Goal: Task Accomplishment & Management: Manage account settings

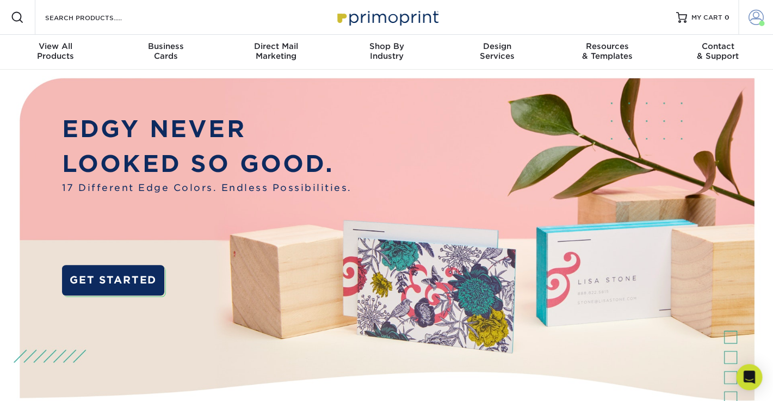
click at [754, 18] on span at bounding box center [756, 17] width 15 height 15
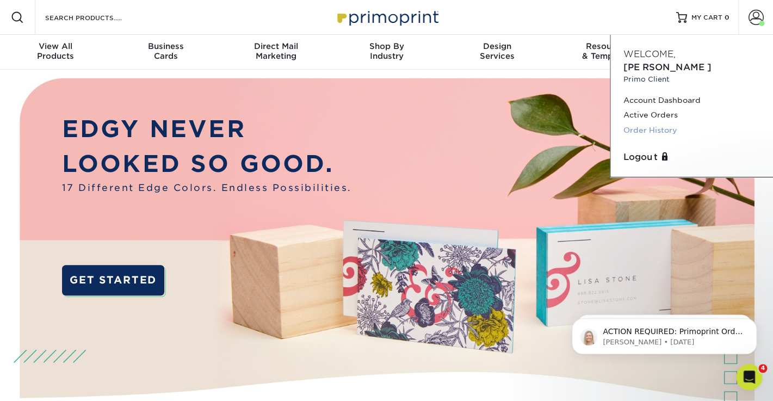
click at [643, 123] on link "Order History" at bounding box center [691, 130] width 137 height 15
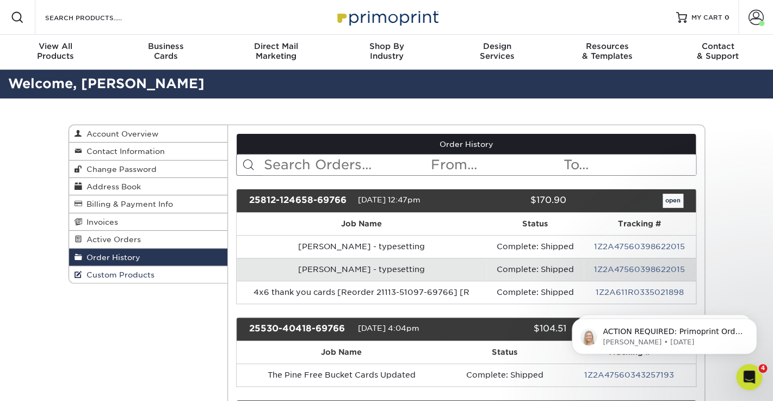
click at [127, 271] on span "Custom Products" at bounding box center [118, 274] width 72 height 9
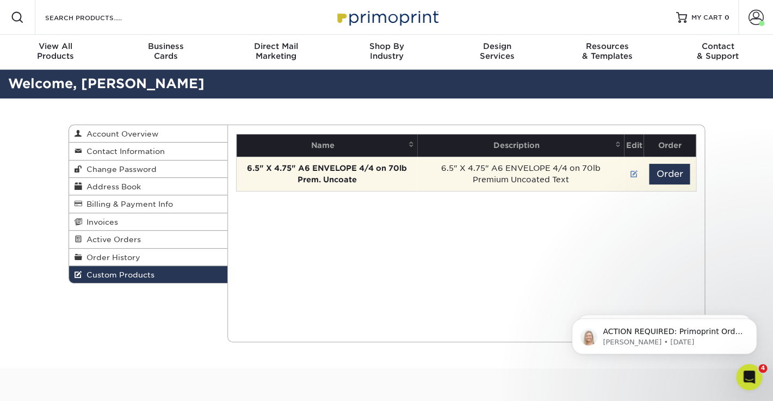
click at [633, 174] on link at bounding box center [634, 174] width 8 height 9
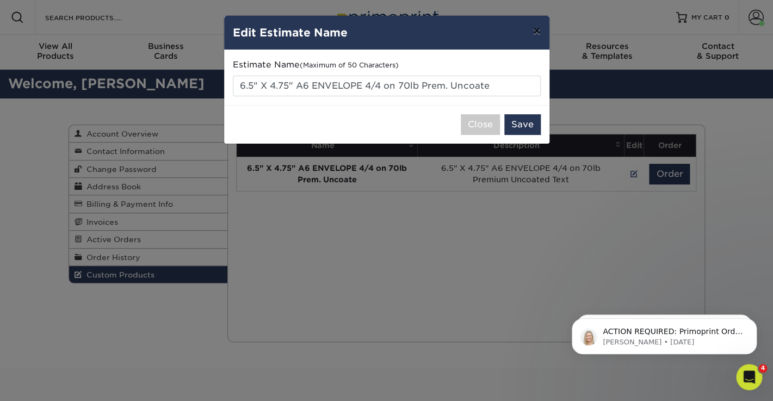
click at [539, 34] on button "×" at bounding box center [536, 31] width 25 height 30
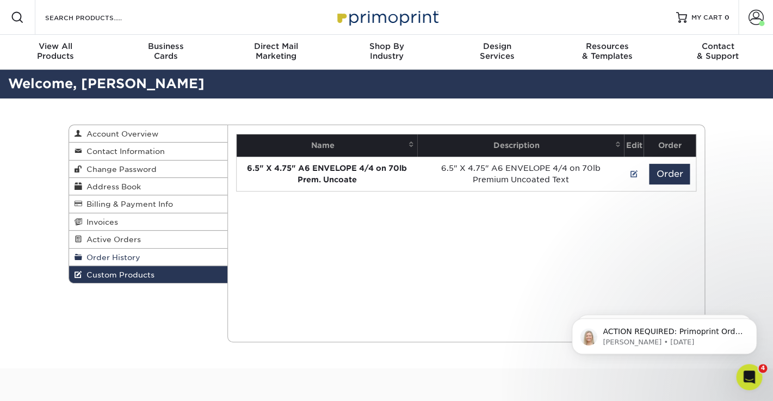
click at [120, 255] on span "Order History" at bounding box center [111, 257] width 58 height 9
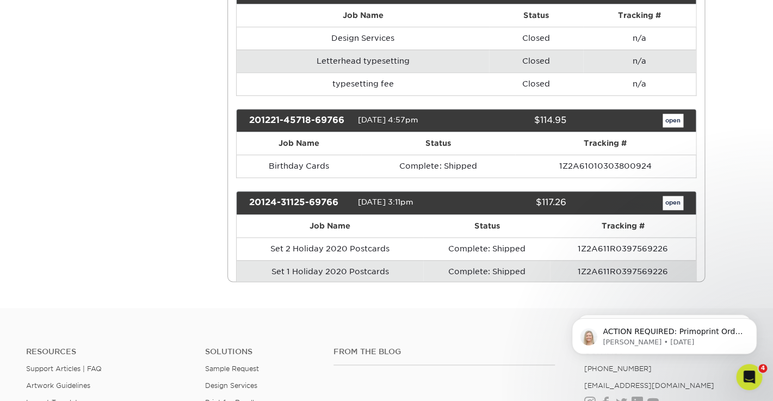
scroll to position [3403, 0]
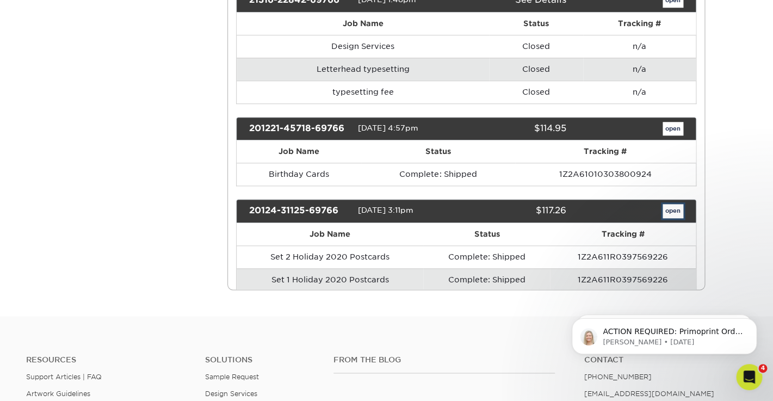
click at [672, 204] on link "open" at bounding box center [673, 211] width 21 height 14
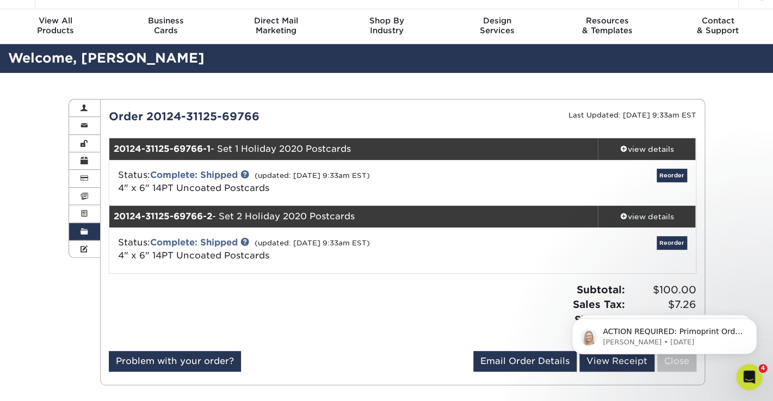
scroll to position [42, 0]
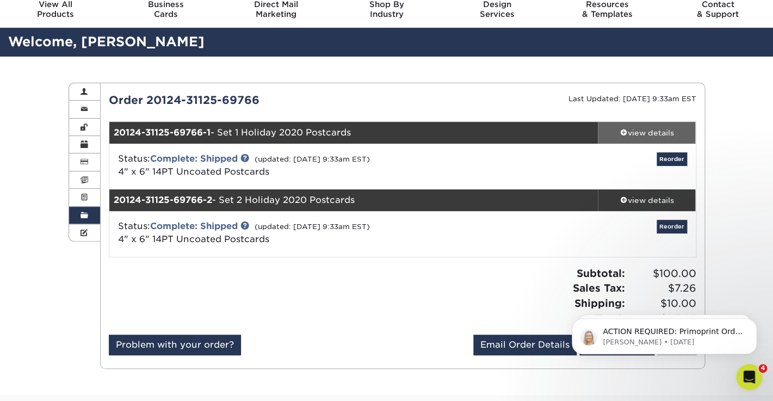
click at [641, 134] on div "view details" at bounding box center [647, 132] width 98 height 11
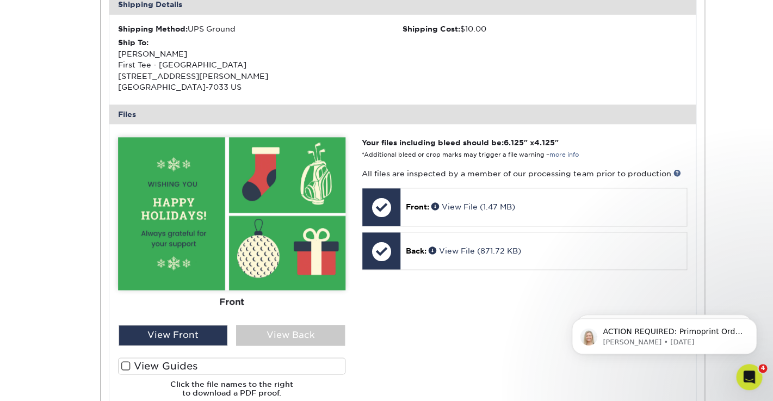
scroll to position [361, 0]
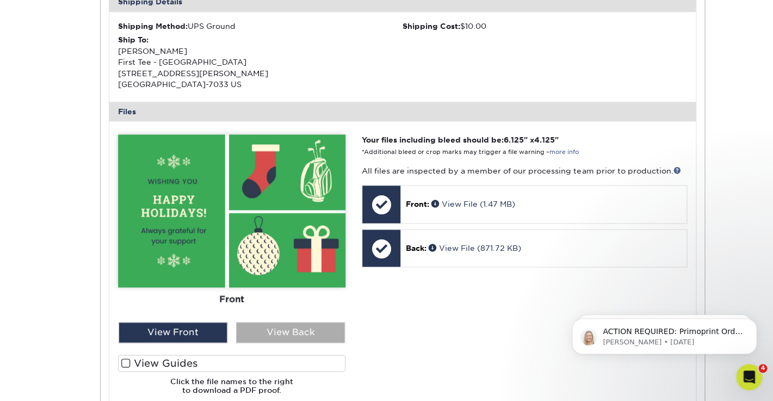
click at [301, 328] on div "View Back" at bounding box center [290, 332] width 109 height 21
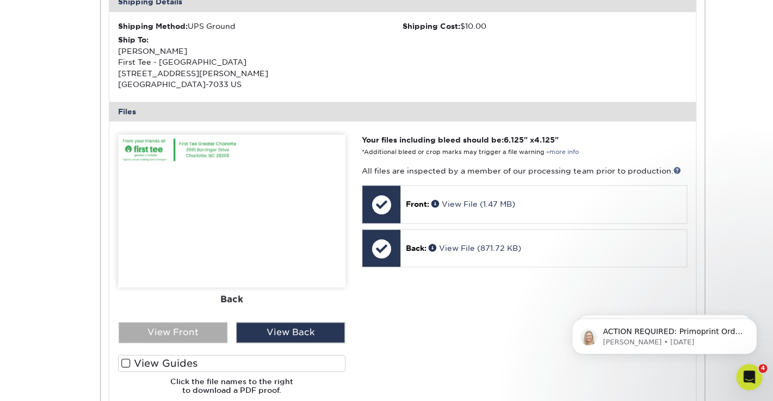
click at [192, 329] on div "View Front" at bounding box center [173, 332] width 109 height 21
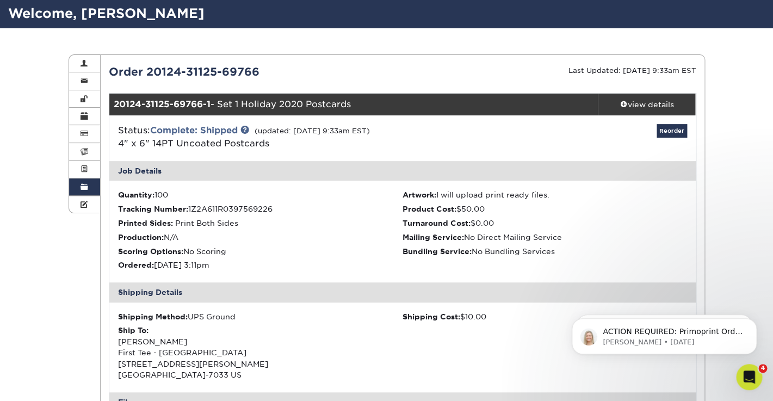
scroll to position [68, 0]
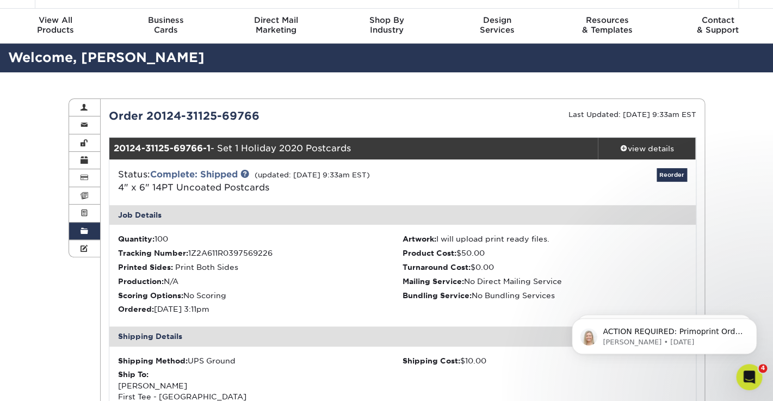
scroll to position [7, 0]
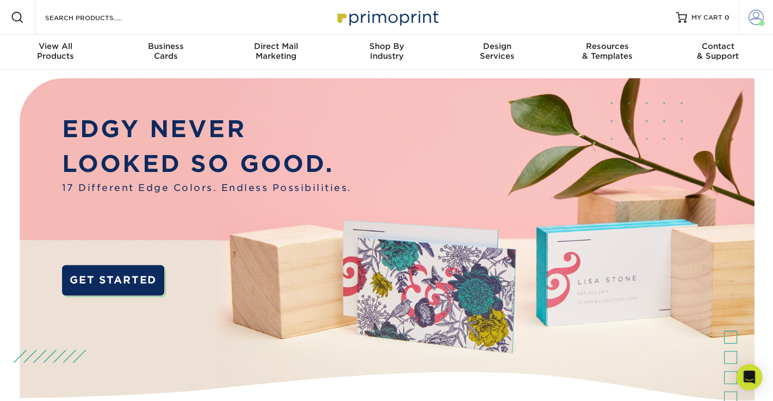
click at [752, 21] on span at bounding box center [756, 17] width 15 height 15
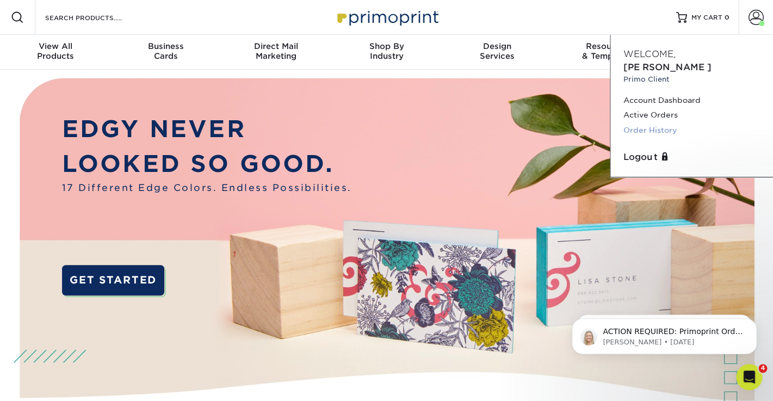
click at [647, 123] on link "Order History" at bounding box center [691, 130] width 137 height 15
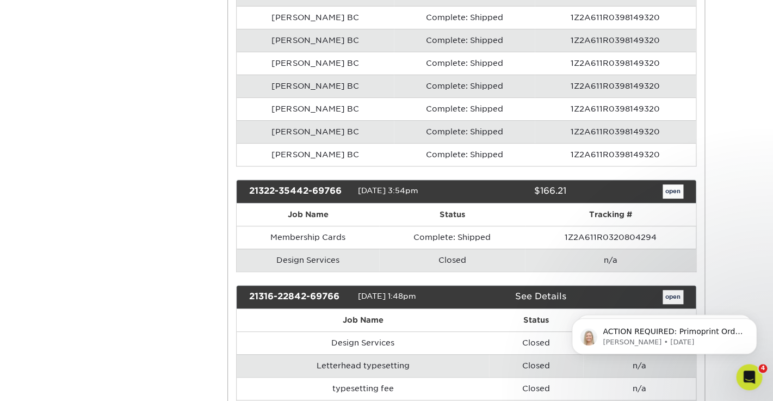
scroll to position [3103, 0]
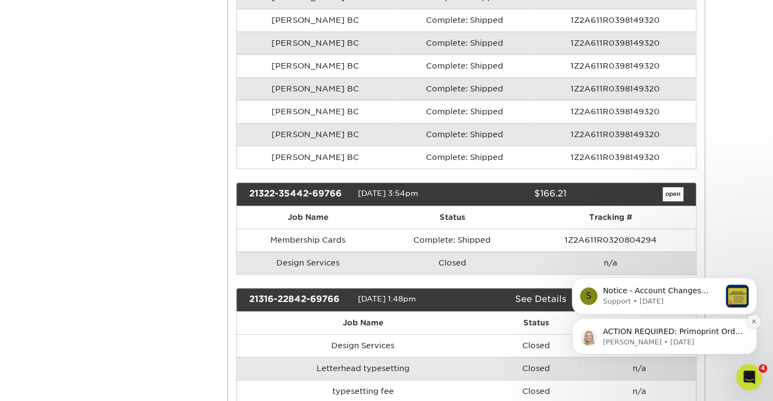
click at [756, 320] on icon "Dismiss notification" at bounding box center [754, 321] width 6 height 6
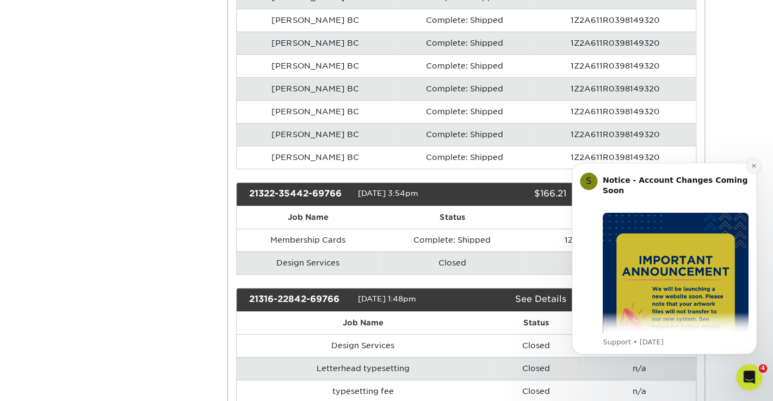
click at [752, 166] on icon "Dismiss notification" at bounding box center [754, 166] width 6 height 6
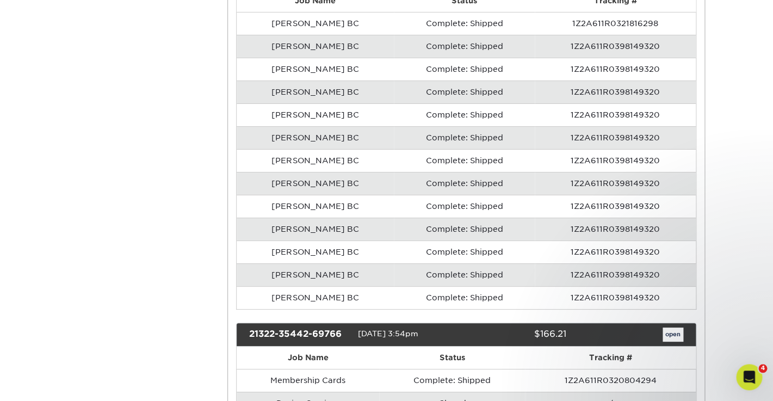
scroll to position [2962, 0]
click at [670, 328] on link "open" at bounding box center [673, 335] width 21 height 14
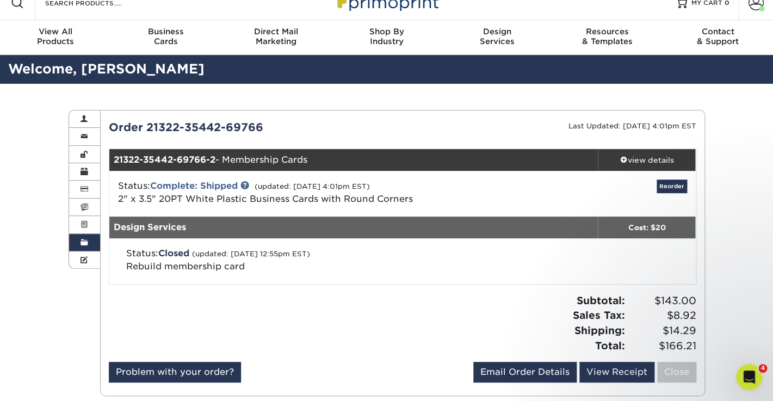
scroll to position [23, 0]
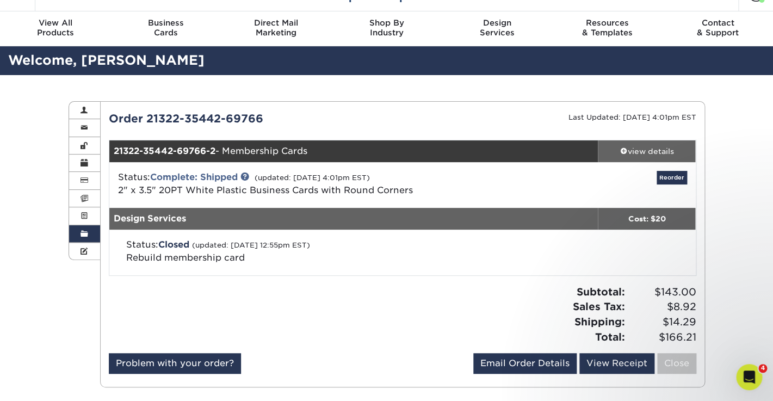
click at [643, 150] on div "view details" at bounding box center [647, 151] width 98 height 11
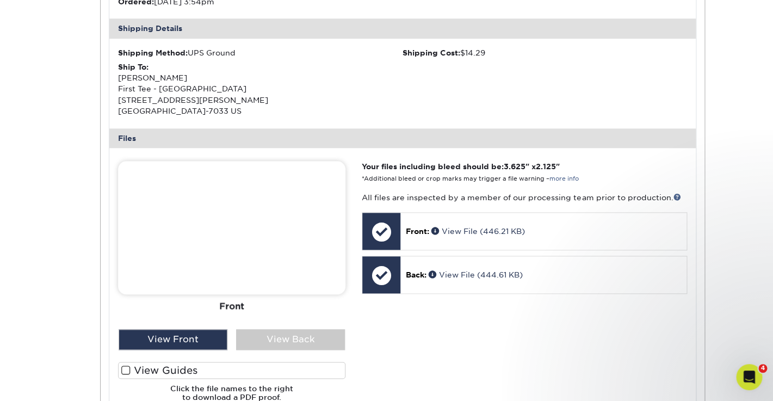
scroll to position [336, 0]
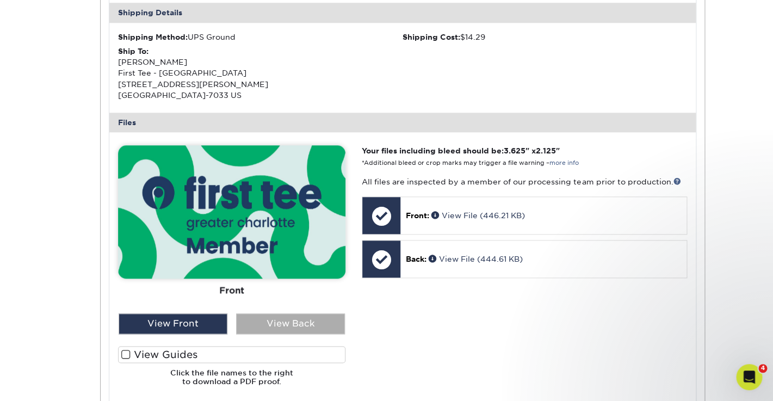
click at [295, 321] on div "View Back" at bounding box center [290, 323] width 109 height 21
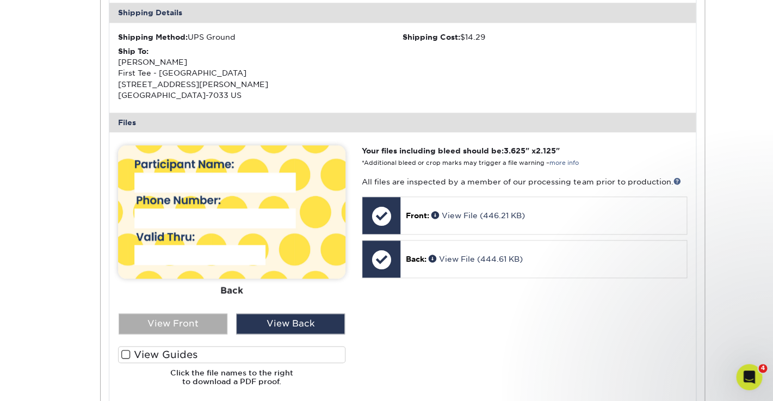
click at [183, 322] on div "View Front" at bounding box center [173, 323] width 109 height 21
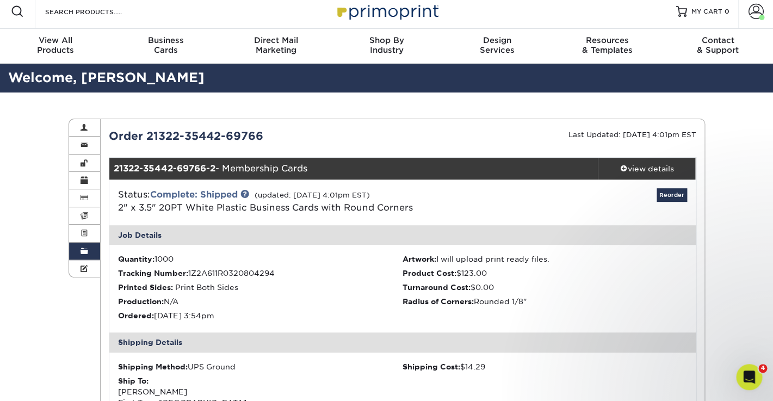
scroll to position [0, 0]
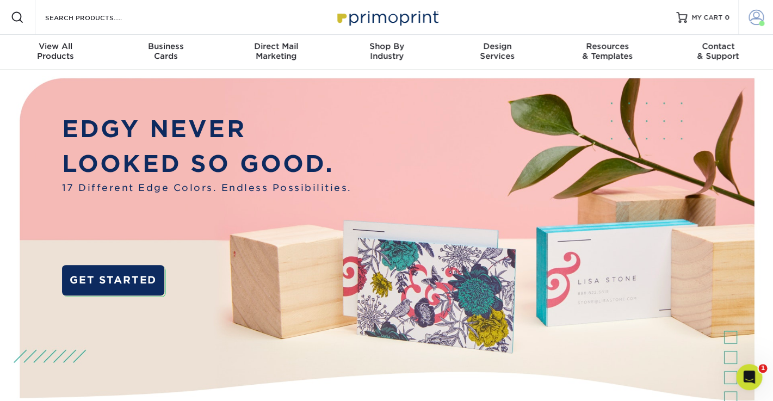
click at [757, 18] on span at bounding box center [756, 17] width 15 height 15
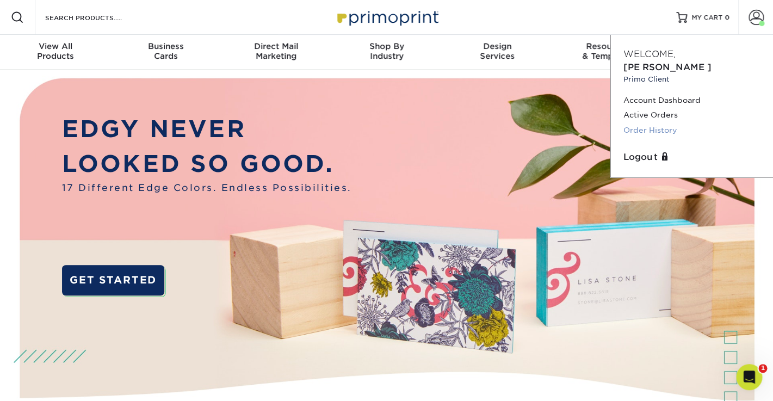
click at [645, 123] on link "Order History" at bounding box center [691, 130] width 137 height 15
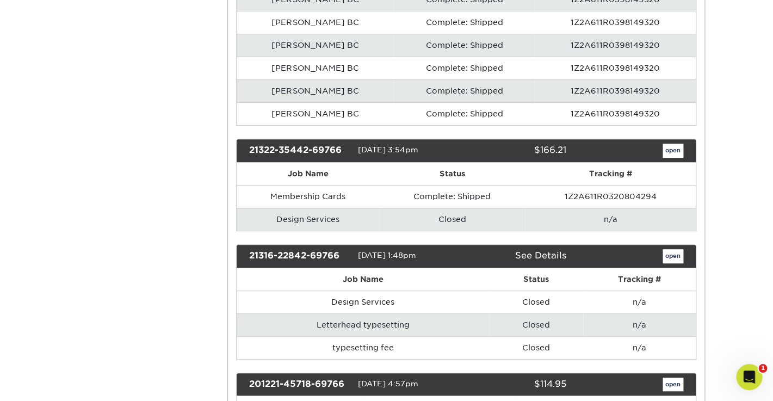
scroll to position [3154, 0]
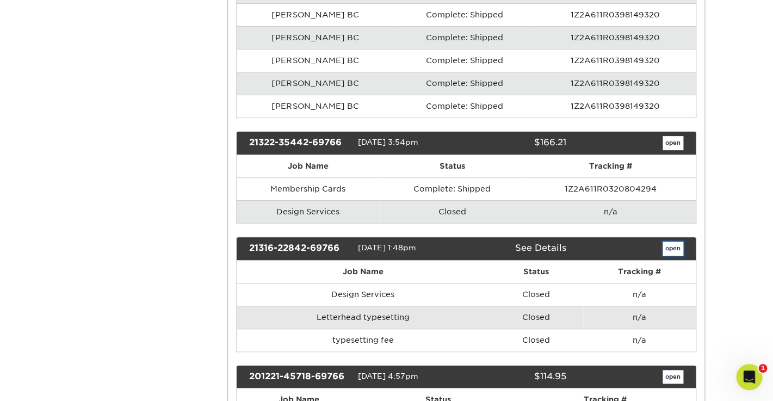
click at [676, 242] on link "open" at bounding box center [673, 249] width 21 height 14
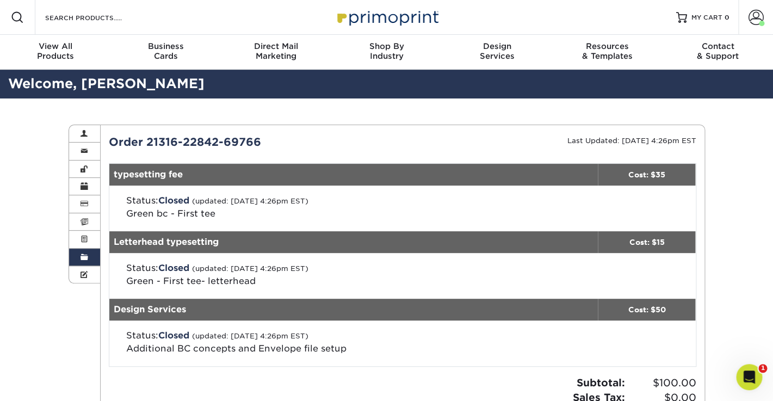
click at [83, 258] on span at bounding box center [85, 257] width 8 height 9
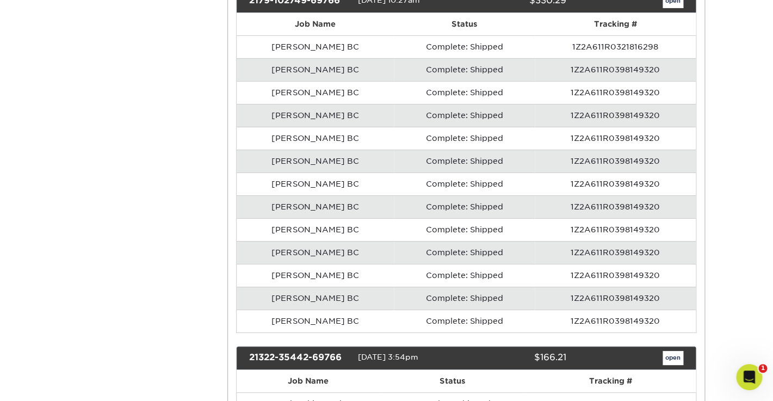
scroll to position [2934, 0]
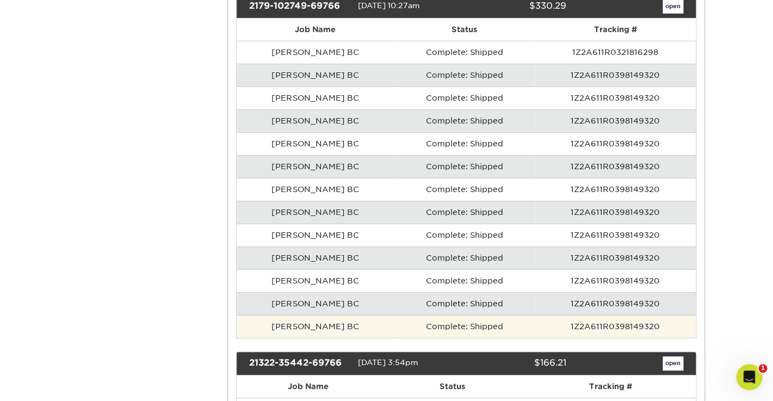
click at [329, 315] on td "[PERSON_NAME] BC" at bounding box center [315, 326] width 157 height 23
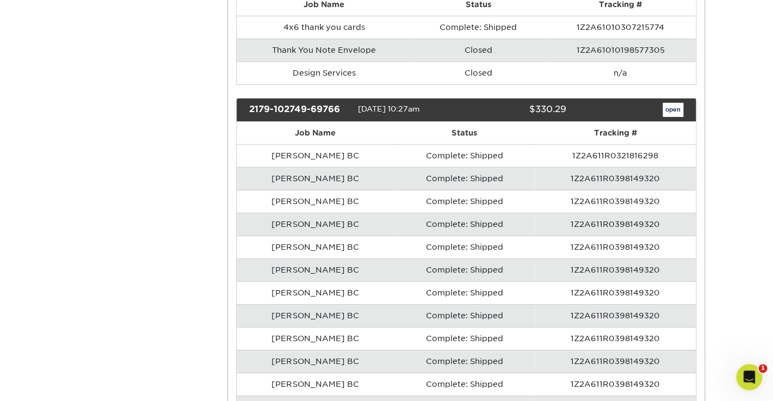
scroll to position [2824, 0]
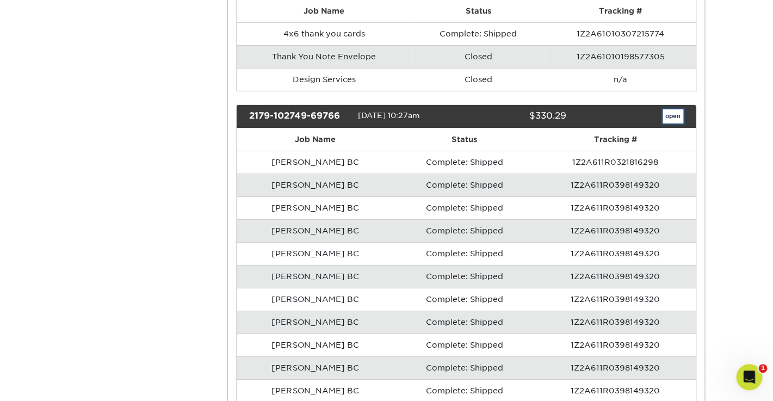
click at [673, 109] on link "open" at bounding box center [673, 116] width 21 height 14
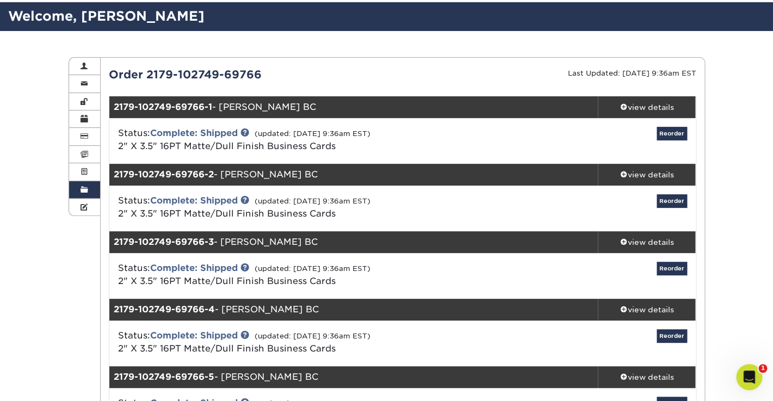
scroll to position [0, 0]
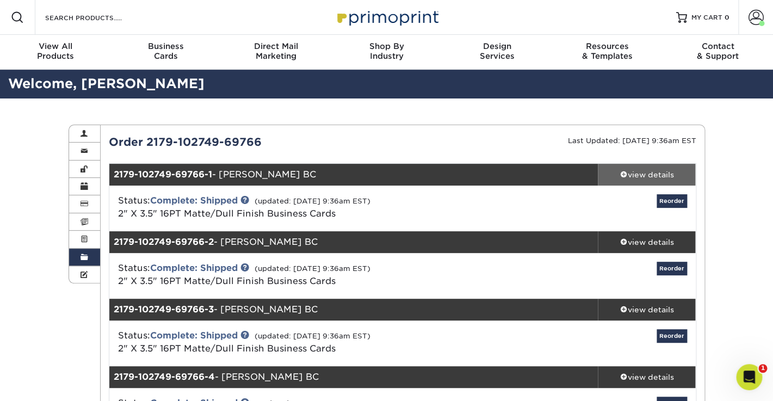
click at [641, 175] on div "view details" at bounding box center [647, 174] width 98 height 11
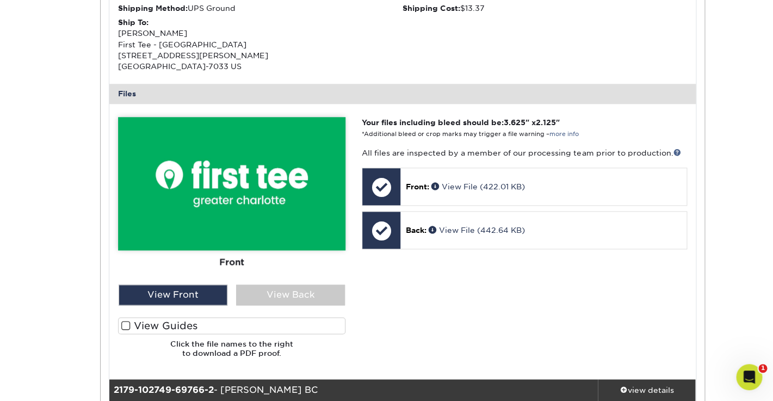
scroll to position [372, 0]
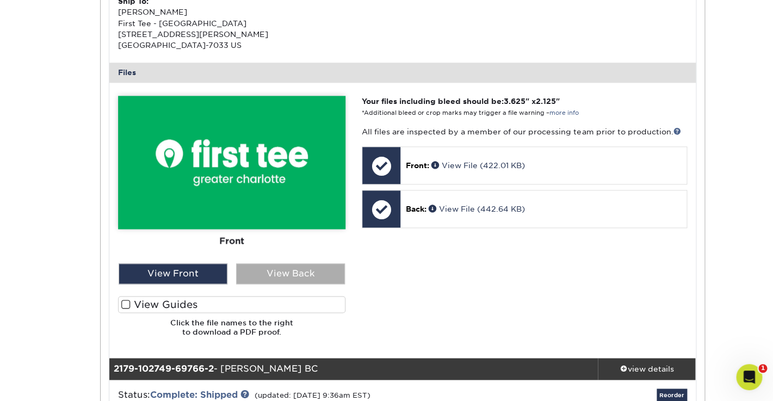
click at [304, 273] on div "View Back" at bounding box center [290, 273] width 109 height 21
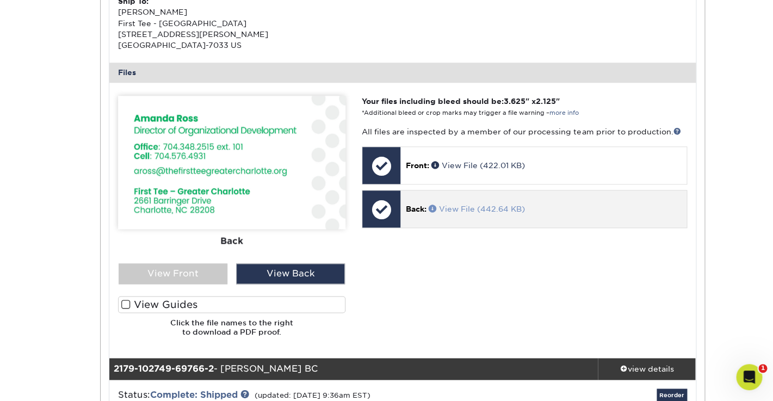
click at [472, 207] on link "View File (442.64 KB)" at bounding box center [477, 209] width 96 height 9
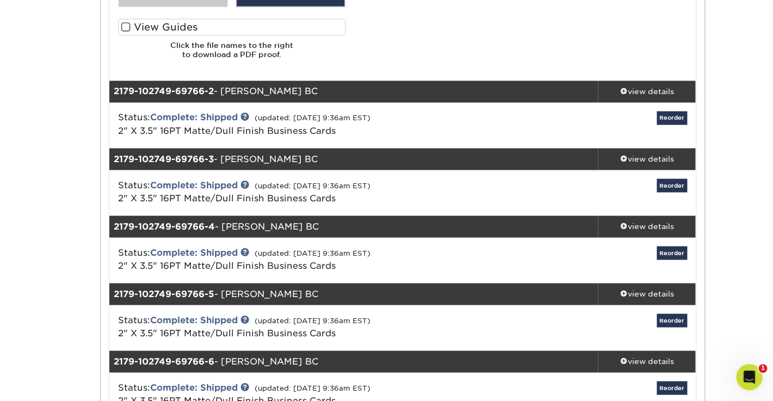
scroll to position [659, 0]
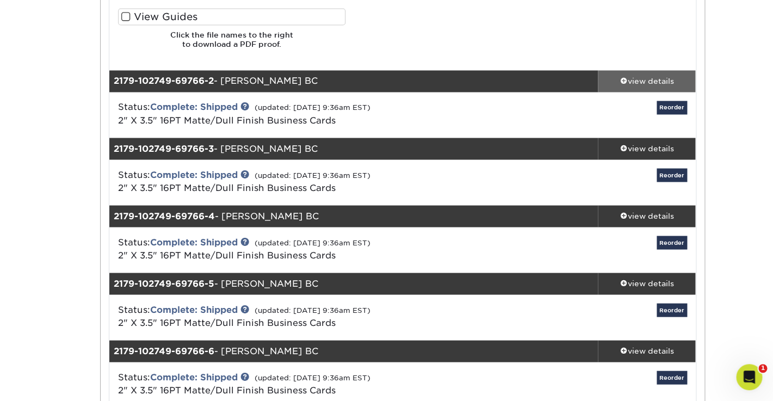
click at [633, 82] on div "view details" at bounding box center [647, 81] width 98 height 11
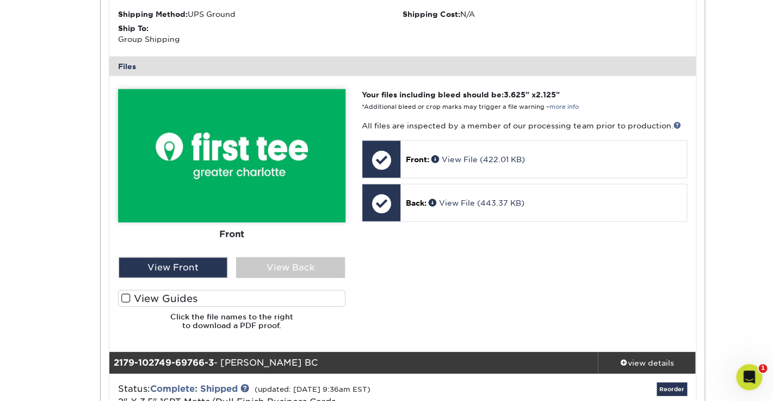
scroll to position [913, 0]
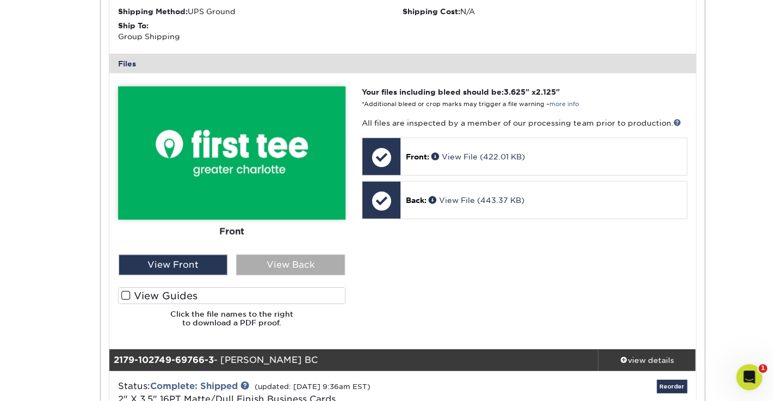
click at [297, 264] on div "View Back" at bounding box center [290, 265] width 109 height 21
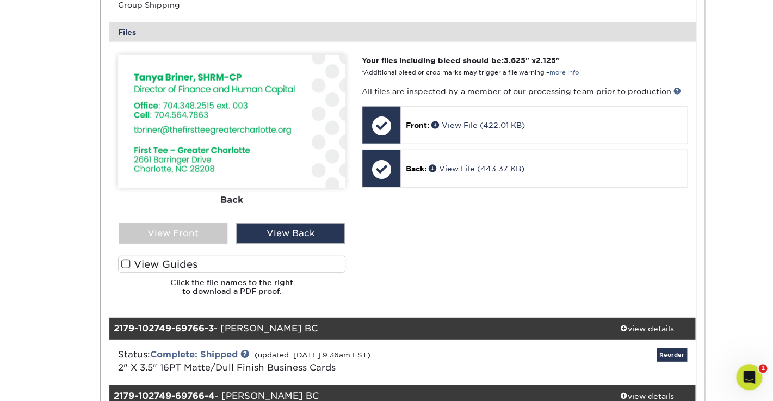
scroll to position [950, 0]
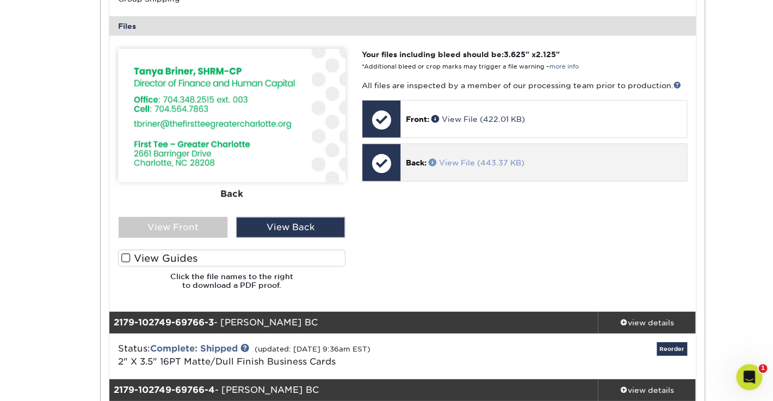
click at [466, 163] on link "View File (443.37 KB)" at bounding box center [477, 162] width 96 height 9
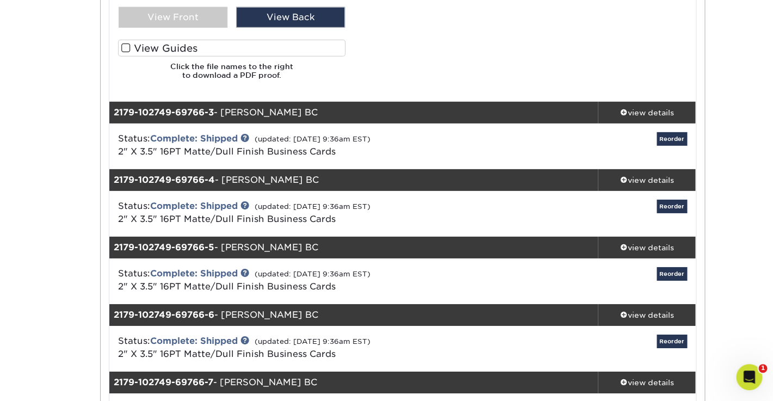
scroll to position [1166, 0]
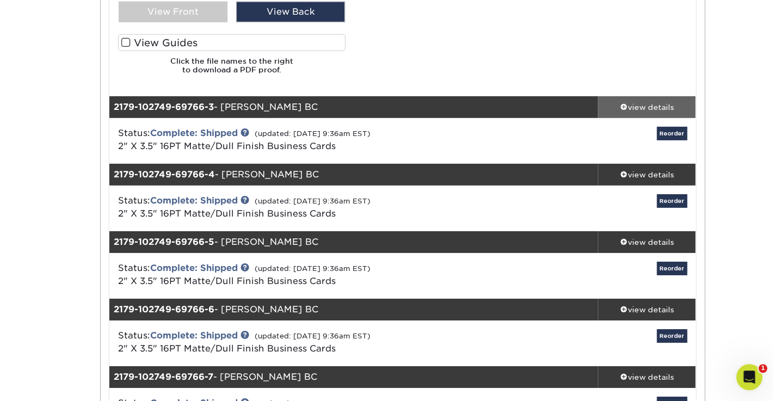
click at [641, 107] on div "view details" at bounding box center [647, 107] width 98 height 11
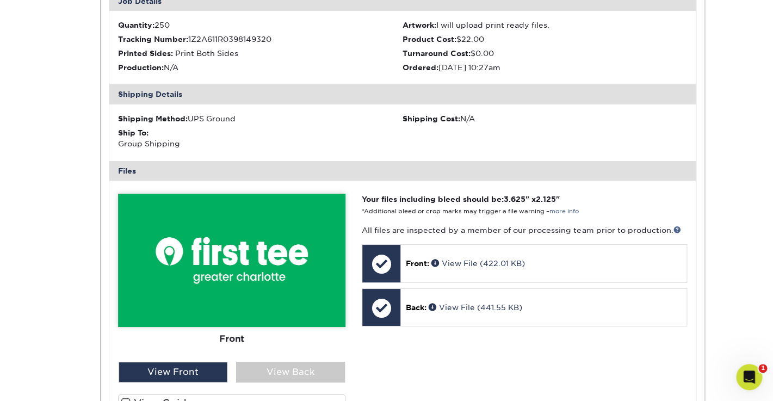
scroll to position [1361, 0]
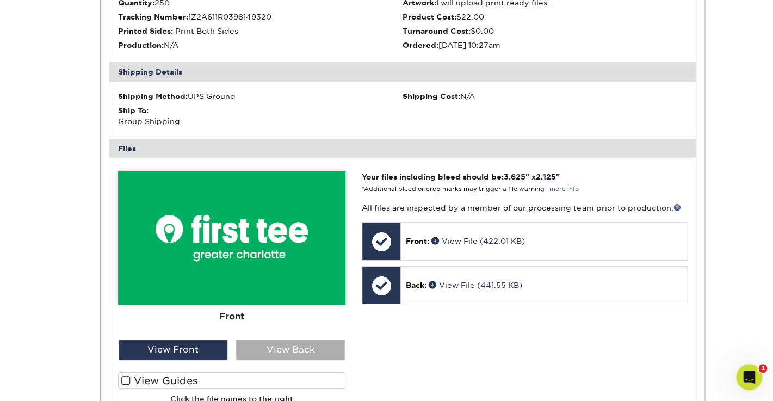
click at [300, 347] on div "View Back" at bounding box center [290, 349] width 109 height 21
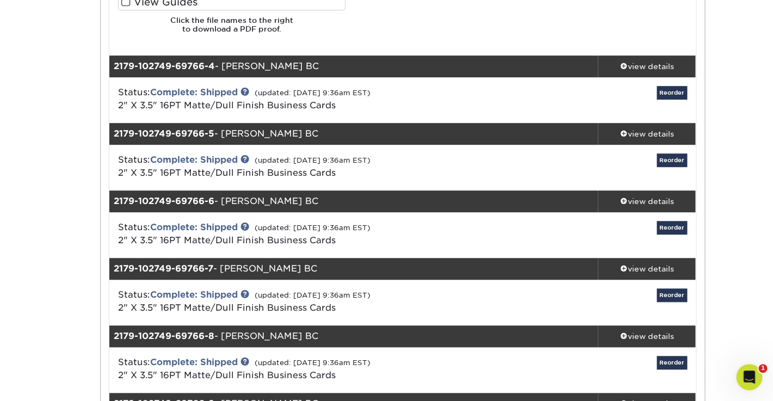
scroll to position [1746, 0]
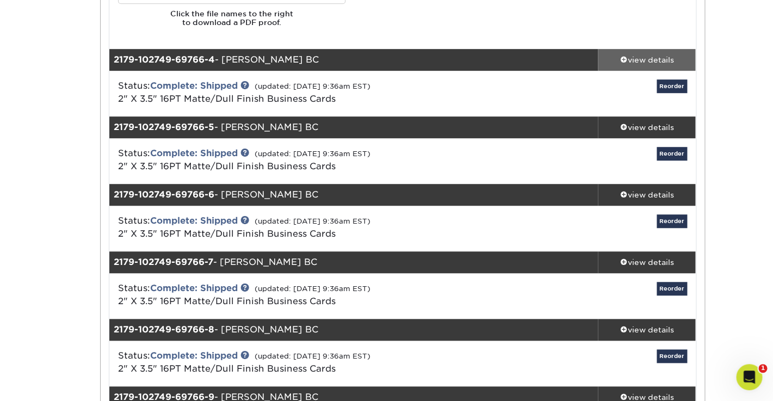
click at [635, 60] on div "view details" at bounding box center [647, 59] width 98 height 11
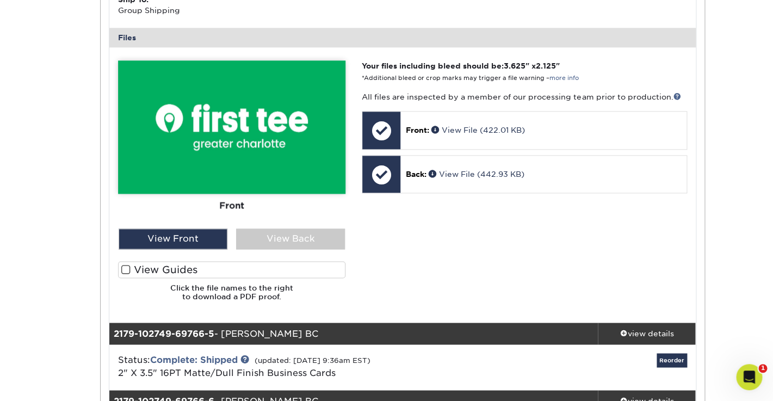
scroll to position [2017, 0]
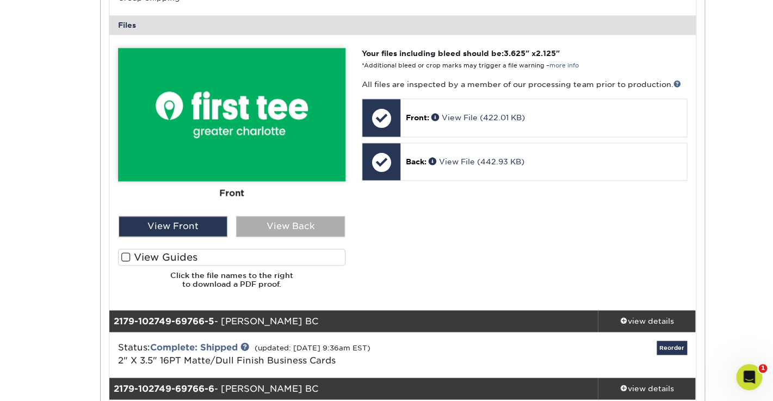
click at [293, 225] on div "View Back" at bounding box center [290, 226] width 109 height 21
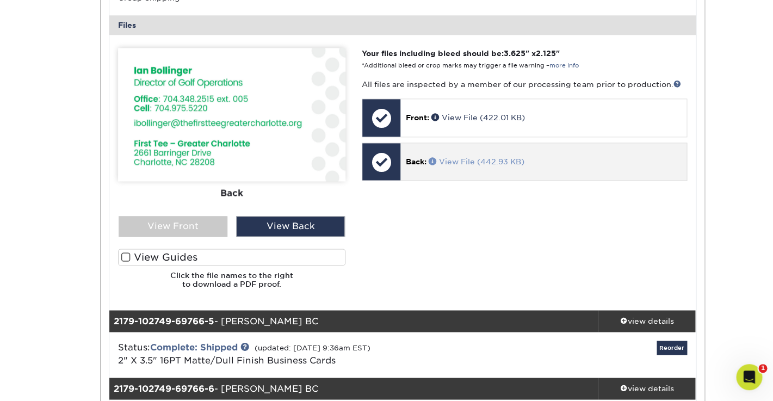
click at [448, 159] on link "View File (442.93 KB)" at bounding box center [477, 161] width 96 height 9
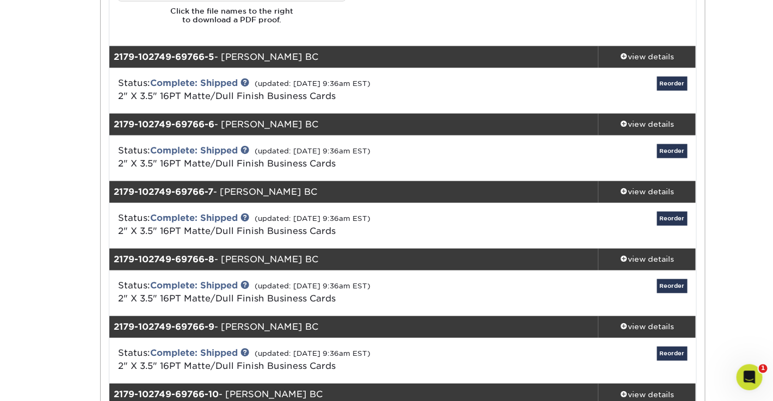
scroll to position [2284, 0]
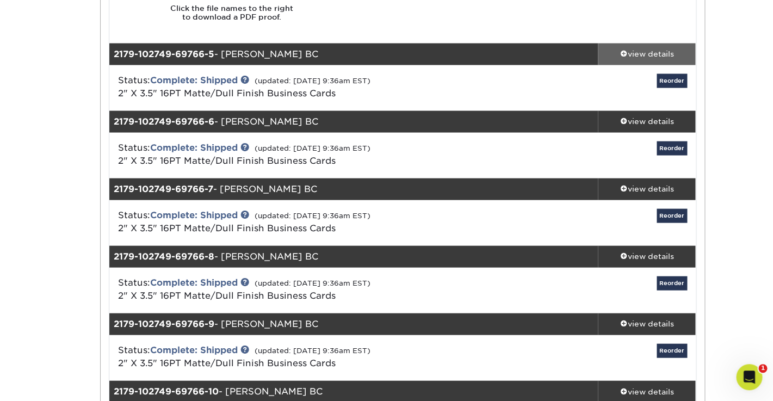
click at [643, 52] on div "view details" at bounding box center [647, 53] width 98 height 11
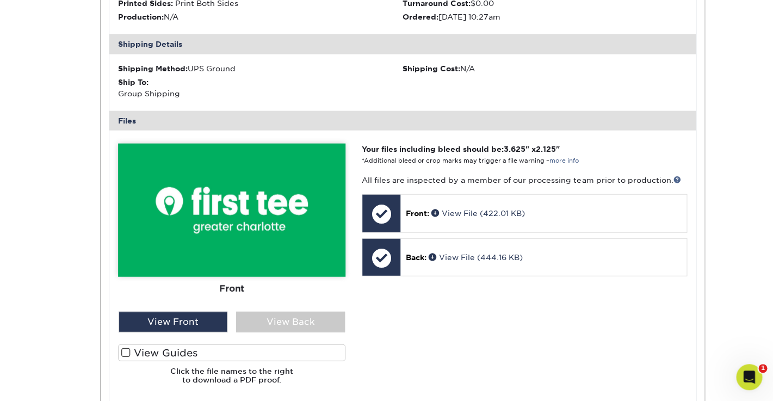
scroll to position [2456, 0]
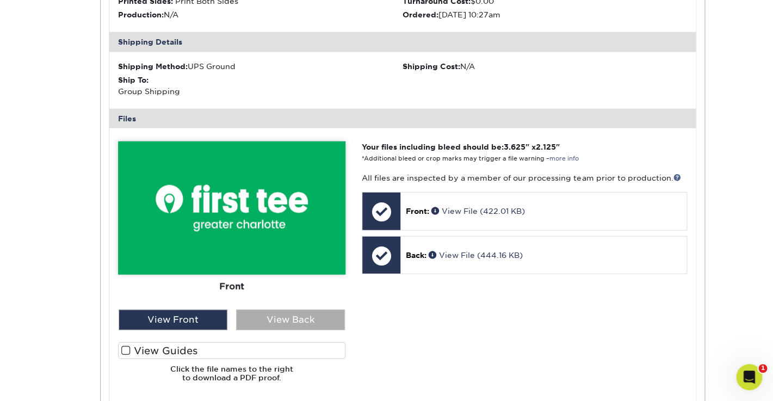
click at [282, 319] on div "View Back" at bounding box center [290, 320] width 109 height 21
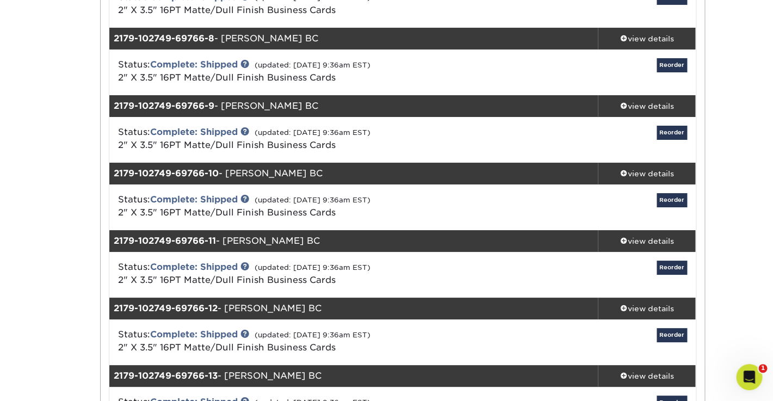
scroll to position [2968, 0]
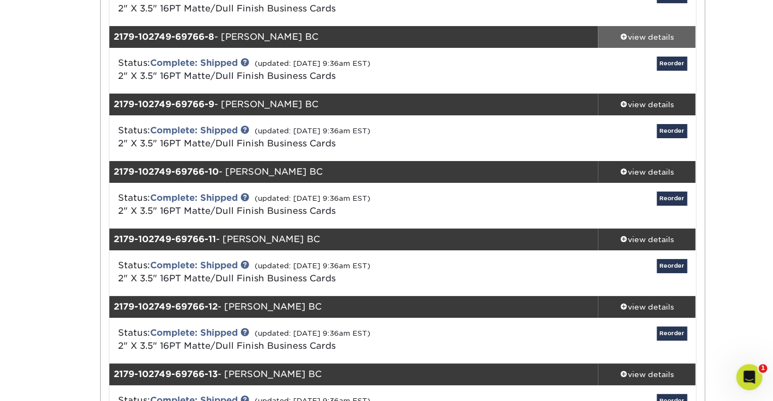
click at [638, 39] on div "view details" at bounding box center [647, 37] width 98 height 11
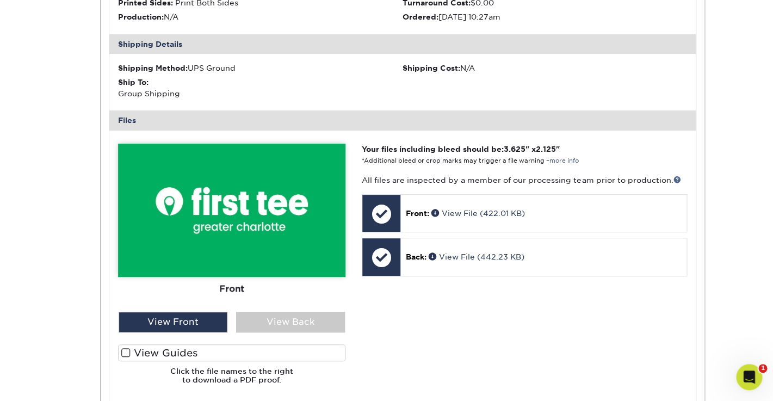
scroll to position [3129, 0]
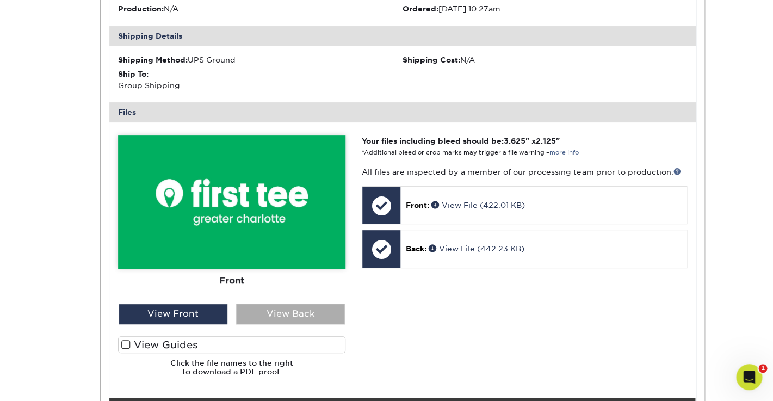
click at [290, 313] on div "View Back" at bounding box center [290, 314] width 109 height 21
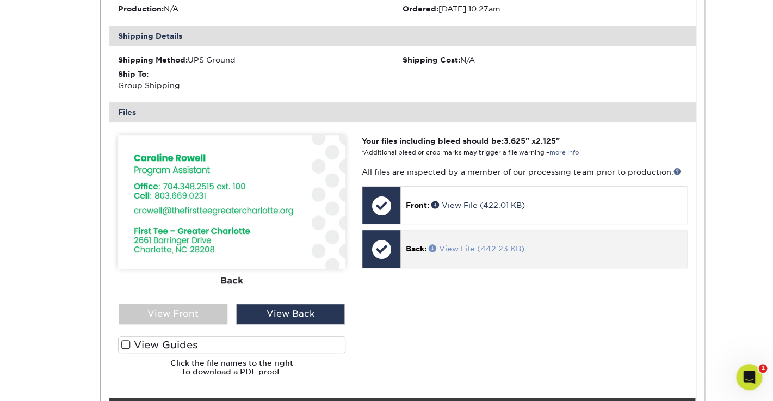
click at [477, 249] on link "View File (442.23 KB)" at bounding box center [477, 248] width 96 height 9
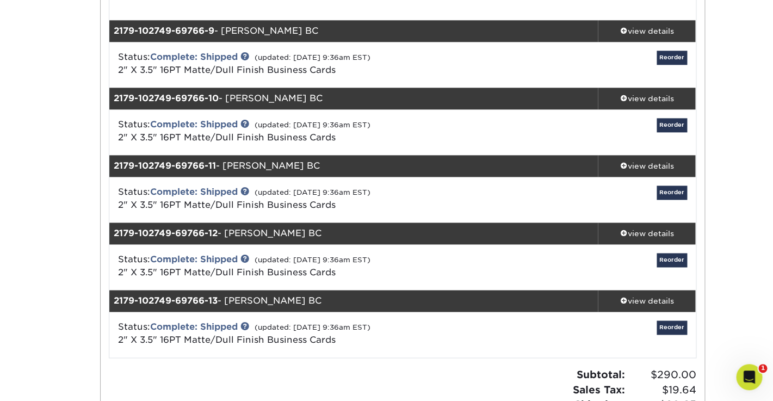
scroll to position [3504, 0]
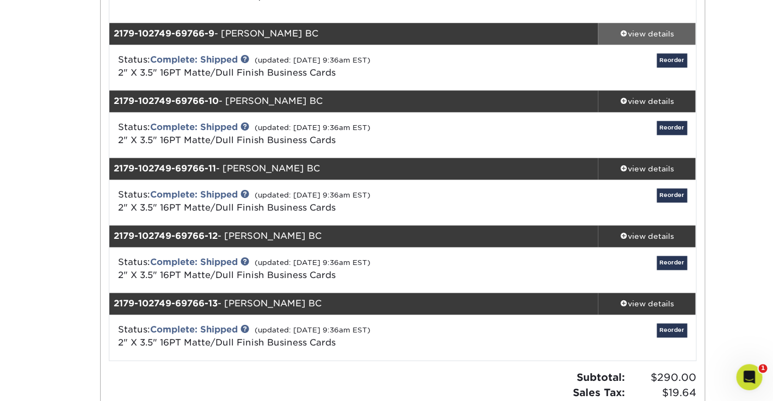
click at [643, 34] on div "view details" at bounding box center [647, 33] width 98 height 11
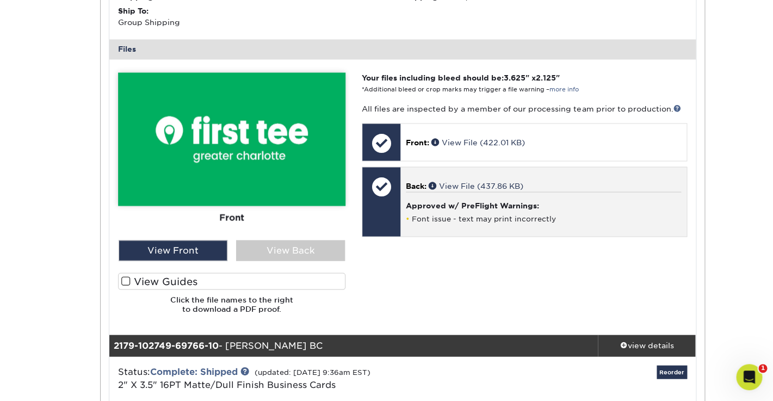
scroll to position [3728, 0]
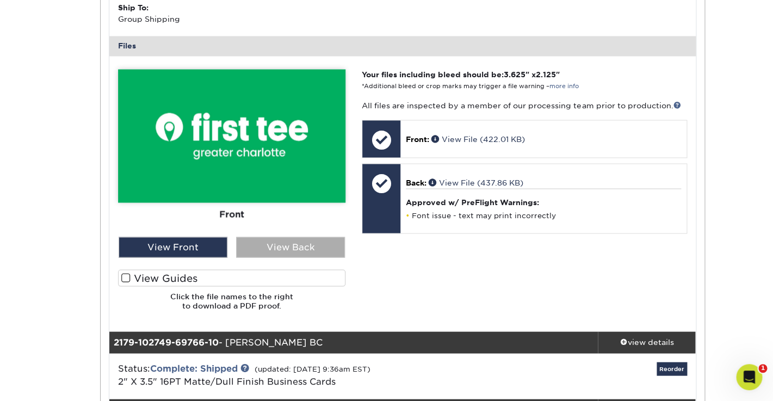
click at [284, 245] on div "View Back" at bounding box center [290, 247] width 109 height 21
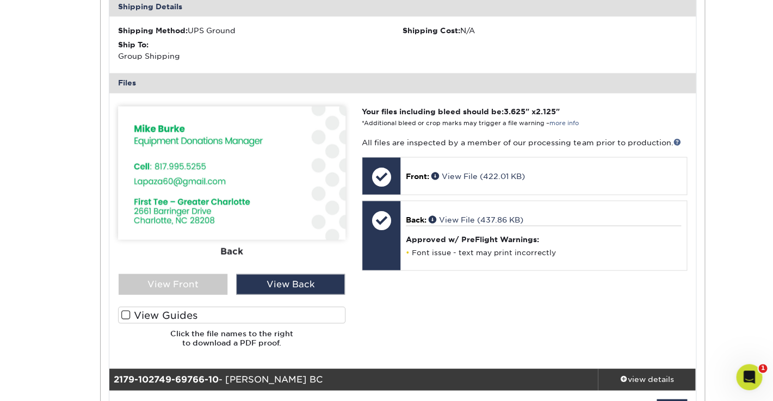
scroll to position [3689, 0]
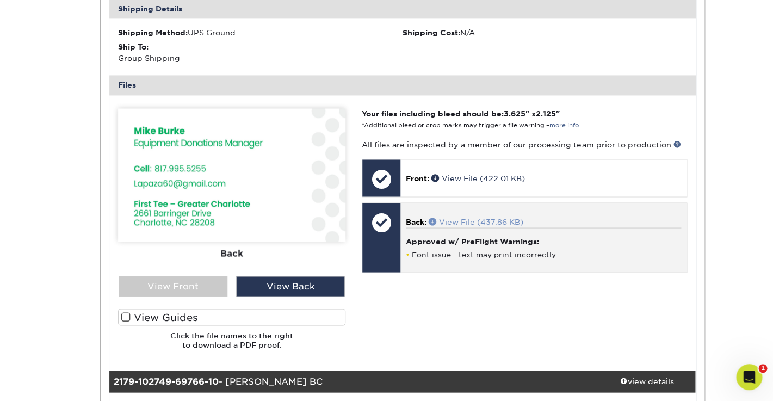
click at [488, 218] on link "View File (437.86 KB)" at bounding box center [476, 221] width 95 height 9
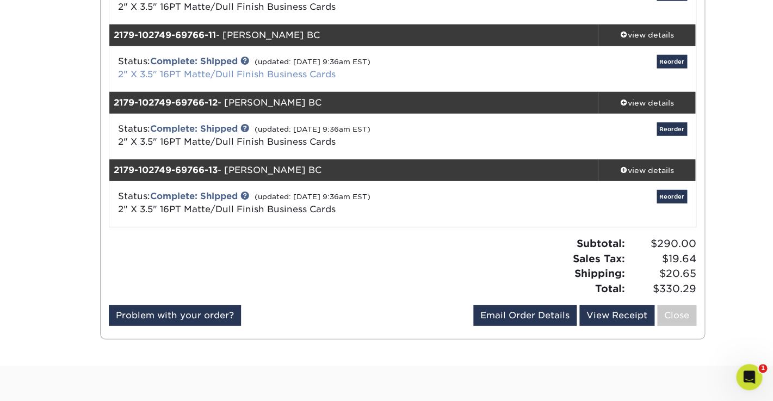
scroll to position [4109, 0]
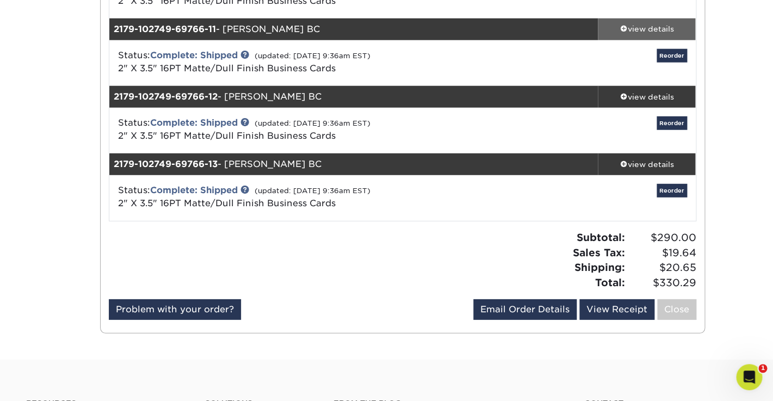
click at [639, 29] on div "view details" at bounding box center [647, 29] width 98 height 11
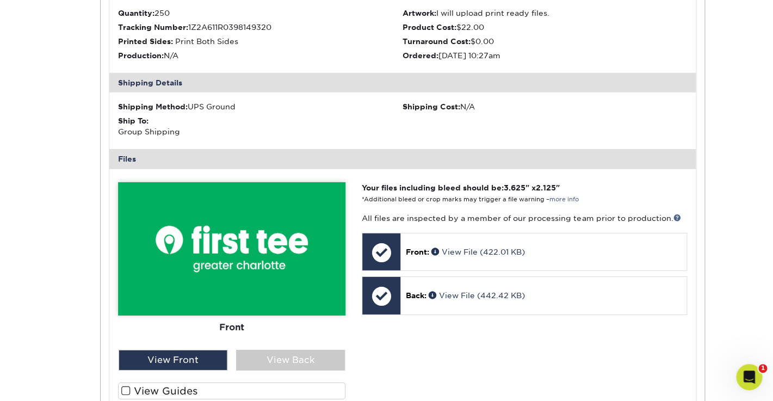
scroll to position [4311, 0]
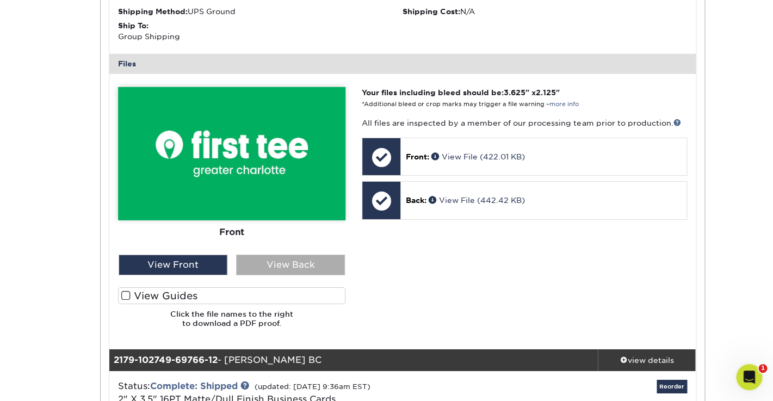
click at [301, 258] on div "View Back" at bounding box center [290, 265] width 109 height 21
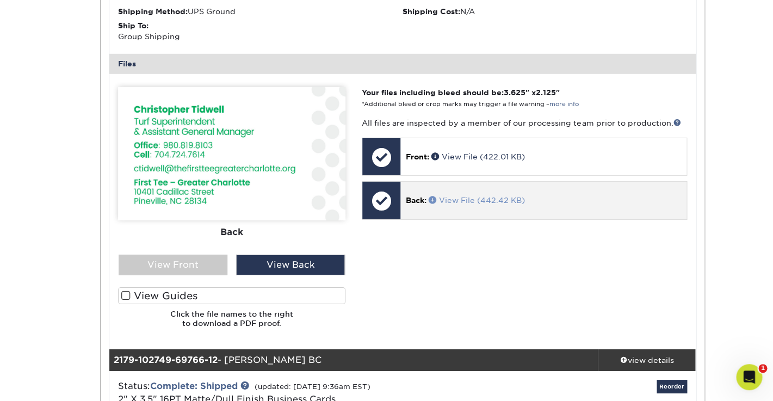
click at [470, 197] on link "View File (442.42 KB)" at bounding box center [477, 200] width 96 height 9
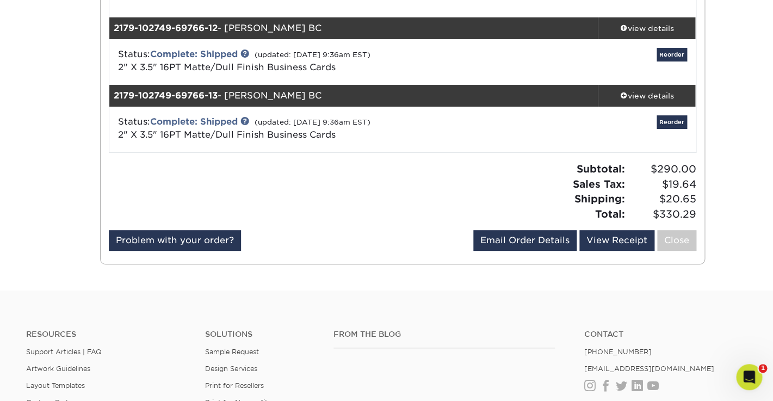
scroll to position [4674, 0]
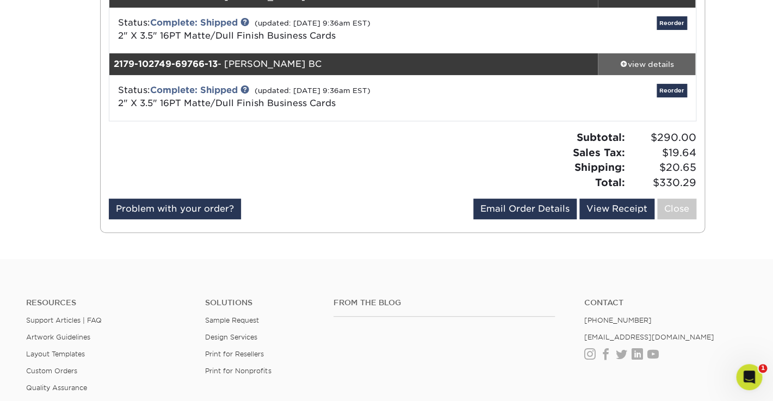
click at [639, 66] on div "view details" at bounding box center [647, 64] width 98 height 11
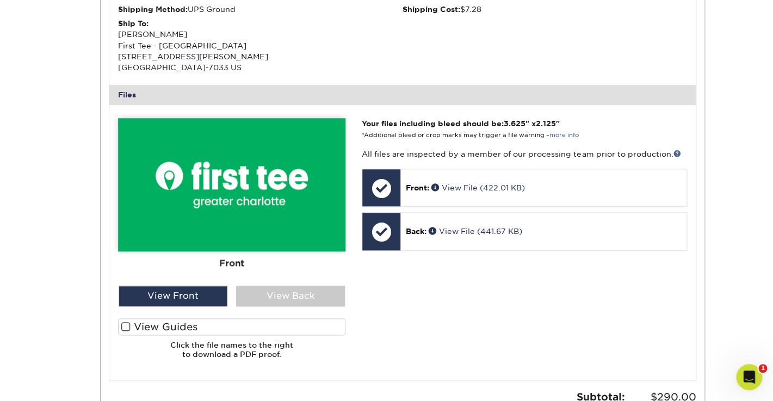
scroll to position [4915, 0]
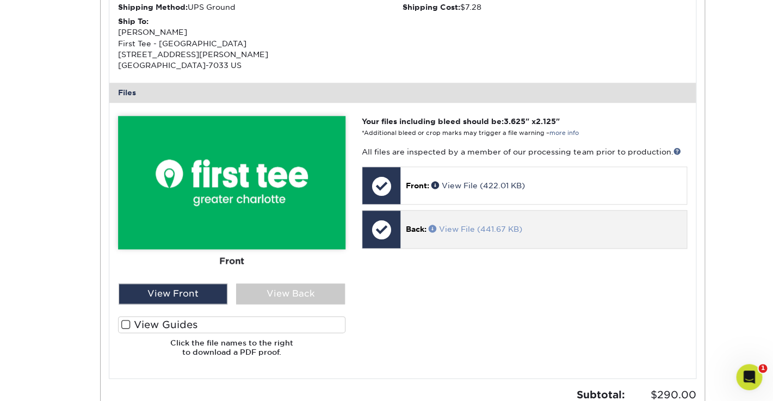
click at [463, 231] on link "View File (441.67 KB)" at bounding box center [476, 229] width 94 height 9
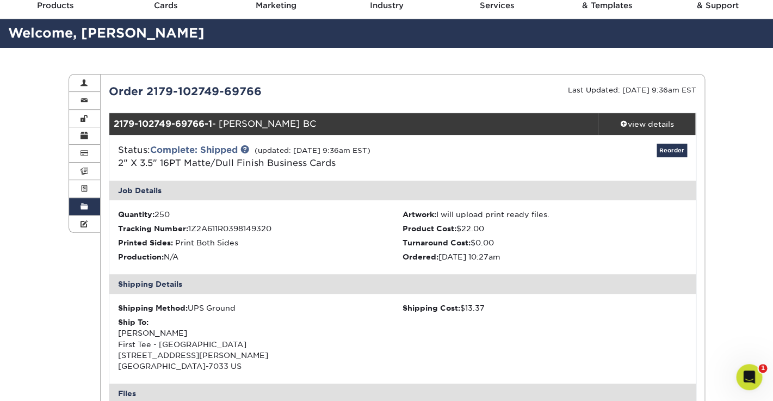
scroll to position [0, 0]
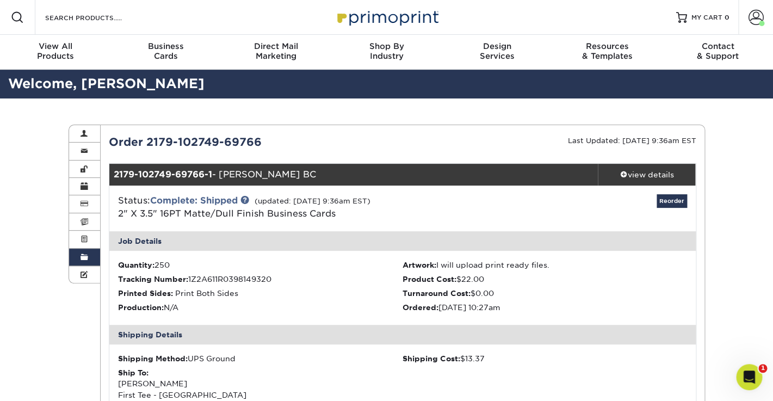
click at [85, 255] on span at bounding box center [85, 257] width 8 height 9
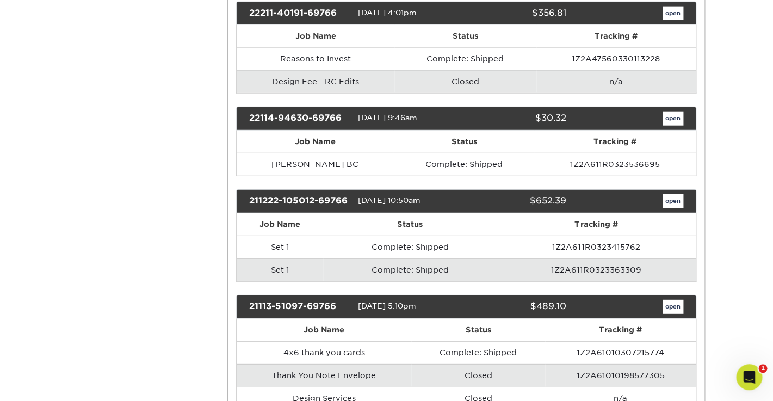
scroll to position [2509, 0]
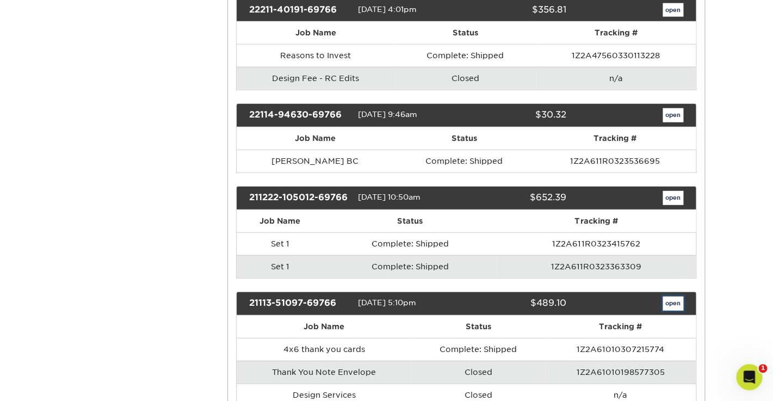
click at [675, 297] on link "open" at bounding box center [673, 304] width 21 height 14
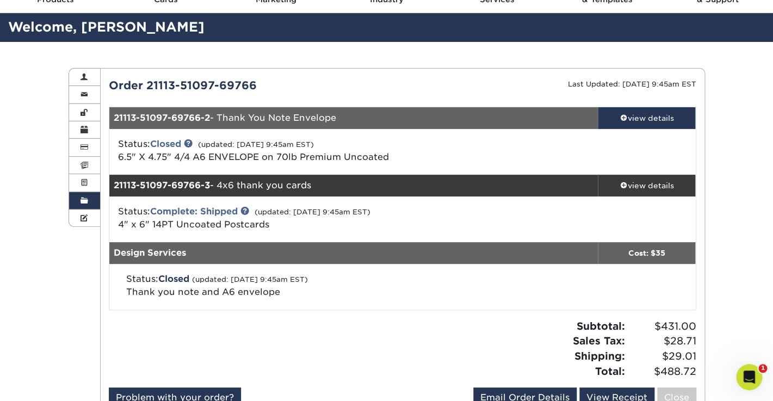
scroll to position [54, 0]
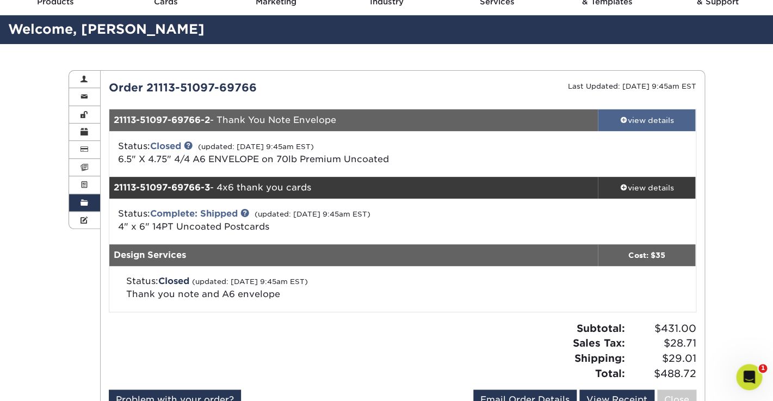
click at [641, 115] on div "view details" at bounding box center [647, 120] width 98 height 11
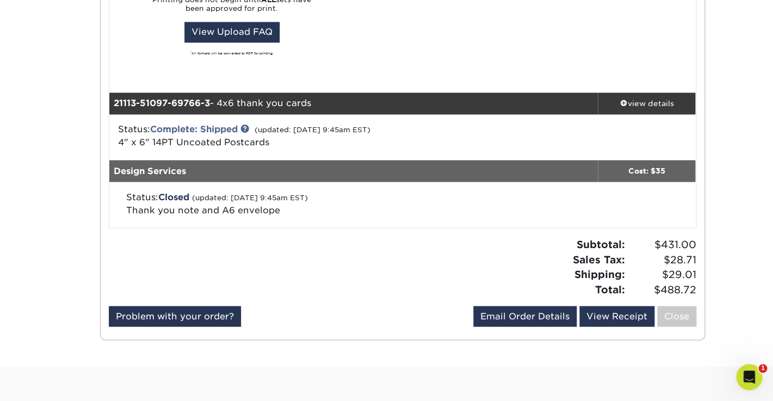
scroll to position [589, 0]
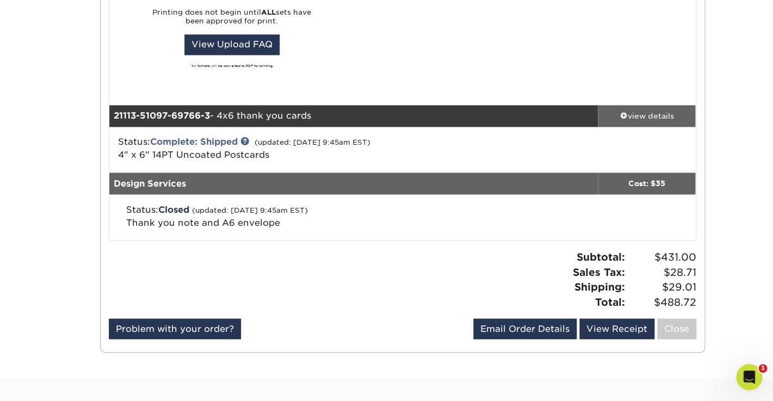
click at [647, 118] on div "view details" at bounding box center [647, 115] width 98 height 11
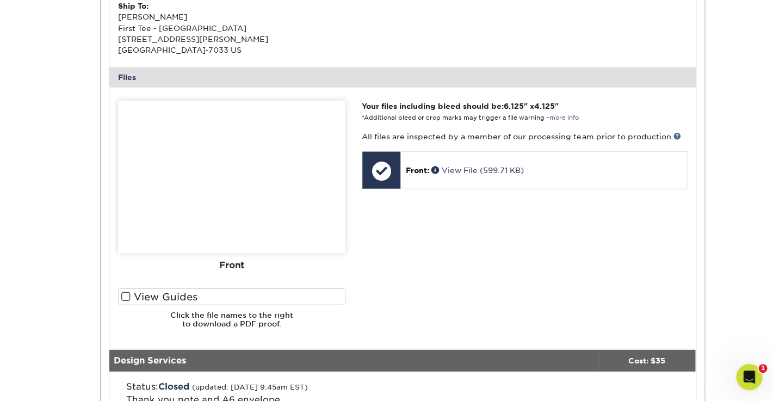
scroll to position [924, 0]
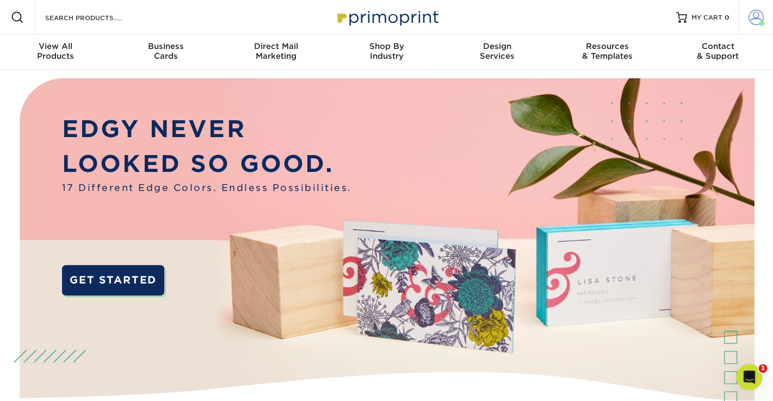
click at [753, 21] on span at bounding box center [756, 17] width 15 height 15
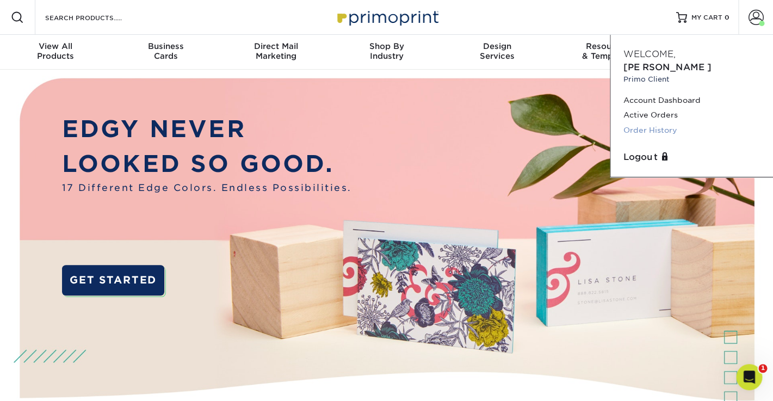
click at [652, 123] on link "Order History" at bounding box center [691, 130] width 137 height 15
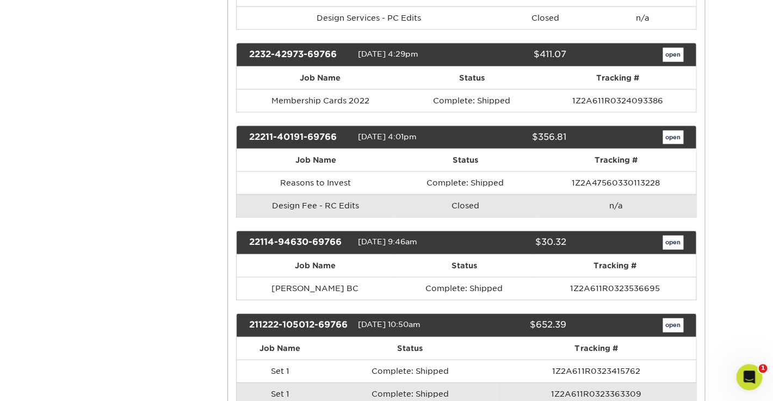
scroll to position [2379, 0]
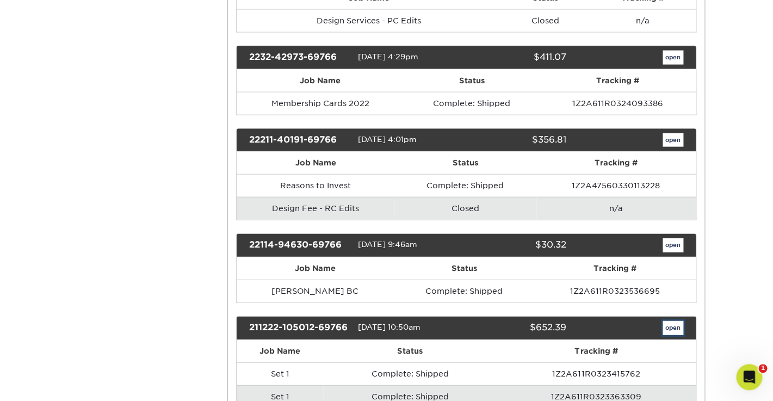
click at [675, 321] on link "open" at bounding box center [673, 328] width 21 height 14
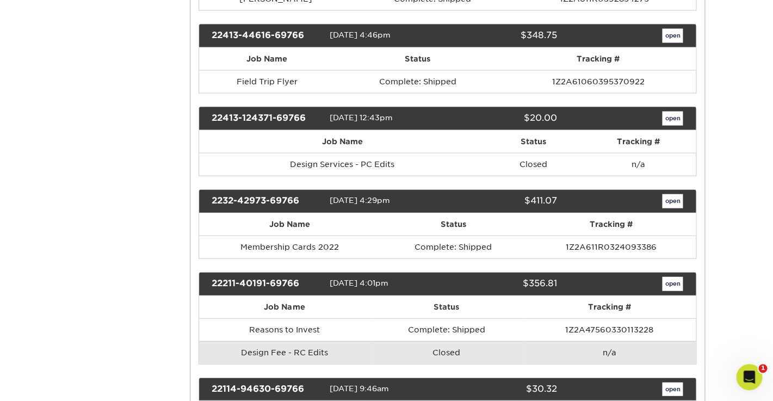
scroll to position [0, 0]
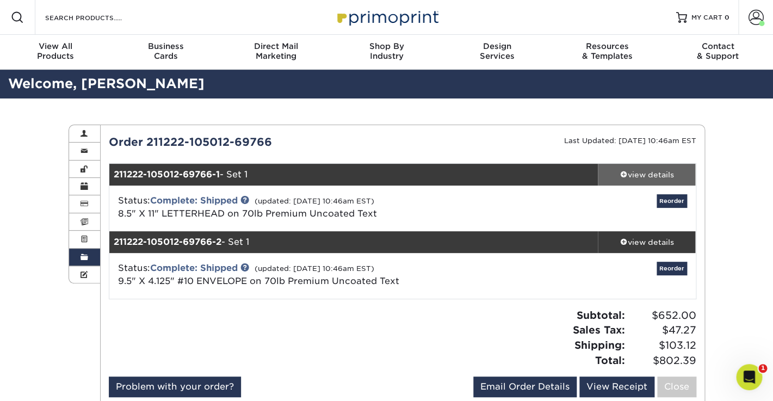
click at [641, 175] on div "view details" at bounding box center [647, 174] width 98 height 11
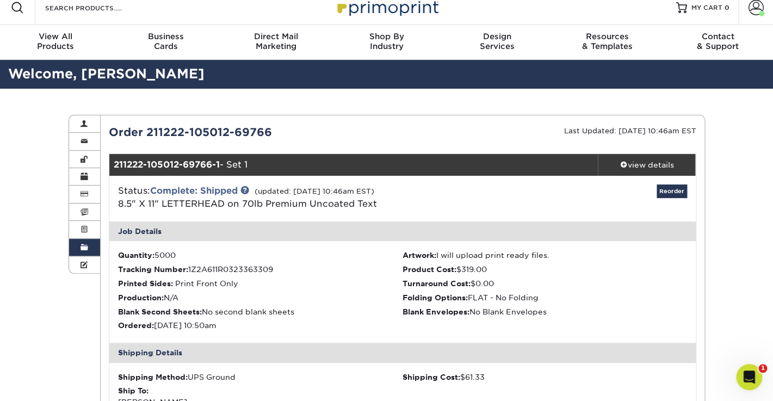
scroll to position [7, 0]
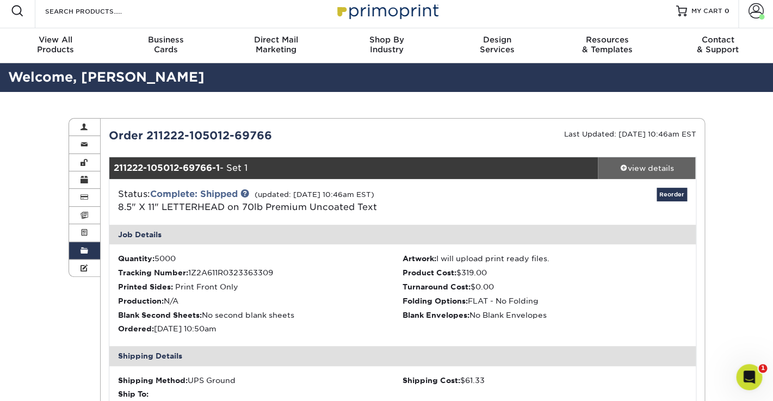
click at [646, 168] on div "view details" at bounding box center [647, 168] width 98 height 11
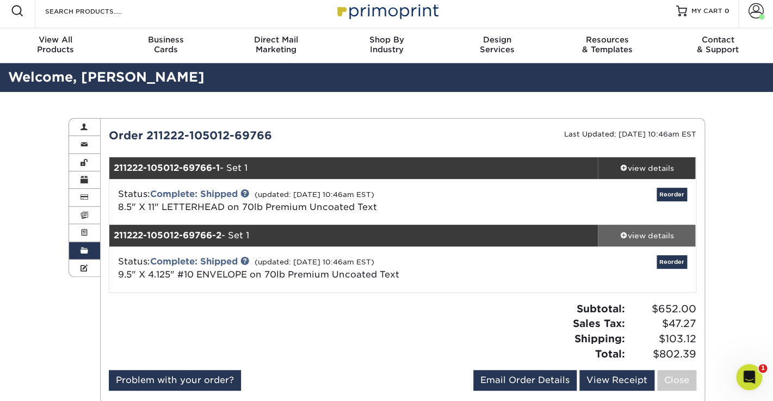
click at [633, 233] on div "view details" at bounding box center [647, 235] width 98 height 11
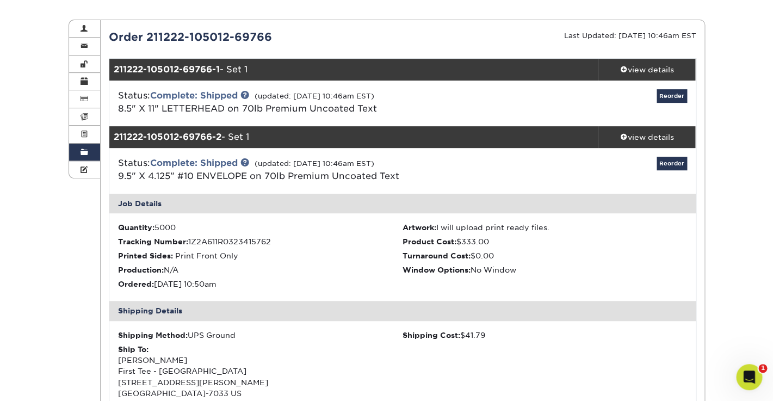
scroll to position [0, 0]
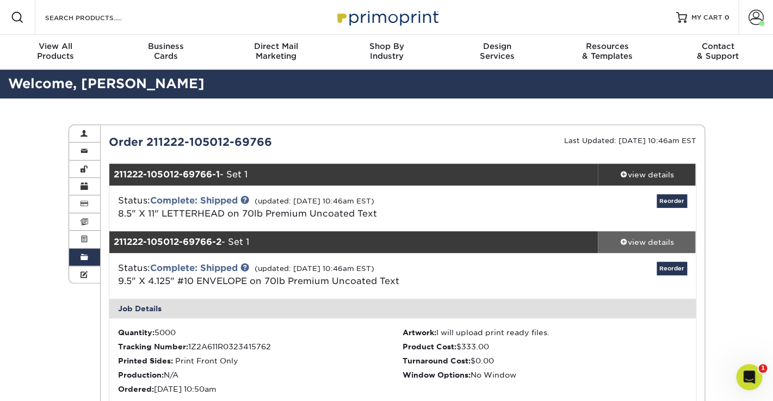
click at [627, 244] on div "view details" at bounding box center [647, 242] width 98 height 11
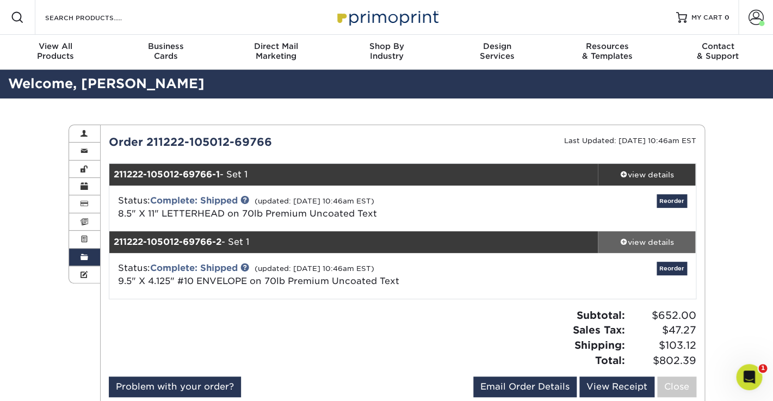
click at [646, 242] on div "view details" at bounding box center [647, 242] width 98 height 11
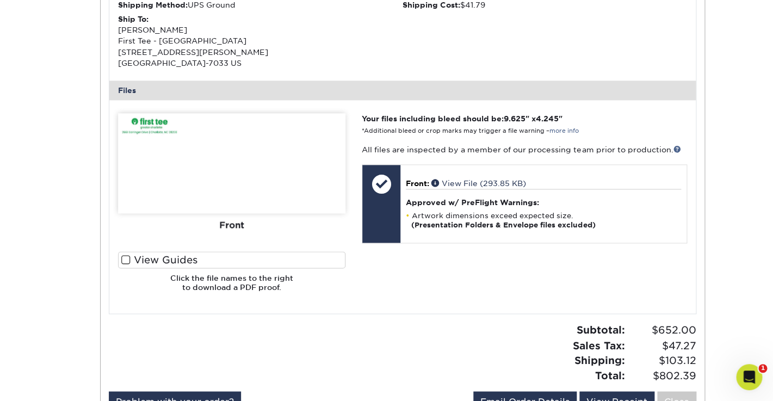
scroll to position [442, 0]
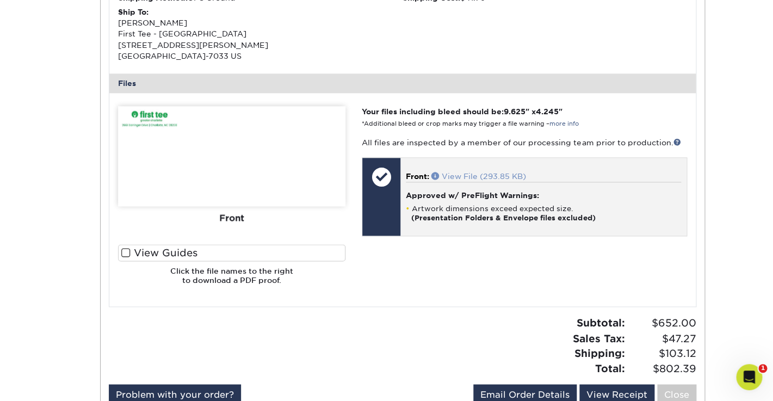
click at [479, 176] on link "View File (293.85 KB)" at bounding box center [478, 176] width 95 height 9
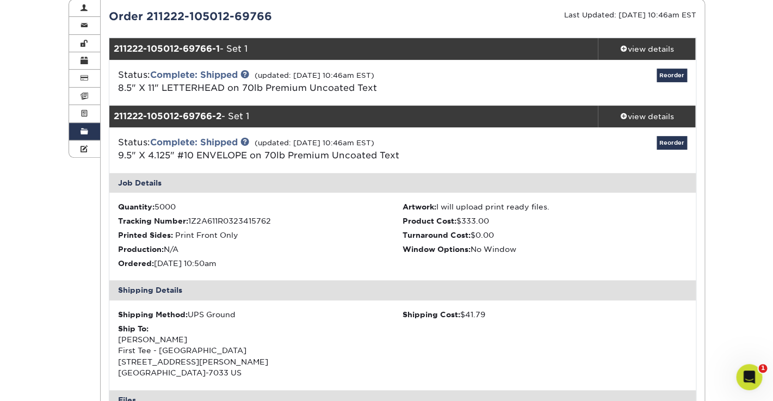
scroll to position [120, 0]
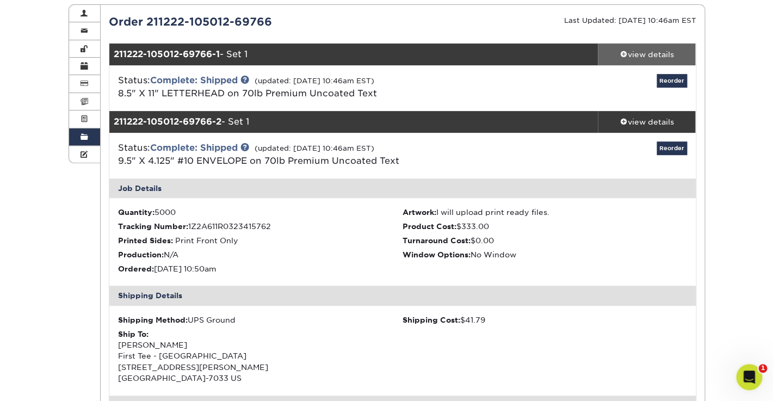
click at [631, 55] on div "view details" at bounding box center [647, 54] width 98 height 11
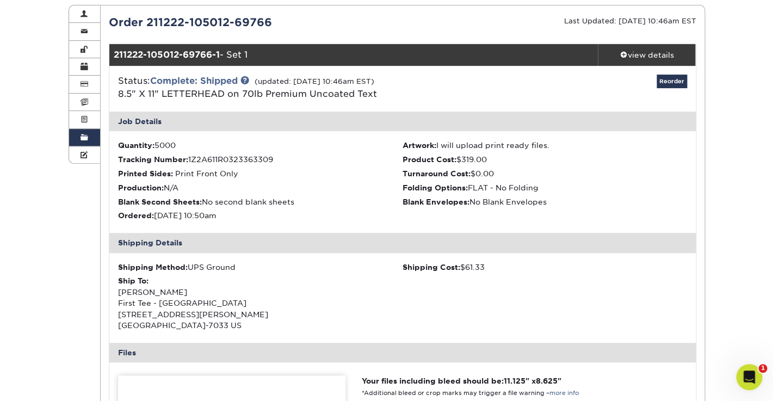
scroll to position [0, 0]
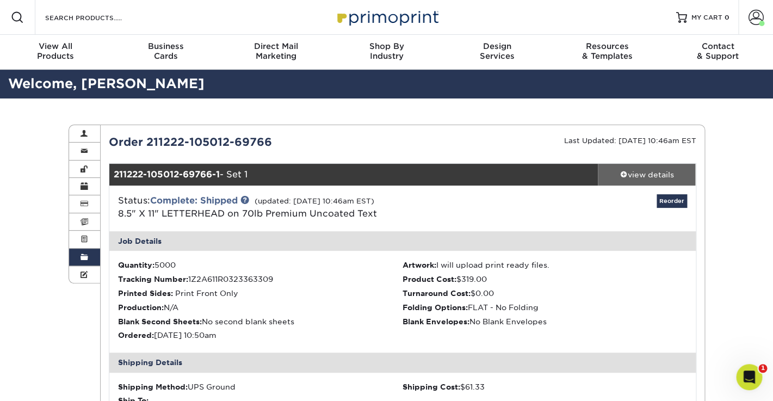
click at [627, 173] on div "view details" at bounding box center [647, 174] width 98 height 11
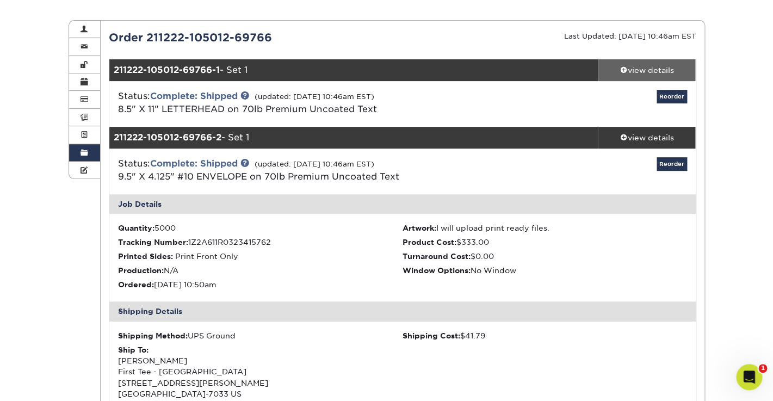
scroll to position [106, 0]
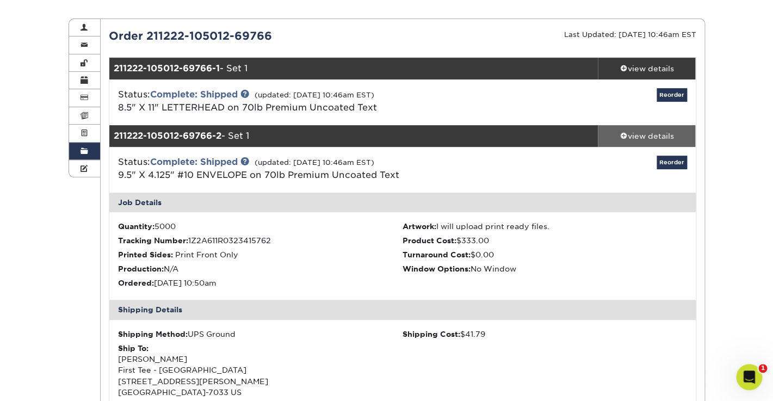
click at [640, 136] on div "view details" at bounding box center [647, 136] width 98 height 11
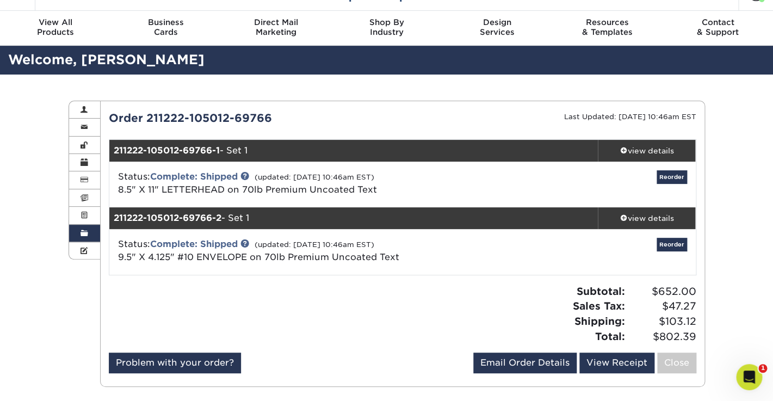
scroll to position [20, 0]
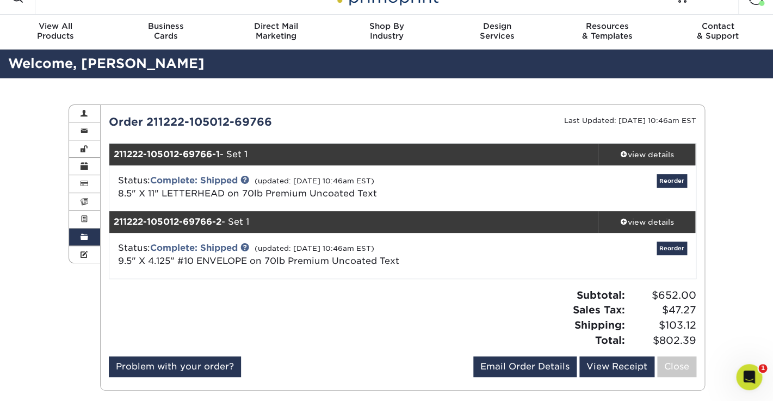
click at [82, 234] on span at bounding box center [85, 237] width 8 height 9
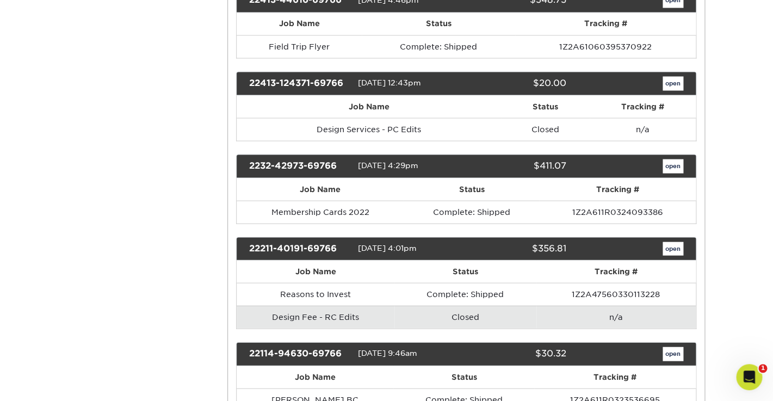
scroll to position [2267, 0]
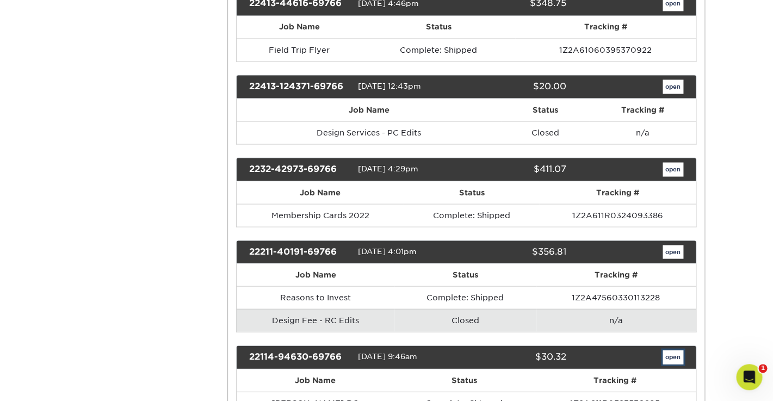
click at [672, 350] on link "open" at bounding box center [673, 357] width 21 height 14
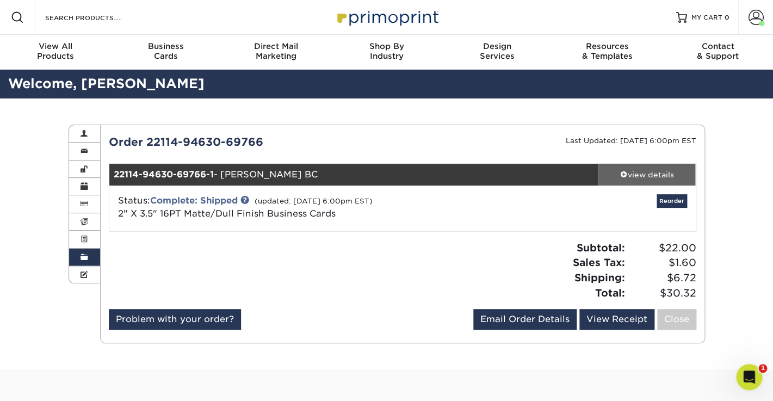
click at [637, 174] on div "view details" at bounding box center [647, 174] width 98 height 11
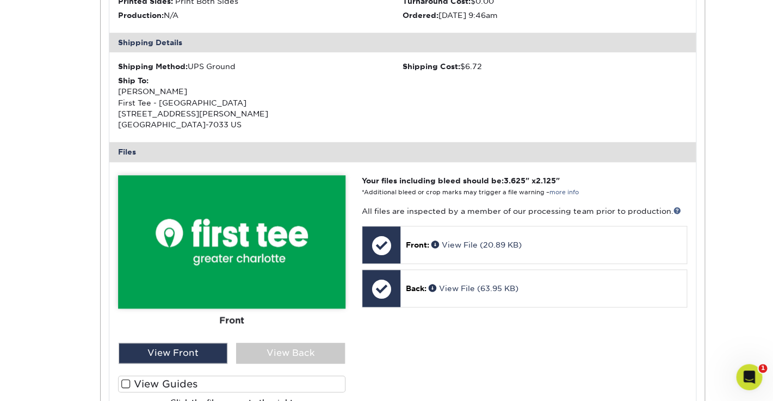
scroll to position [366, 0]
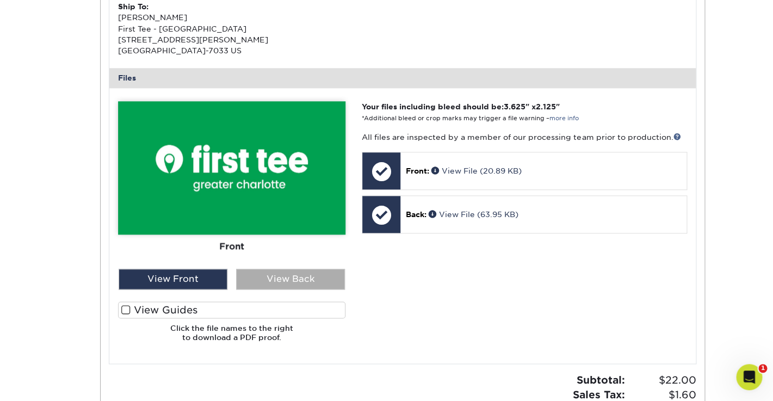
click at [299, 278] on div "View Back" at bounding box center [290, 279] width 109 height 21
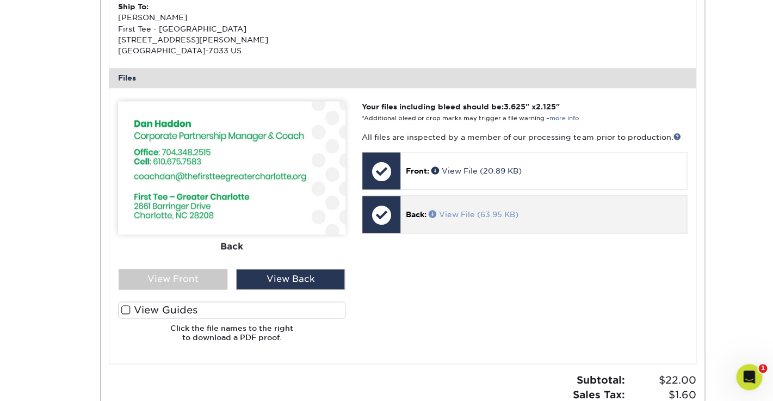
click at [468, 212] on link "View File (63.95 KB)" at bounding box center [474, 214] width 90 height 9
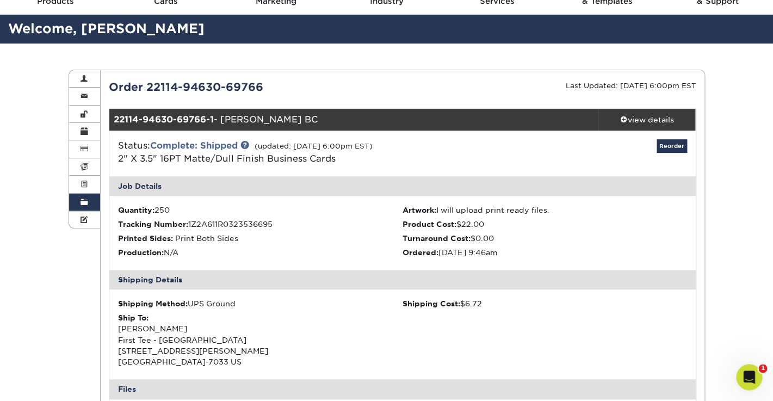
scroll to position [13, 0]
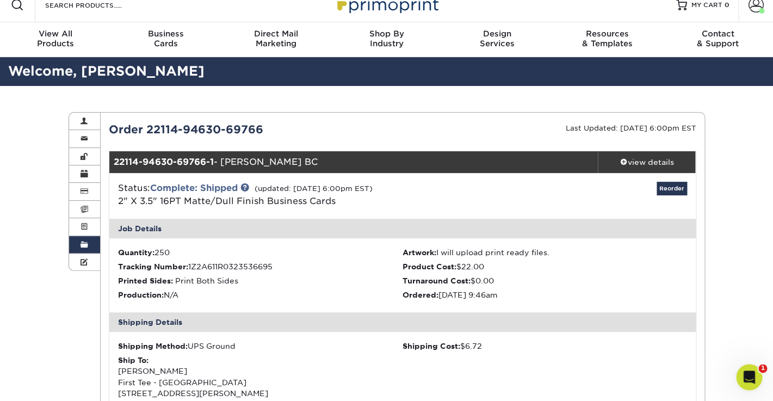
click at [87, 240] on span at bounding box center [85, 244] width 8 height 9
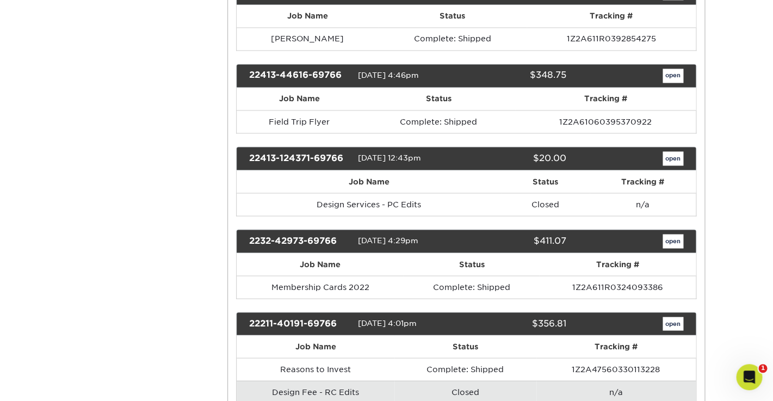
scroll to position [2185, 0]
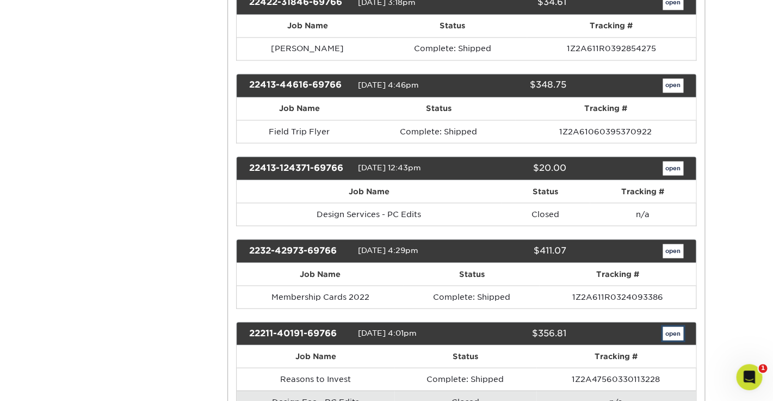
click at [675, 326] on link "open" at bounding box center [673, 333] width 21 height 14
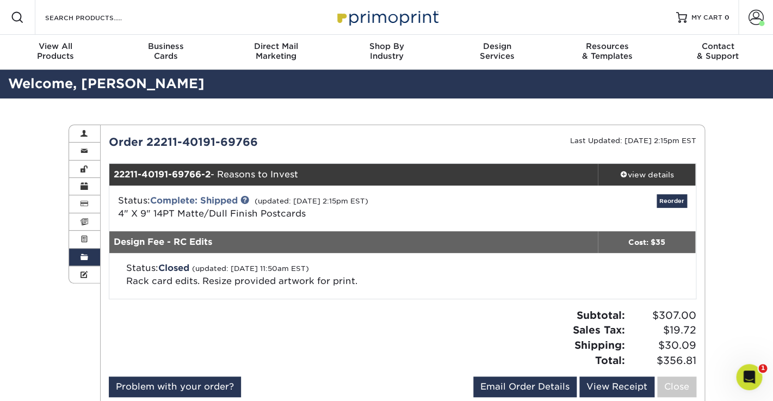
click at [88, 252] on link "Order History" at bounding box center [85, 257] width 32 height 17
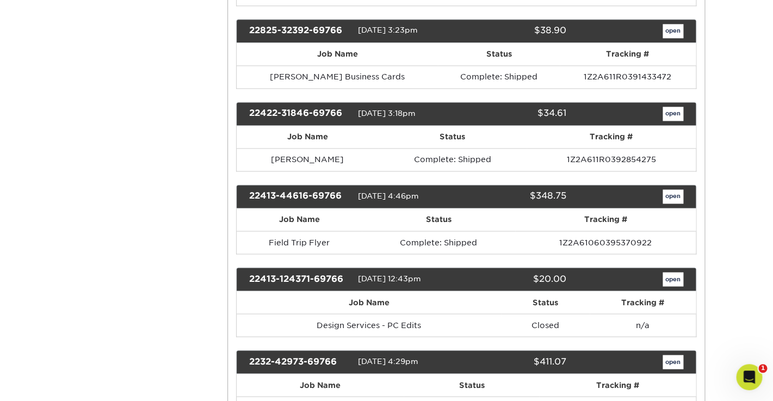
scroll to position [2074, 0]
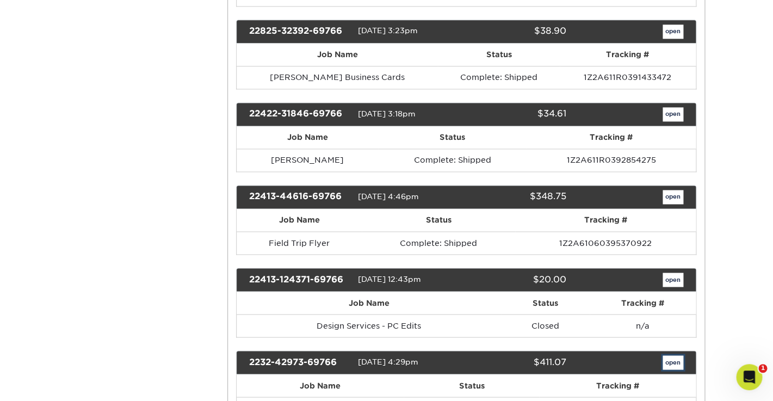
click at [671, 355] on link "open" at bounding box center [673, 362] width 21 height 14
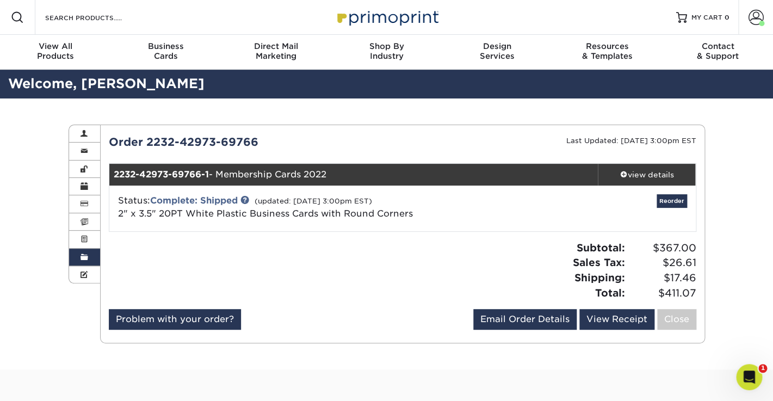
scroll to position [52, 0]
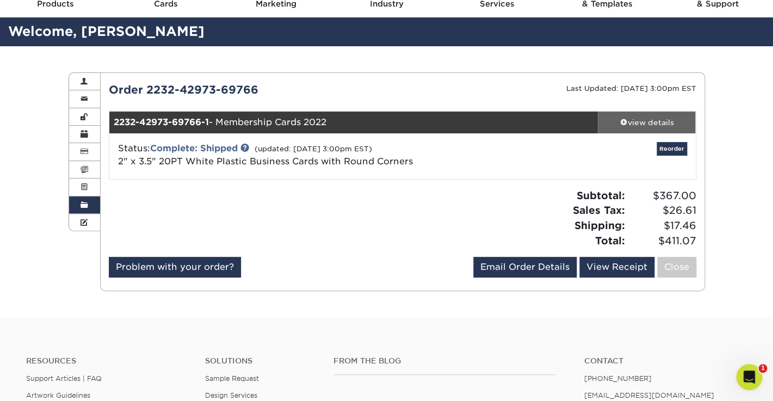
click at [637, 121] on div "view details" at bounding box center [647, 122] width 98 height 11
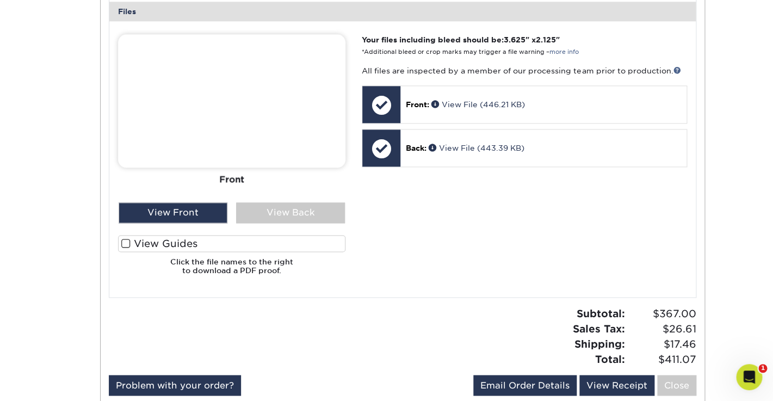
scroll to position [443, 0]
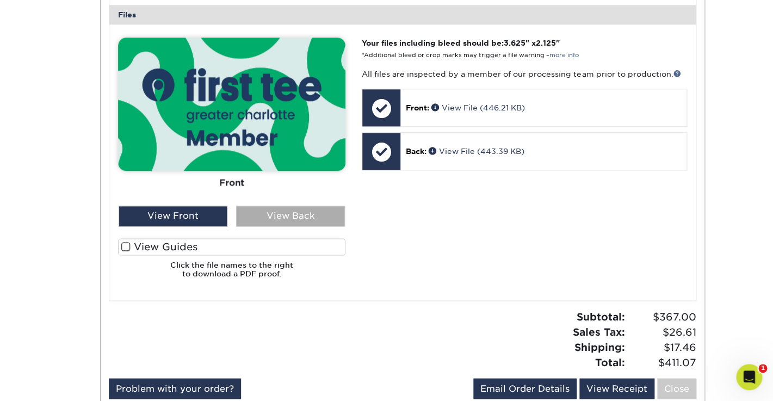
click at [280, 218] on div "View Back" at bounding box center [290, 216] width 109 height 21
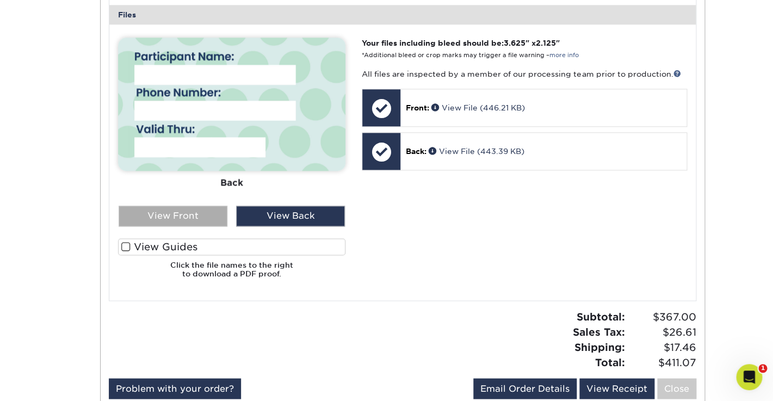
click at [189, 217] on div "View Front" at bounding box center [173, 216] width 109 height 21
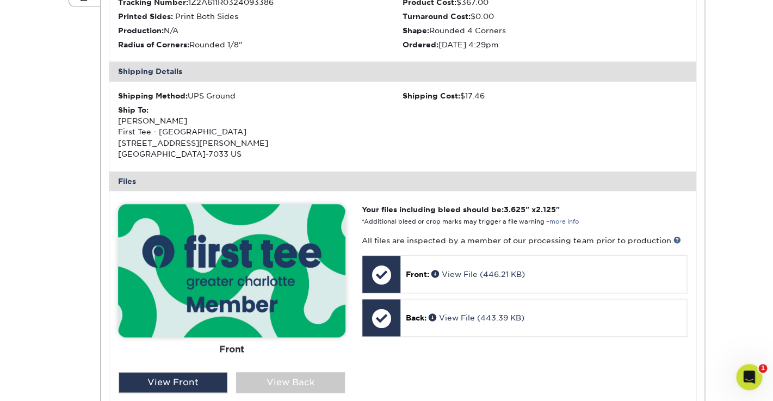
scroll to position [294, 0]
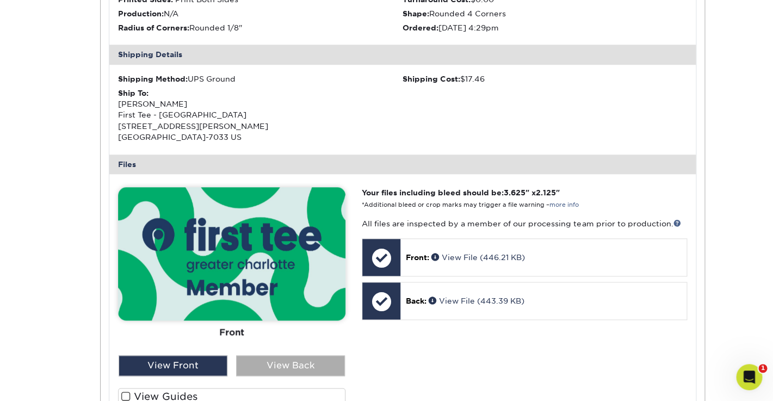
click at [293, 367] on div "View Back" at bounding box center [290, 365] width 109 height 21
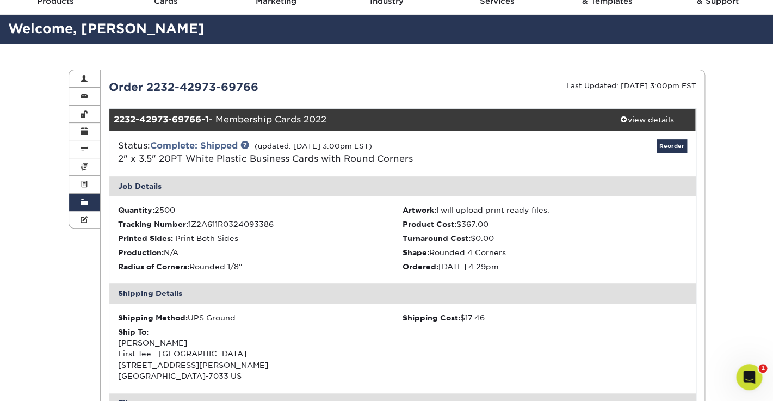
scroll to position [0, 0]
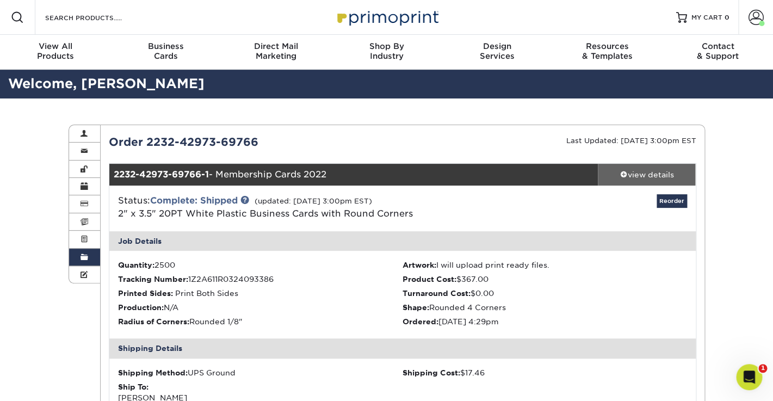
click at [628, 176] on div "view details" at bounding box center [647, 174] width 98 height 11
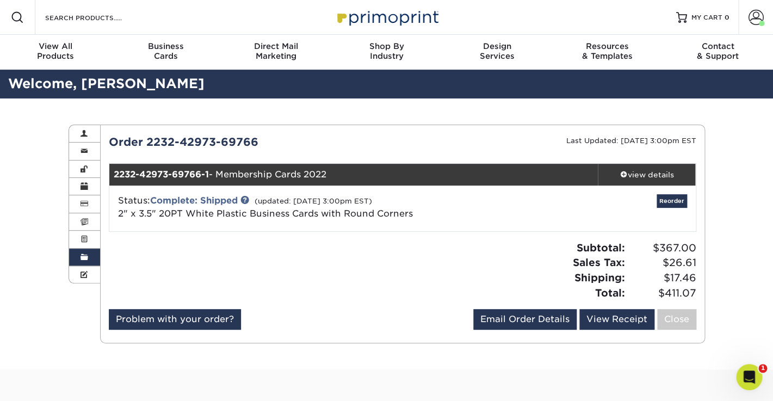
click at [85, 256] on span at bounding box center [85, 257] width 8 height 9
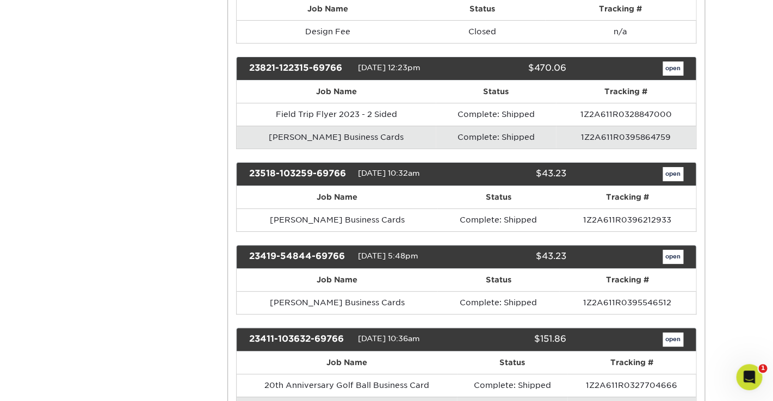
scroll to position [1496, 0]
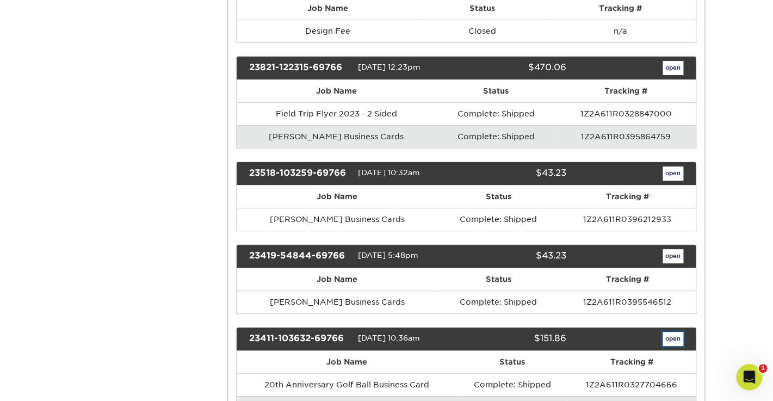
click at [672, 332] on link "open" at bounding box center [673, 339] width 21 height 14
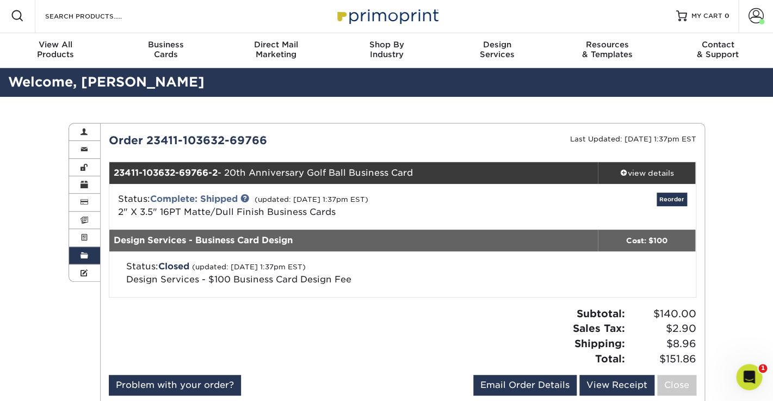
scroll to position [3, 0]
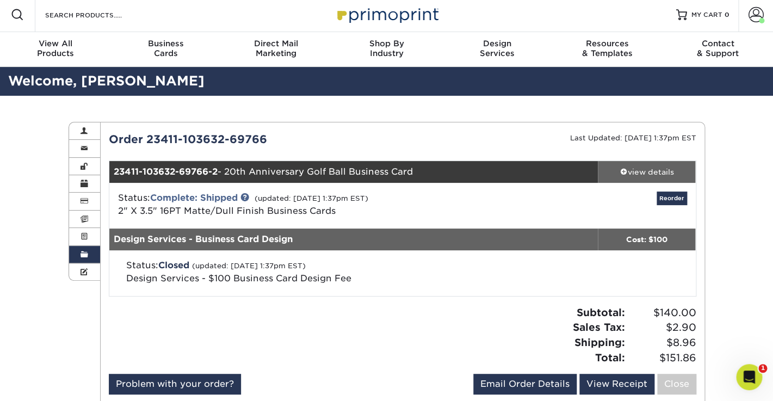
click at [632, 172] on div "view details" at bounding box center [647, 171] width 98 height 11
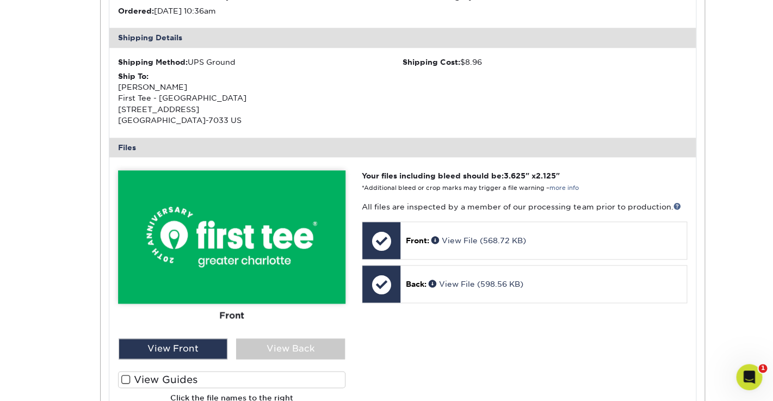
scroll to position [317, 0]
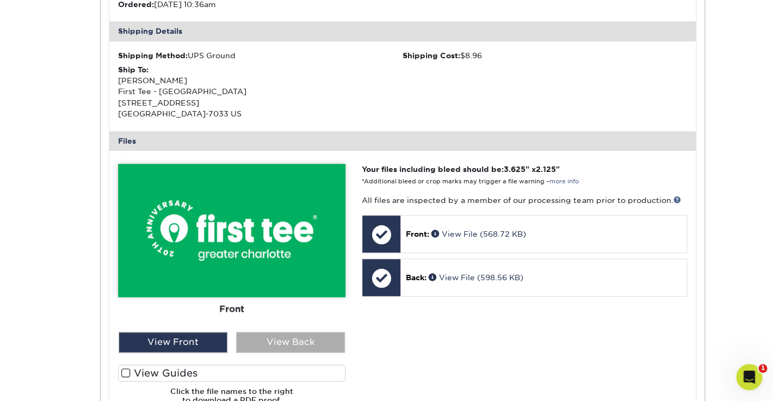
click at [300, 342] on div "View Back" at bounding box center [290, 342] width 109 height 21
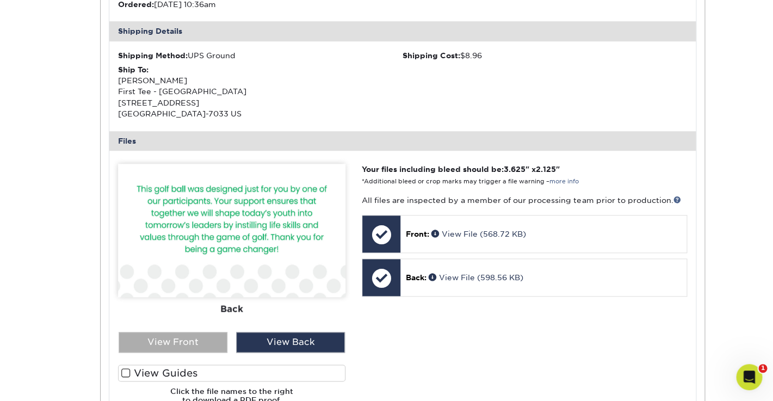
click at [182, 340] on div "View Front" at bounding box center [173, 342] width 109 height 21
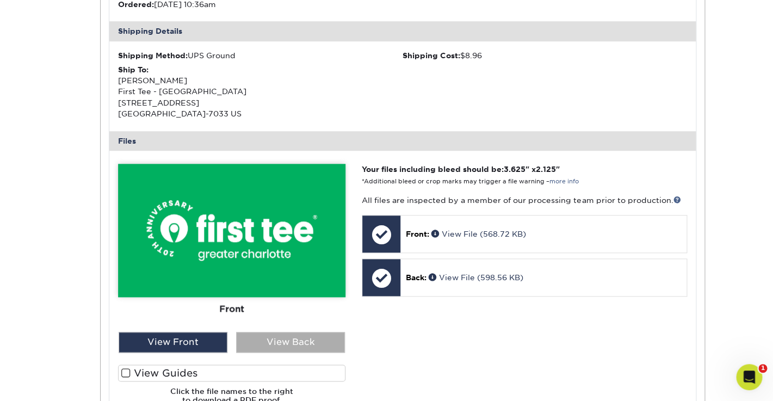
click at [277, 342] on div "View Back" at bounding box center [290, 342] width 109 height 21
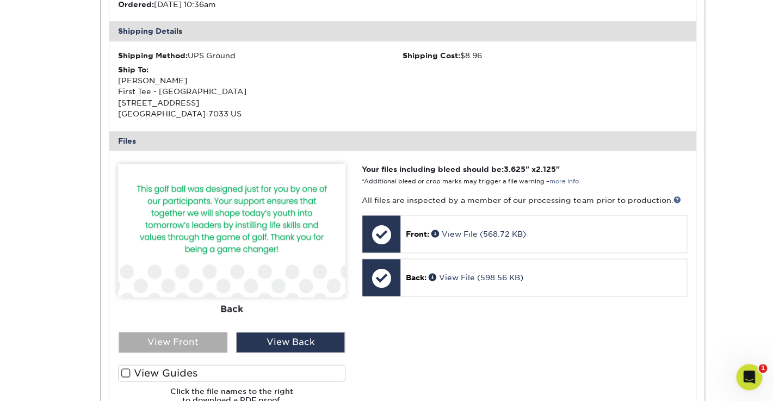
click at [190, 342] on div "View Front" at bounding box center [173, 342] width 109 height 21
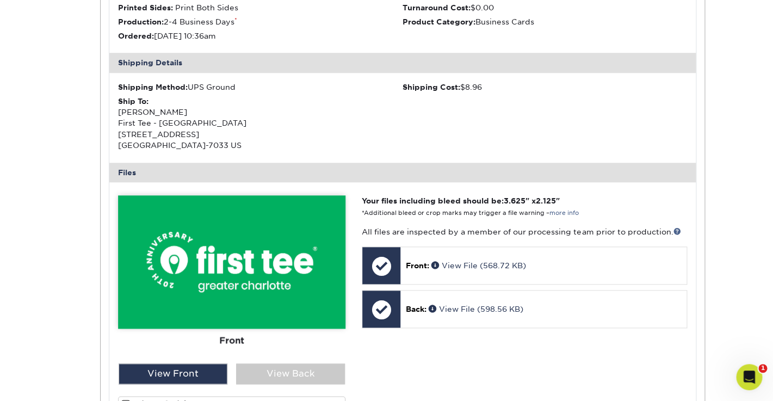
scroll to position [291, 0]
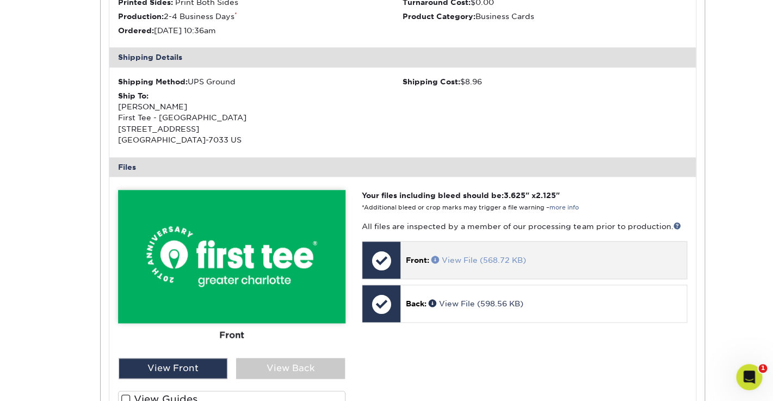
click at [465, 260] on link "View File (568.72 KB)" at bounding box center [478, 260] width 95 height 9
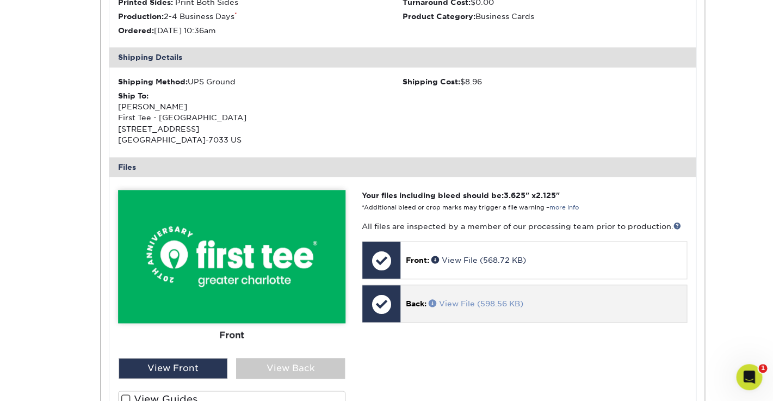
click at [474, 304] on link "View File (598.56 KB)" at bounding box center [476, 303] width 95 height 9
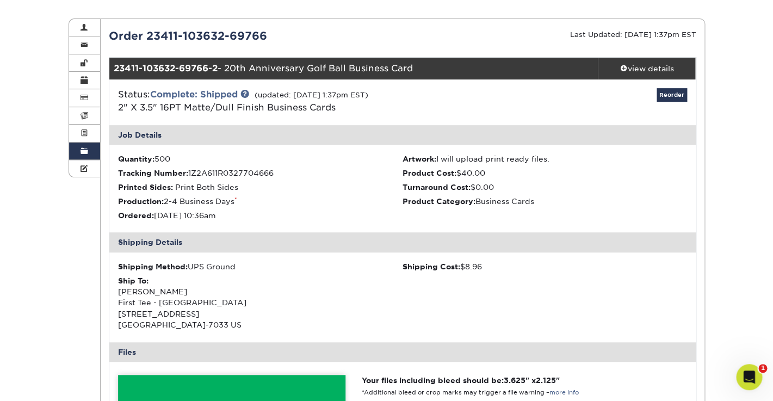
scroll to position [0, 0]
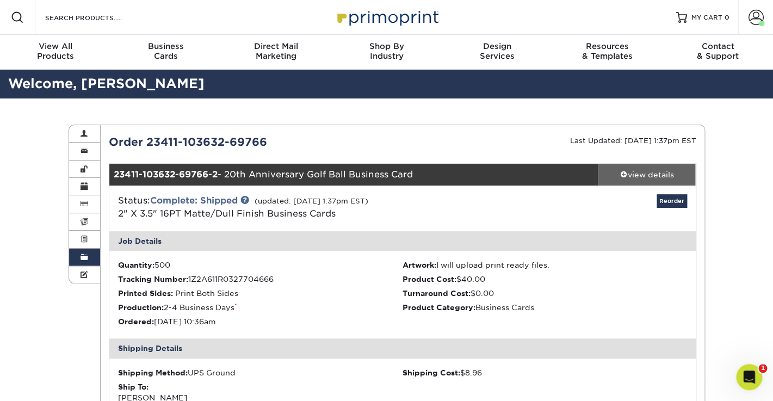
click at [636, 173] on div "view details" at bounding box center [647, 174] width 98 height 11
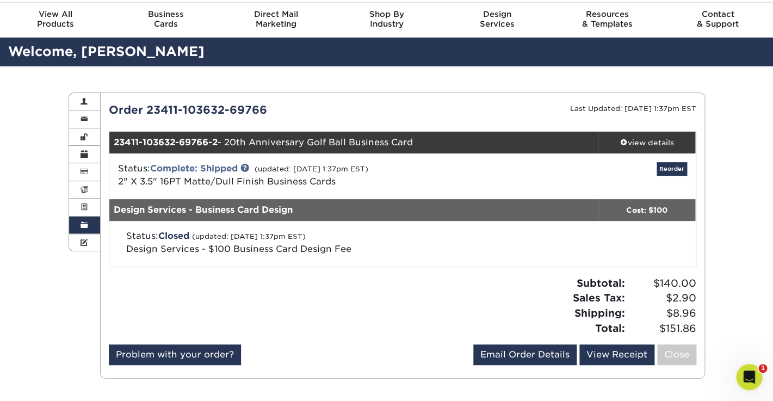
scroll to position [20, 0]
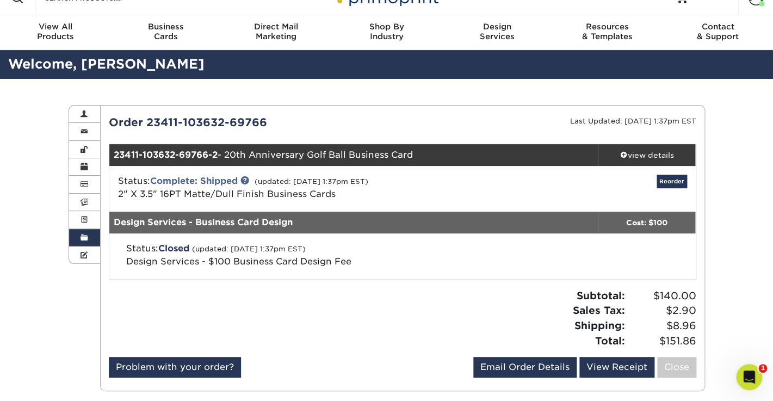
click at [83, 237] on span at bounding box center [85, 237] width 8 height 9
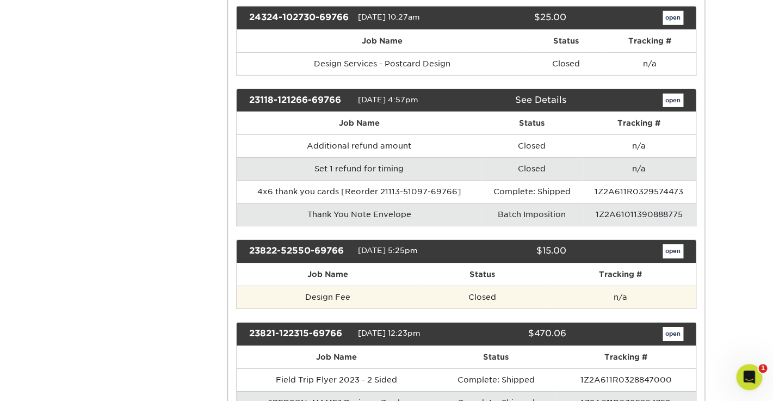
scroll to position [1225, 0]
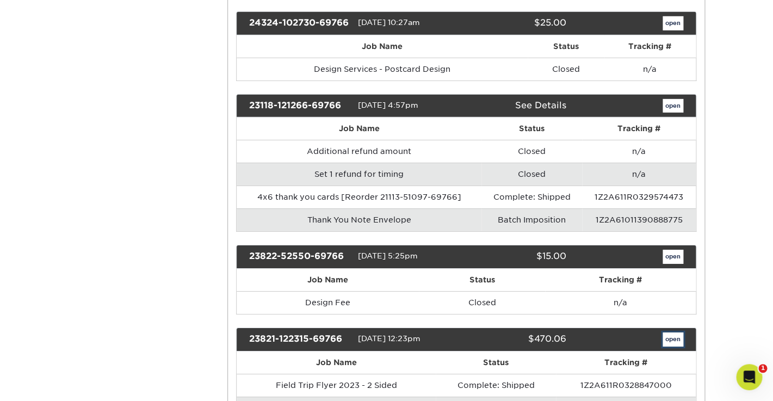
click at [674, 332] on link "open" at bounding box center [673, 339] width 21 height 14
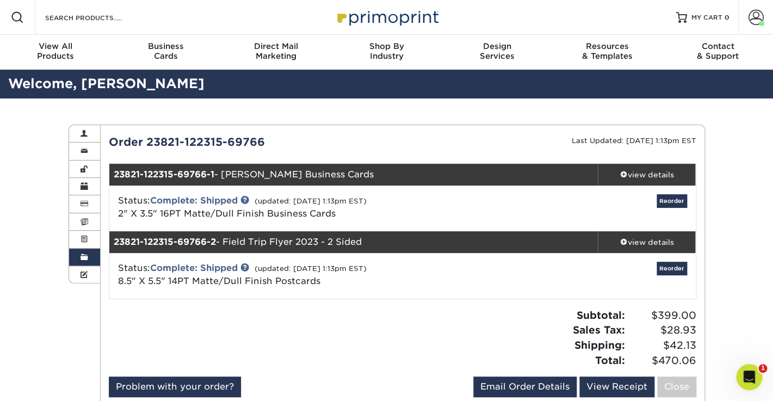
scroll to position [2, 0]
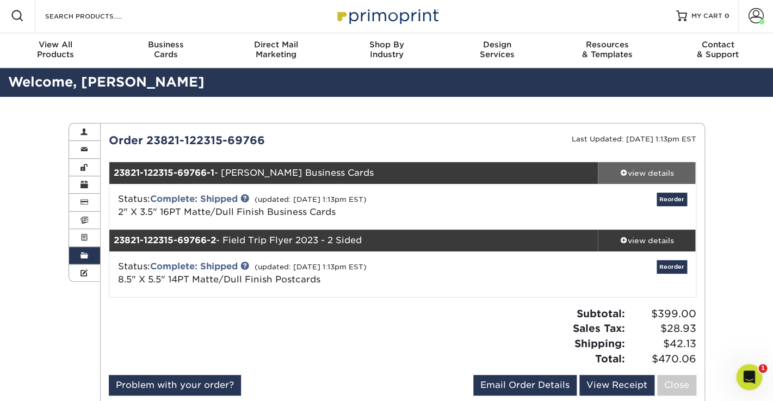
click at [652, 169] on div "view details" at bounding box center [647, 173] width 98 height 11
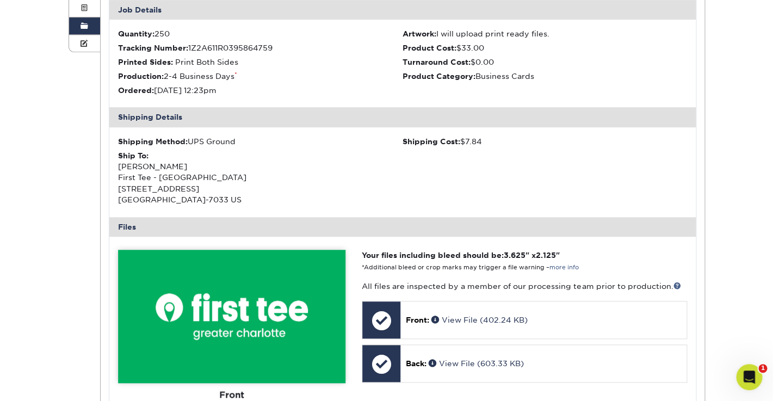
scroll to position [337, 0]
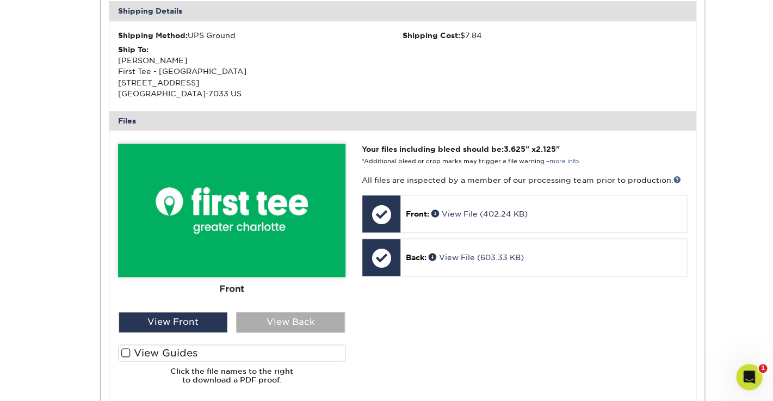
click at [301, 322] on div "View Back" at bounding box center [290, 322] width 109 height 21
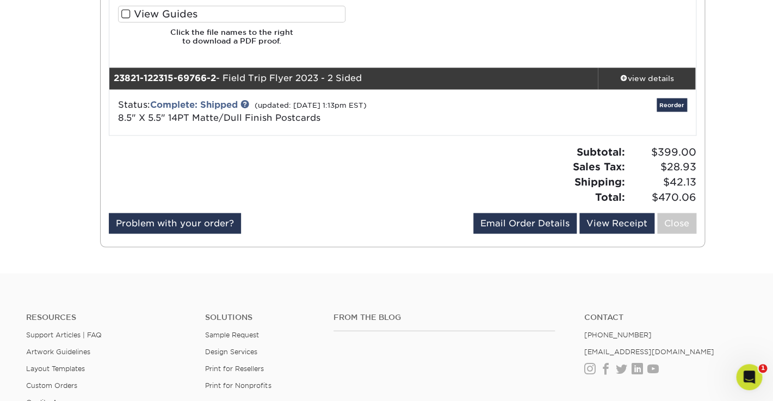
scroll to position [678, 0]
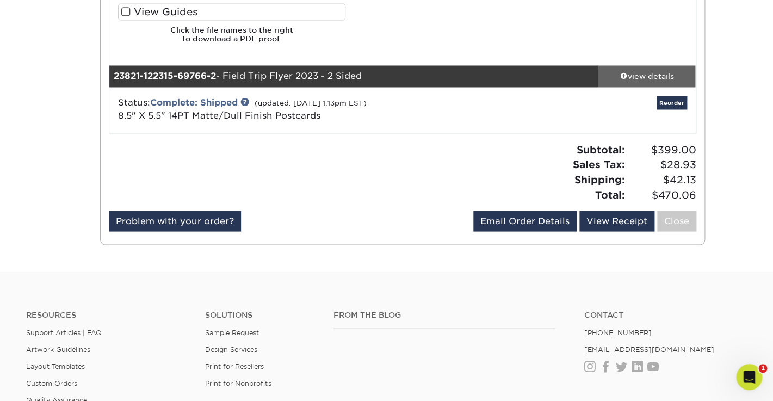
click at [647, 77] on div "view details" at bounding box center [647, 75] width 98 height 11
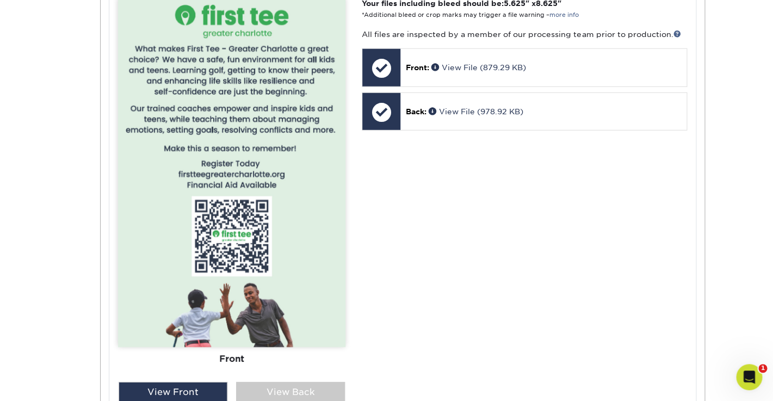
scroll to position [1127, 0]
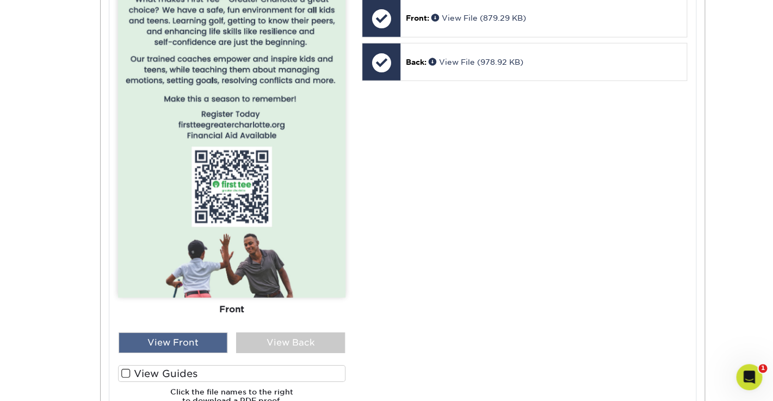
click at [184, 343] on div "View Front" at bounding box center [173, 342] width 109 height 21
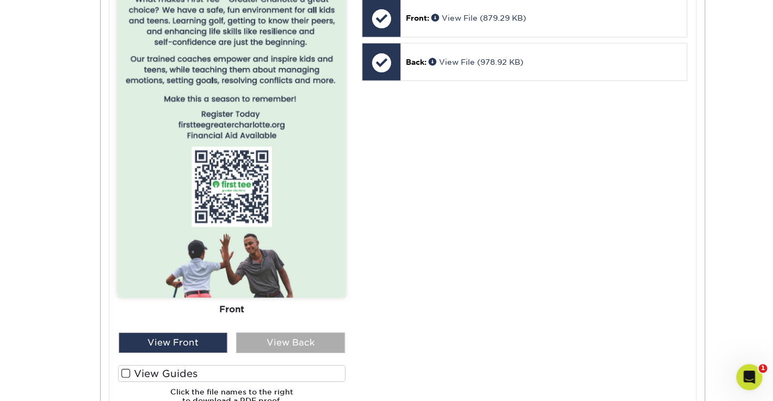
click at [282, 341] on div "View Back" at bounding box center [290, 342] width 109 height 21
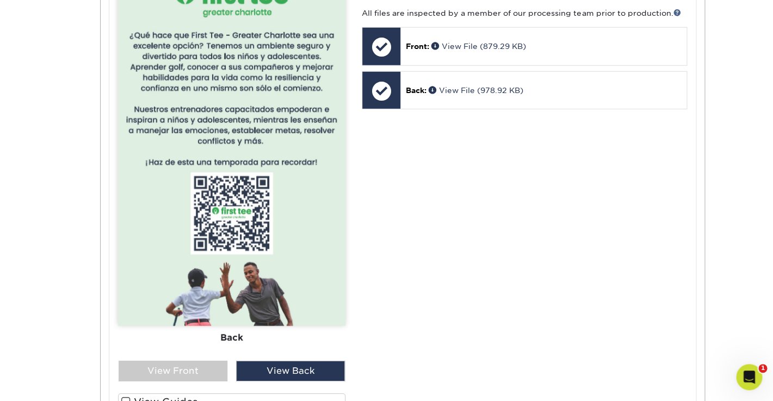
scroll to position [1102, 0]
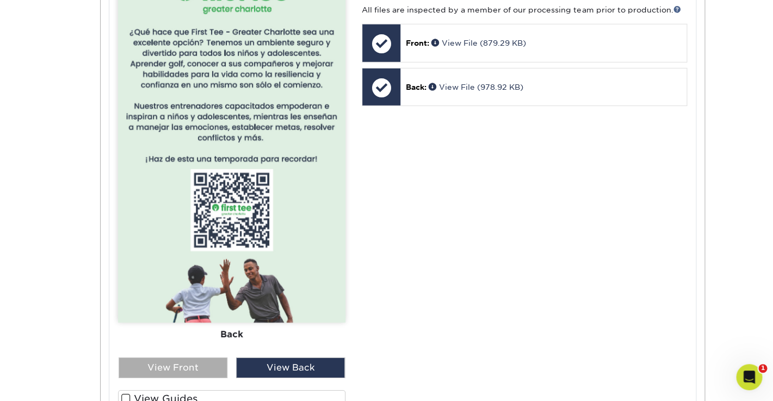
click at [171, 368] on div "View Front" at bounding box center [173, 367] width 109 height 21
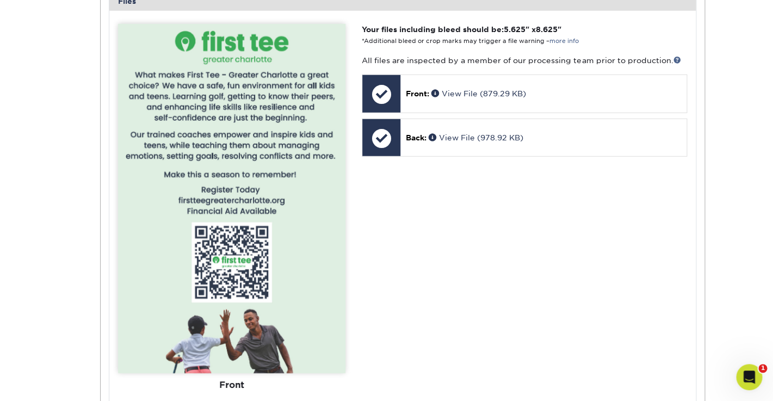
scroll to position [1123, 0]
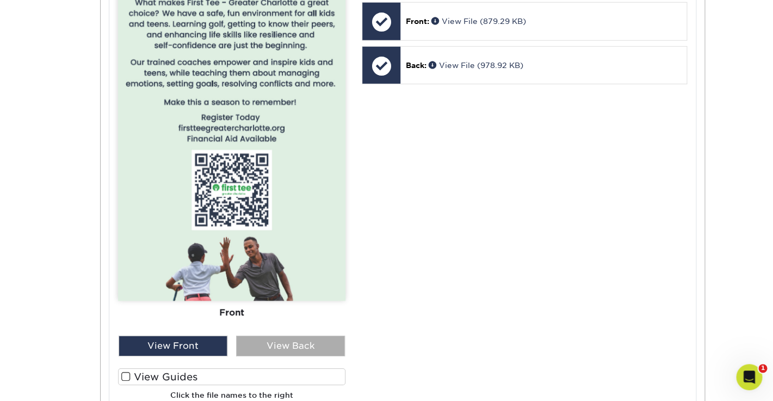
click at [284, 348] on div "View Back" at bounding box center [290, 346] width 109 height 21
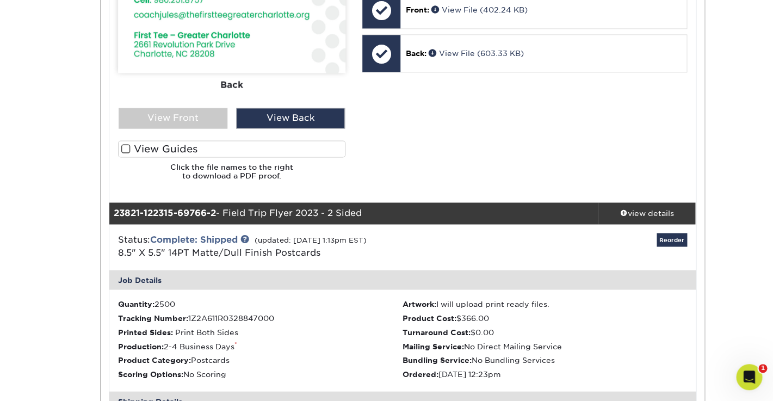
scroll to position [508, 0]
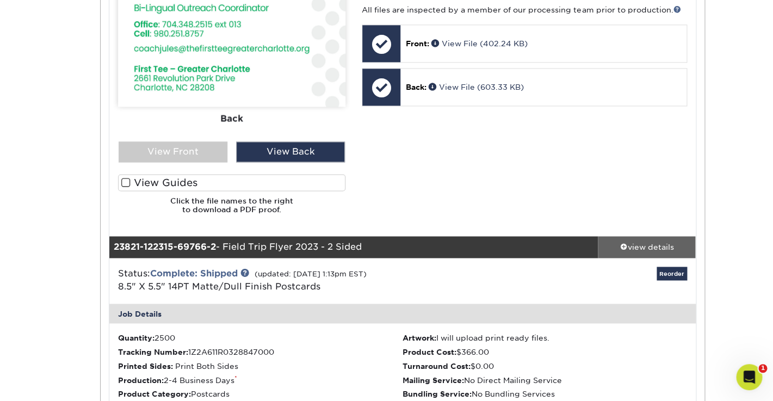
click at [640, 245] on div "view details" at bounding box center [647, 246] width 98 height 11
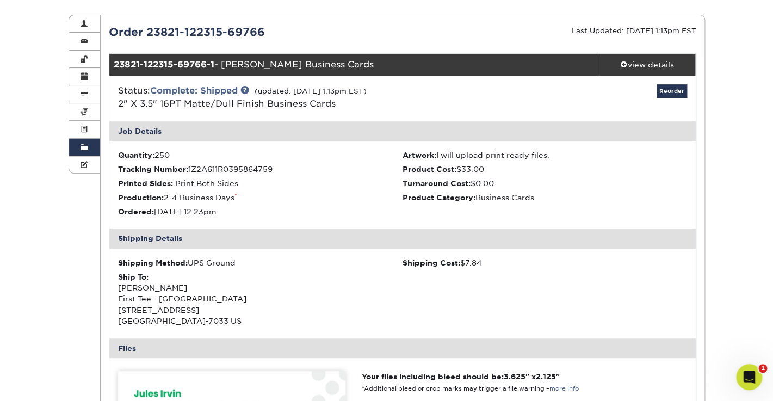
scroll to position [0, 0]
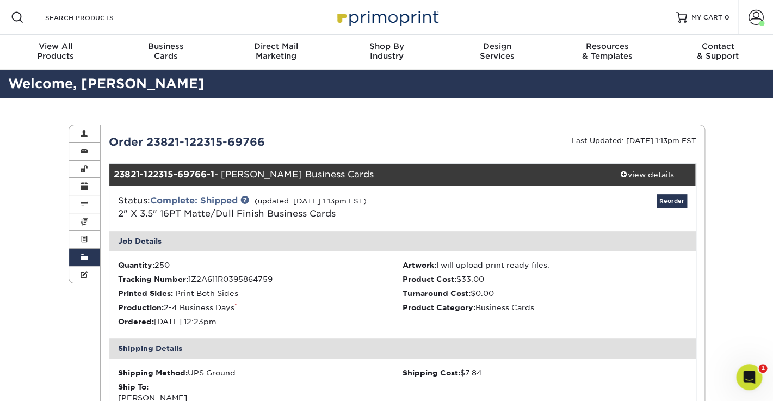
click at [83, 254] on span at bounding box center [85, 257] width 8 height 9
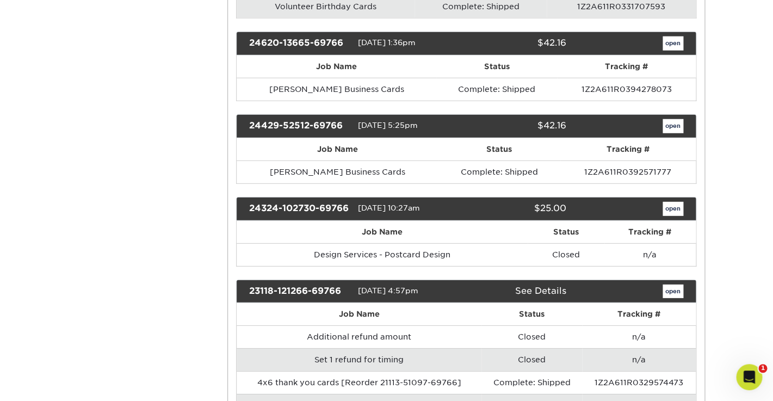
scroll to position [1033, 0]
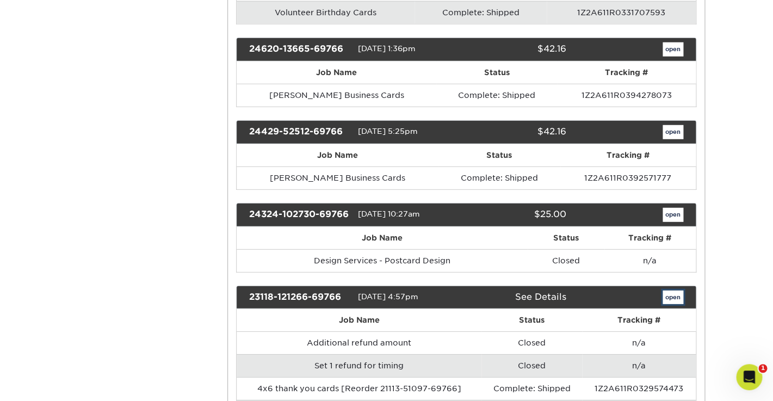
click at [676, 291] on link "open" at bounding box center [673, 298] width 21 height 14
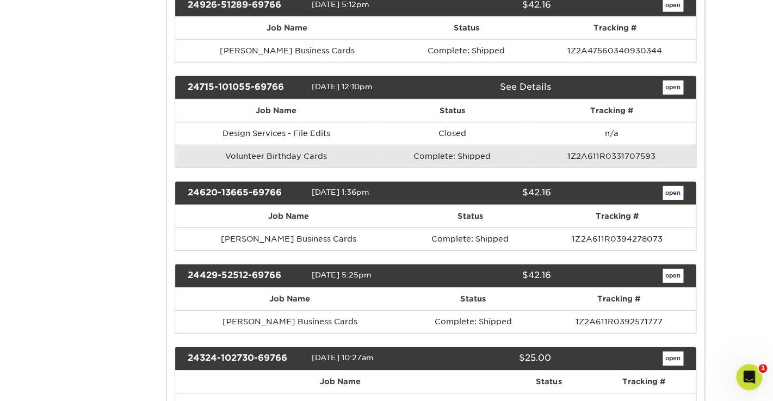
scroll to position [0, 0]
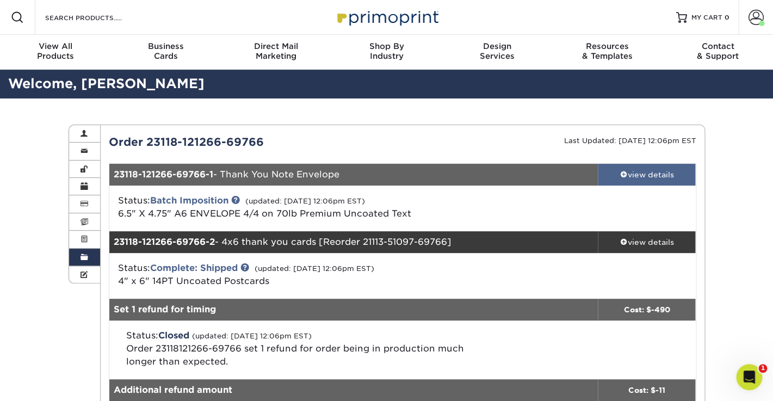
click at [643, 176] on div "view details" at bounding box center [647, 174] width 98 height 11
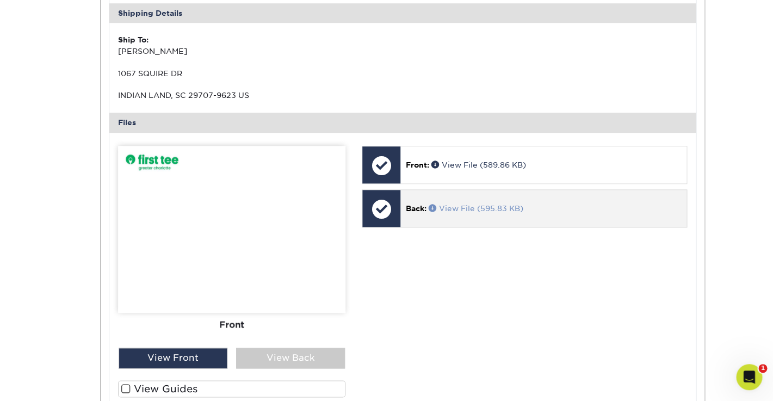
scroll to position [329, 0]
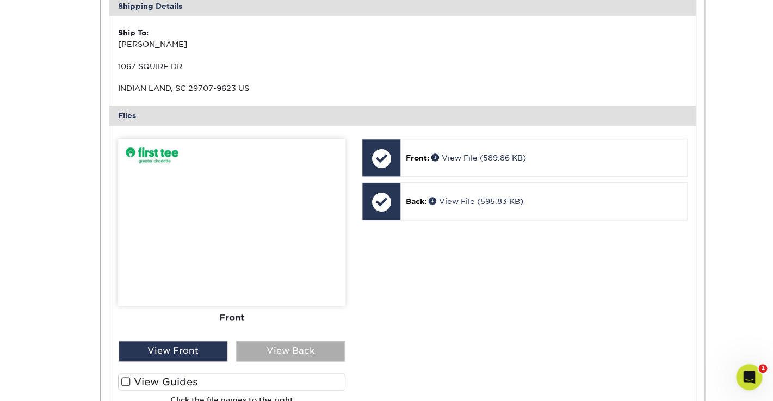
click at [302, 354] on div "View Back" at bounding box center [290, 351] width 109 height 21
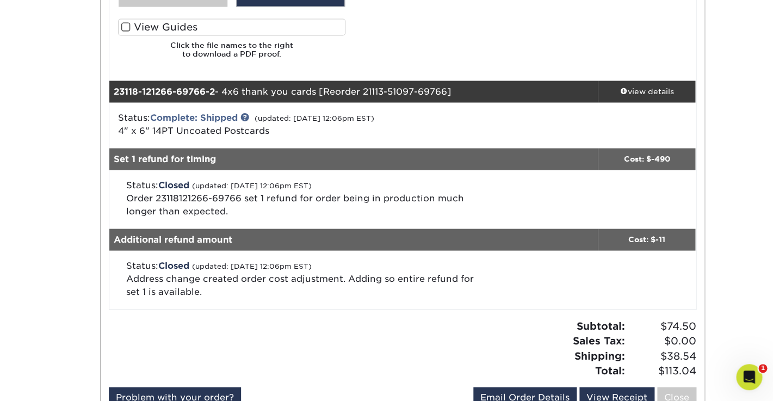
scroll to position [688, 0]
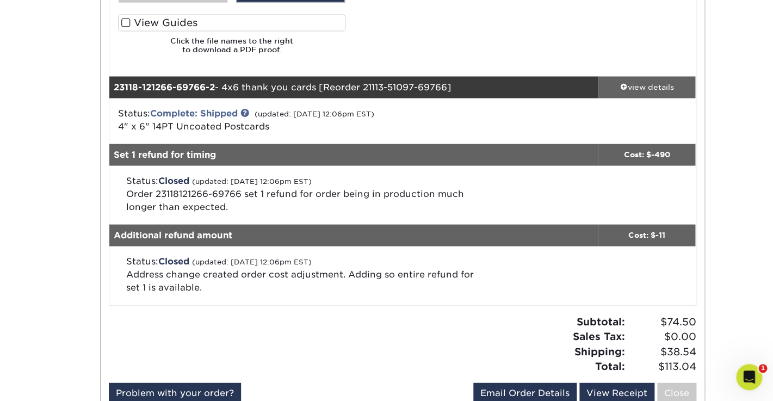
drag, startPoint x: 648, startPoint y: 88, endPoint x: 630, endPoint y: 88, distance: 18.0
click at [648, 88] on div "view details" at bounding box center [647, 86] width 98 height 11
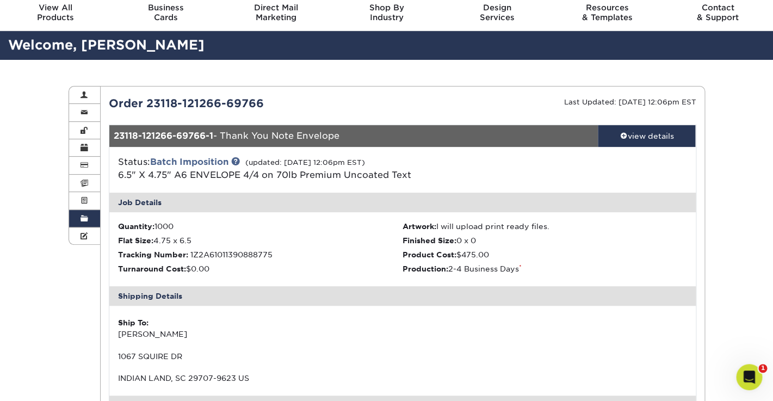
scroll to position [34, 0]
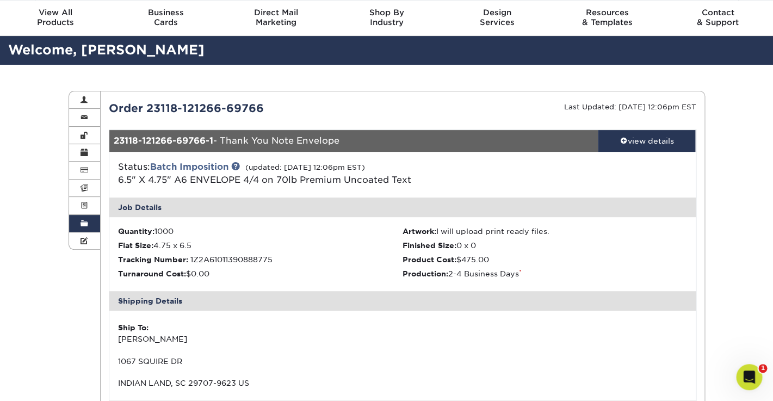
click at [88, 222] on span at bounding box center [85, 223] width 8 height 9
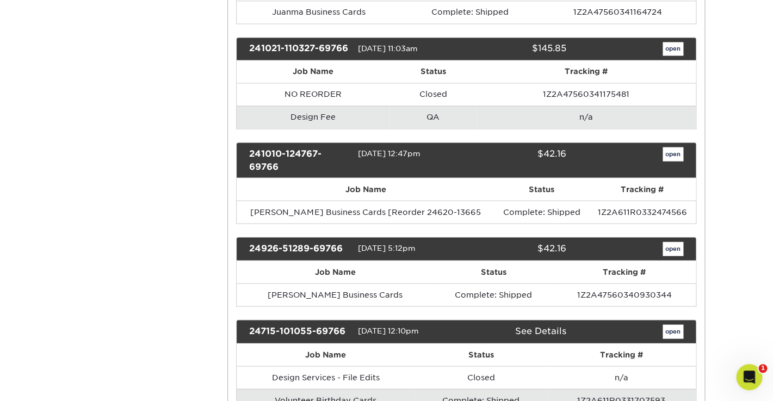
scroll to position [645, 0]
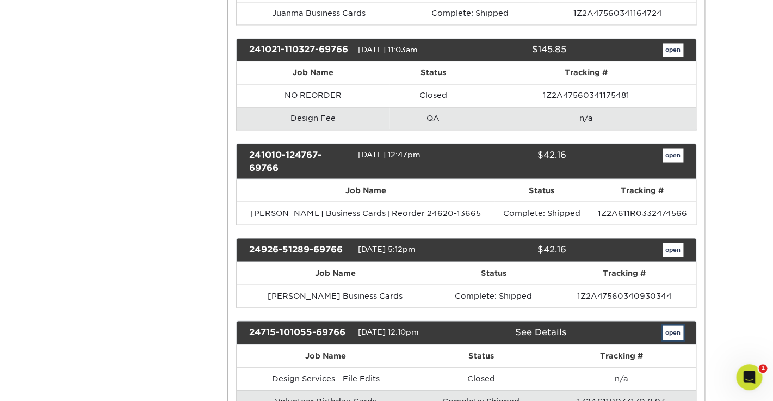
click at [673, 325] on link "open" at bounding box center [673, 332] width 21 height 14
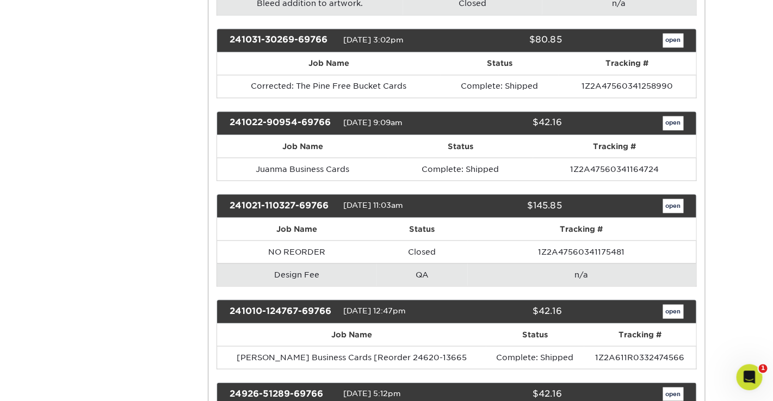
scroll to position [0, 0]
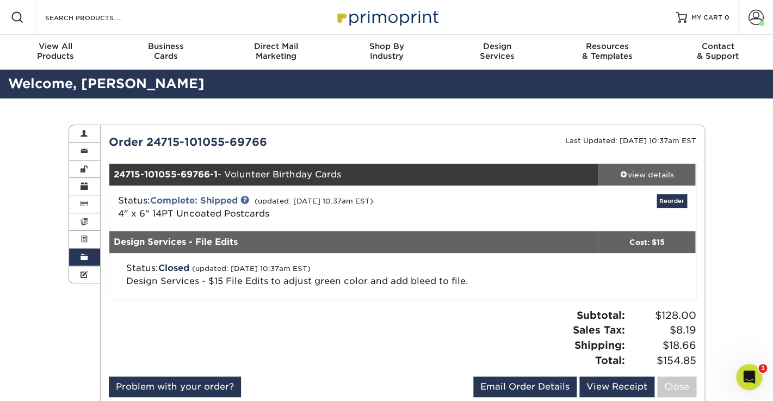
click at [630, 175] on div "view details" at bounding box center [647, 174] width 98 height 11
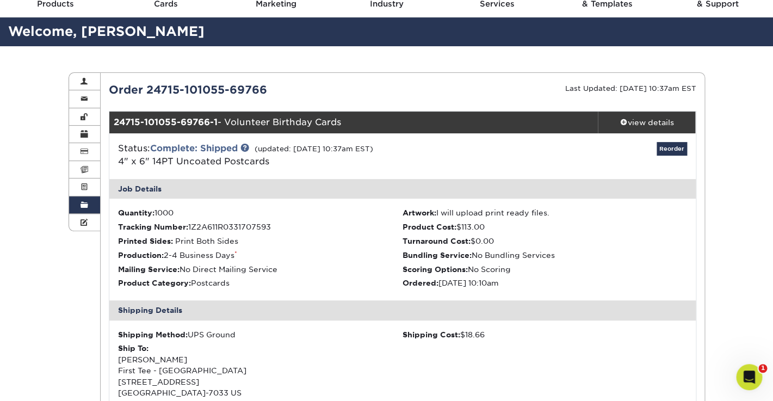
scroll to position [51, 0]
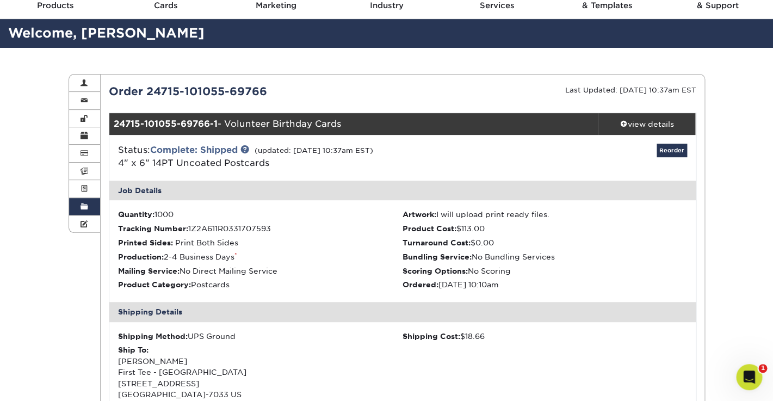
click at [85, 205] on span at bounding box center [85, 206] width 8 height 9
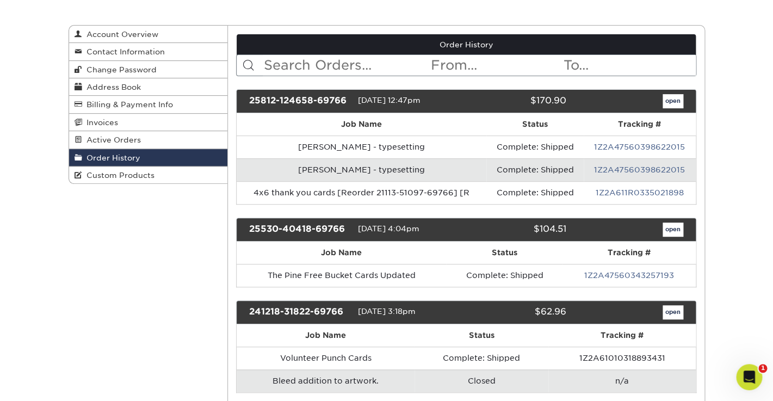
scroll to position [90, 0]
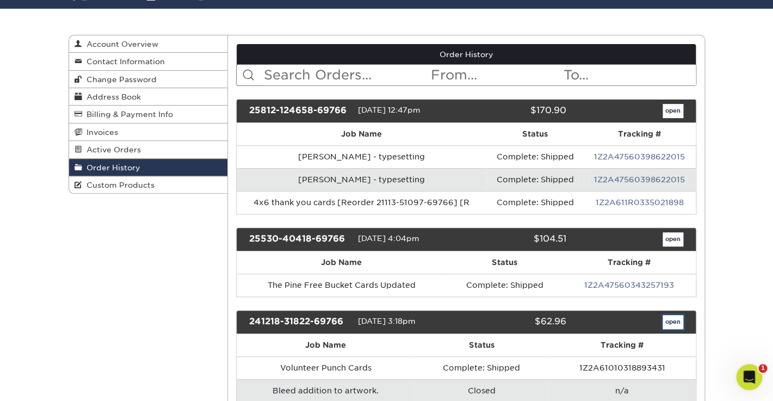
click at [673, 321] on link "open" at bounding box center [673, 322] width 21 height 14
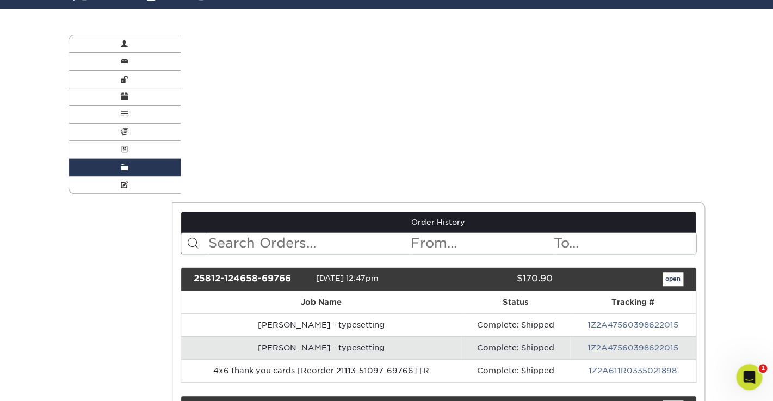
scroll to position [0, 0]
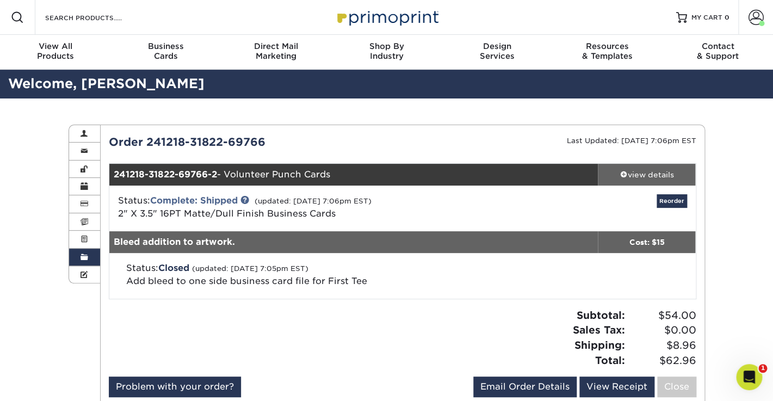
click at [644, 172] on div "view details" at bounding box center [647, 174] width 98 height 11
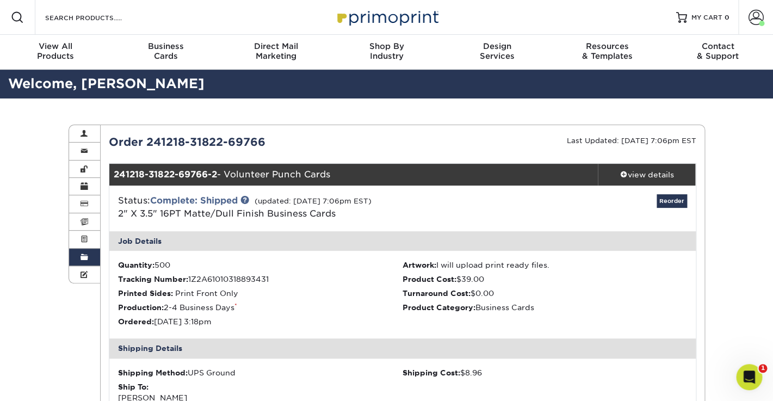
click at [85, 254] on span at bounding box center [85, 257] width 8 height 9
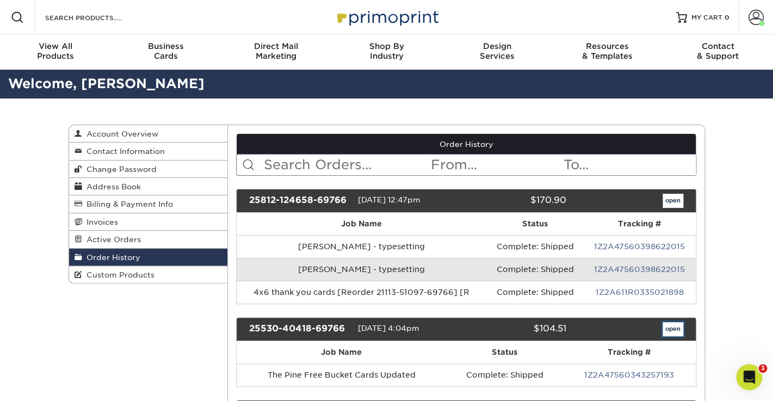
click at [669, 329] on link "open" at bounding box center [673, 329] width 21 height 14
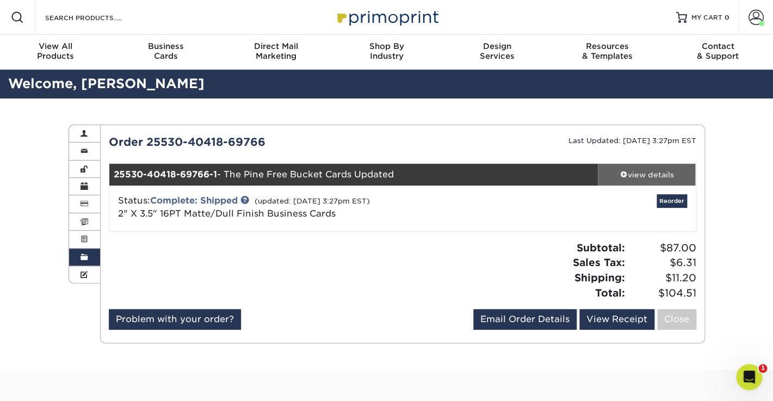
click at [642, 171] on div "view details" at bounding box center [647, 174] width 98 height 11
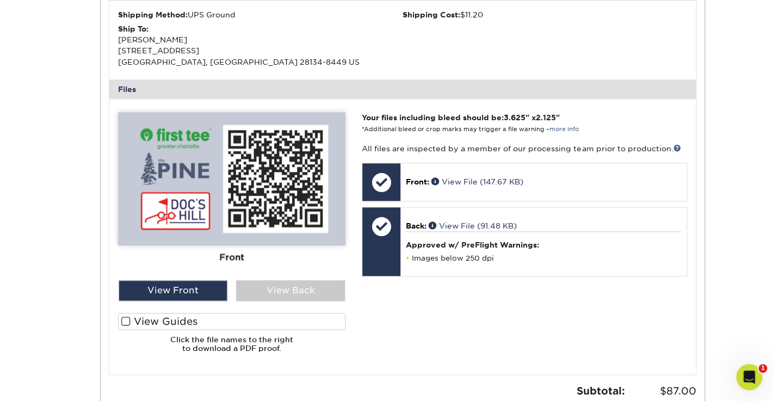
scroll to position [370, 0]
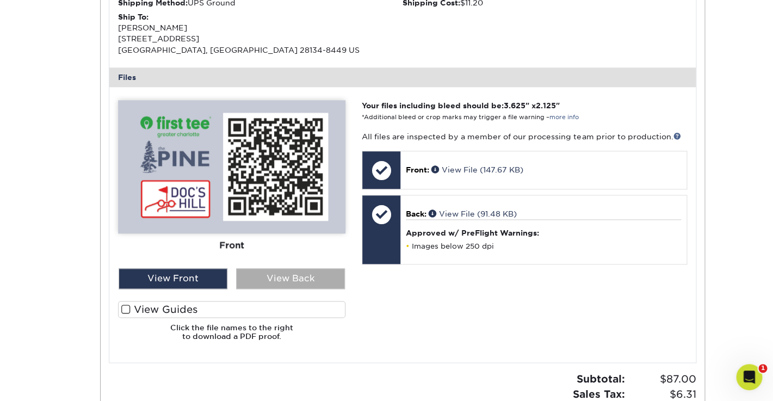
click at [291, 283] on div "View Back" at bounding box center [290, 278] width 109 height 21
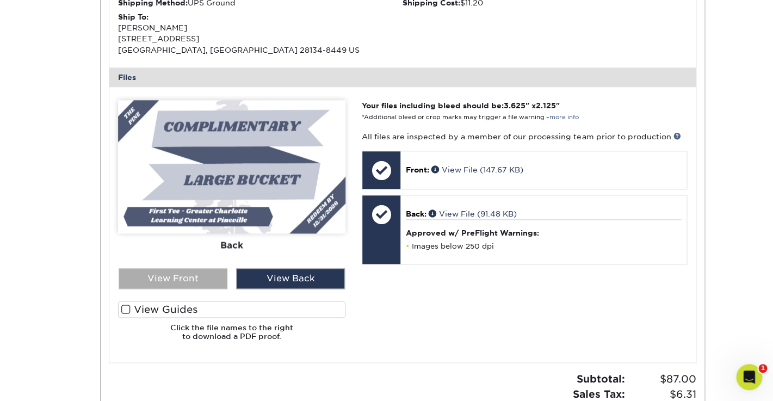
click at [191, 276] on div "View Front" at bounding box center [173, 278] width 109 height 21
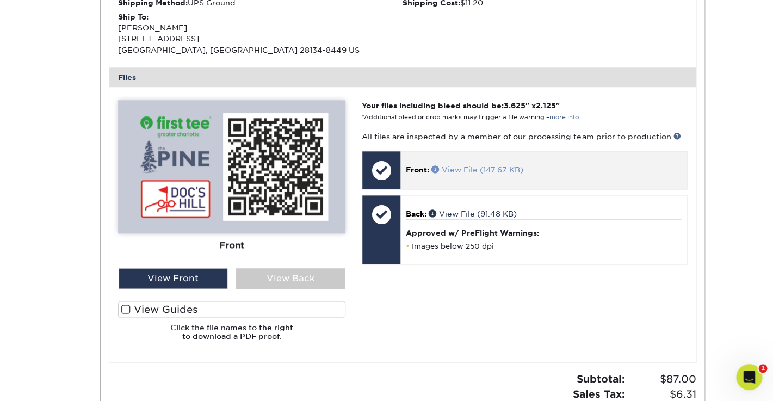
click at [464, 168] on link "View File (147.67 KB)" at bounding box center [477, 169] width 92 height 9
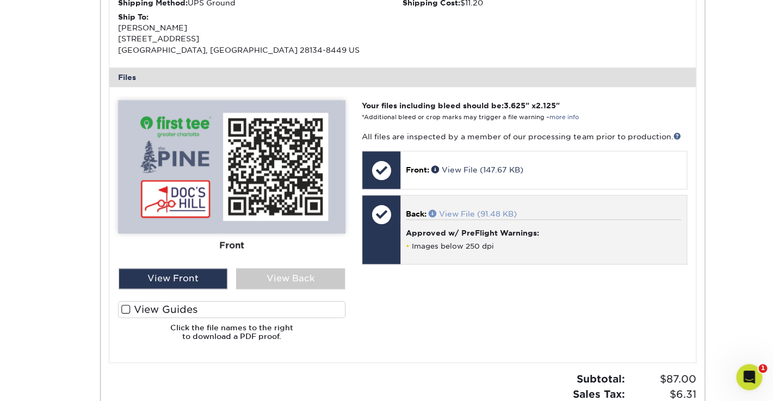
click at [465, 214] on link "View File (91.48 KB)" at bounding box center [473, 213] width 88 height 9
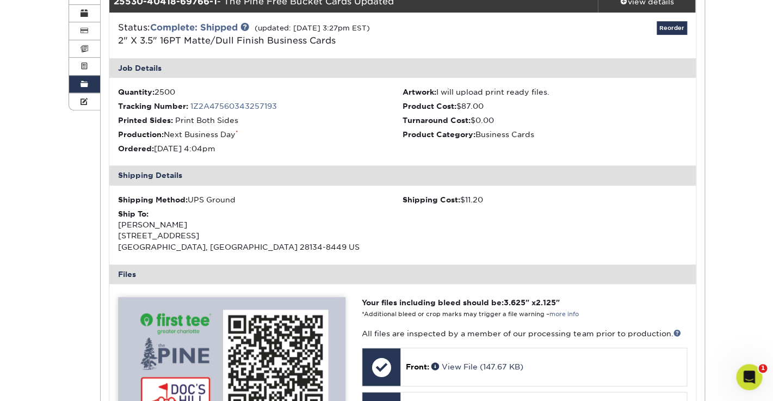
scroll to position [158, 0]
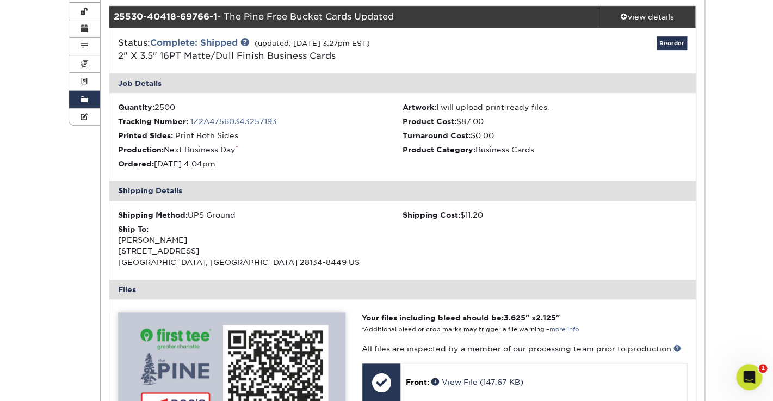
drag, startPoint x: 82, startPoint y: 95, endPoint x: 92, endPoint y: 112, distance: 19.3
click at [82, 95] on span at bounding box center [85, 99] width 8 height 9
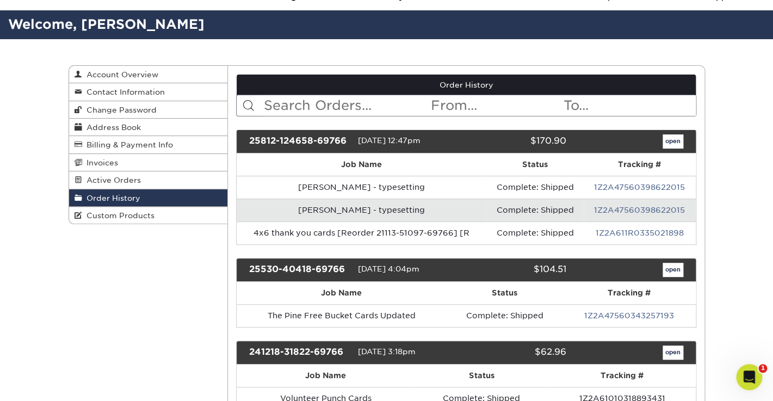
scroll to position [60, 0]
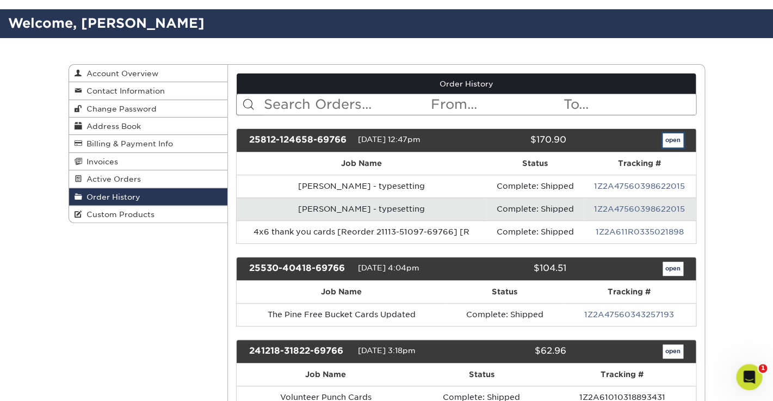
click at [670, 140] on link "open" at bounding box center [673, 140] width 21 height 14
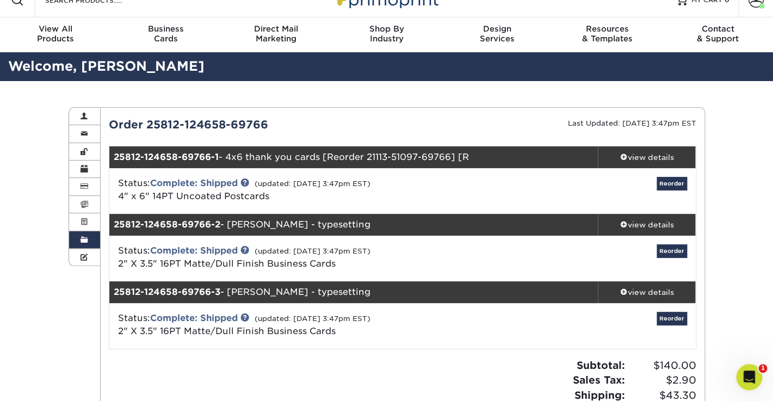
scroll to position [18, 0]
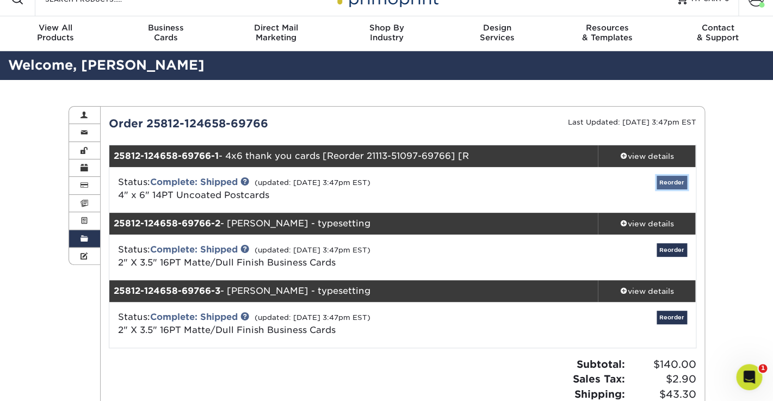
click at [670, 180] on link "Reorder" at bounding box center [672, 183] width 30 height 14
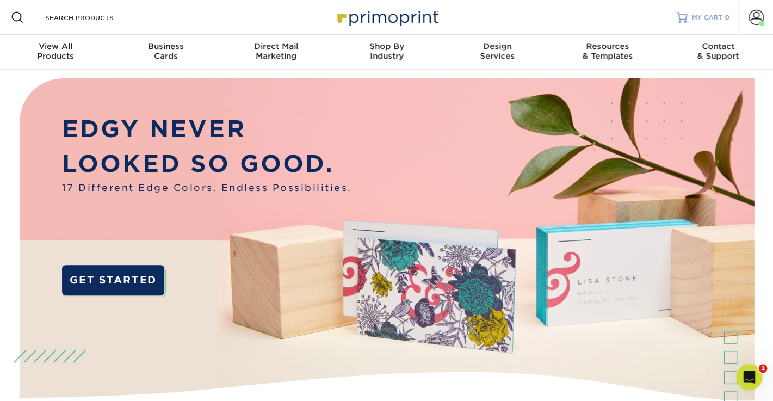
click at [711, 21] on span "MY CART" at bounding box center [706, 17] width 31 height 9
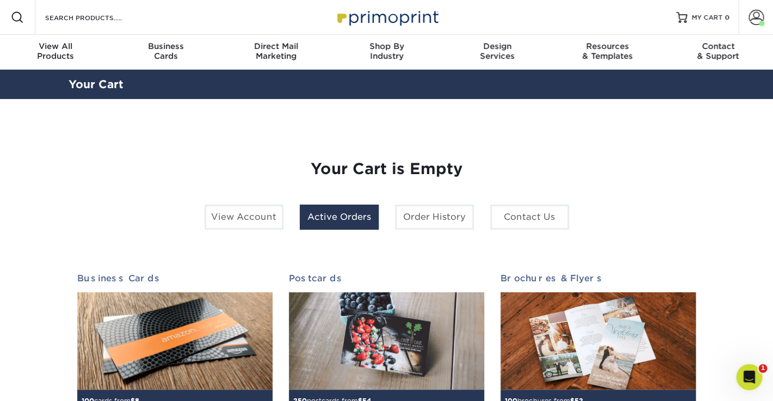
click at [345, 220] on link "Active Orders" at bounding box center [339, 217] width 79 height 25
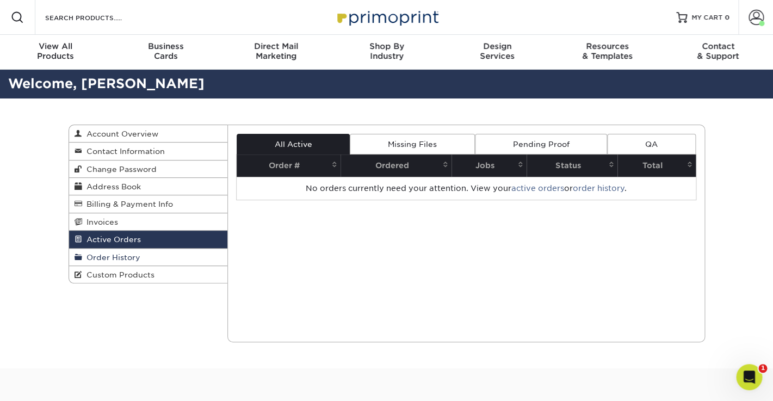
click at [108, 257] on span "Order History" at bounding box center [111, 257] width 58 height 9
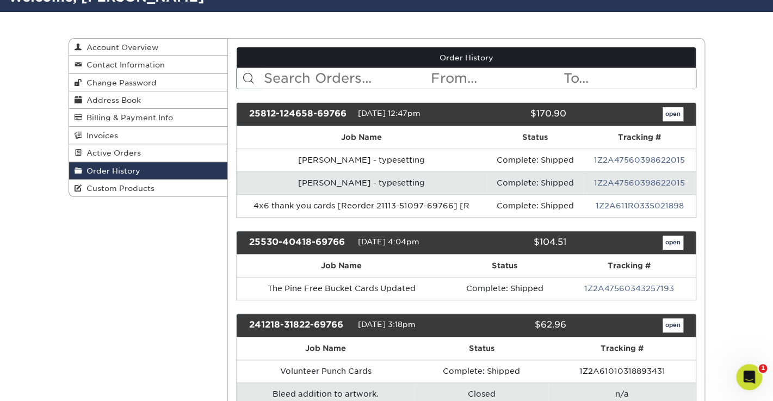
scroll to position [84, 0]
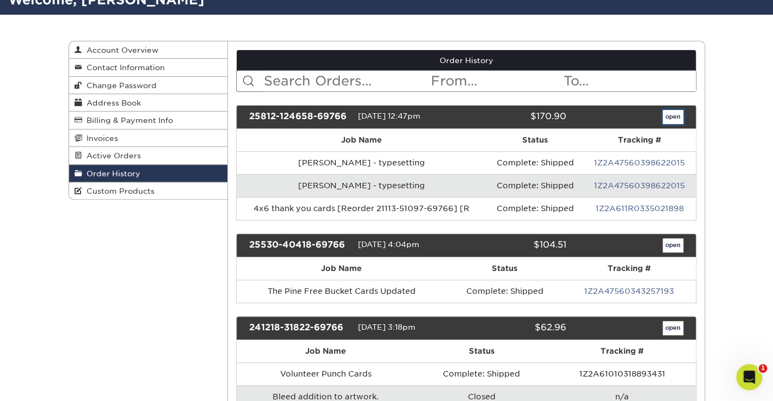
click at [671, 121] on link "open" at bounding box center [673, 117] width 21 height 14
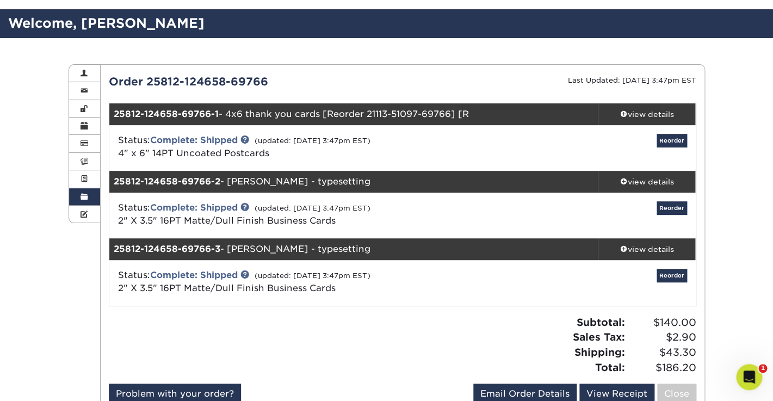
scroll to position [63, 0]
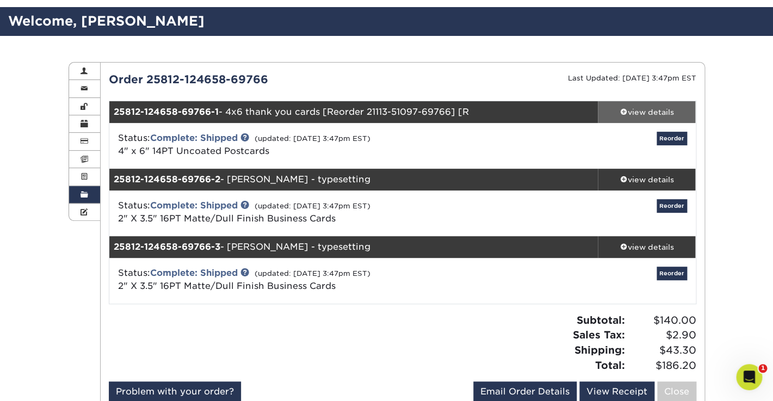
click at [633, 113] on div "view details" at bounding box center [647, 112] width 98 height 11
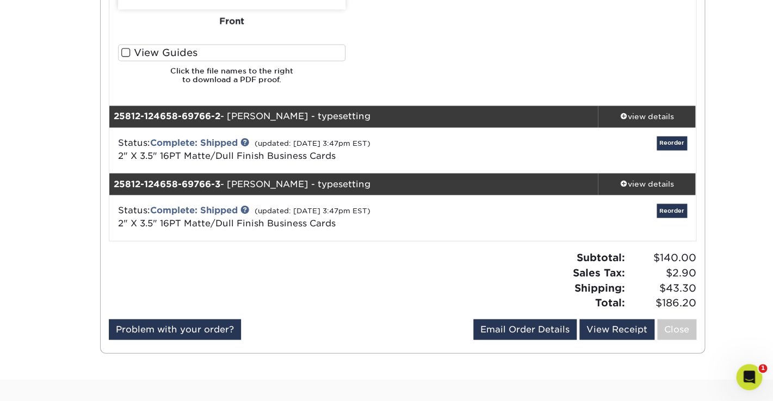
scroll to position [640, 0]
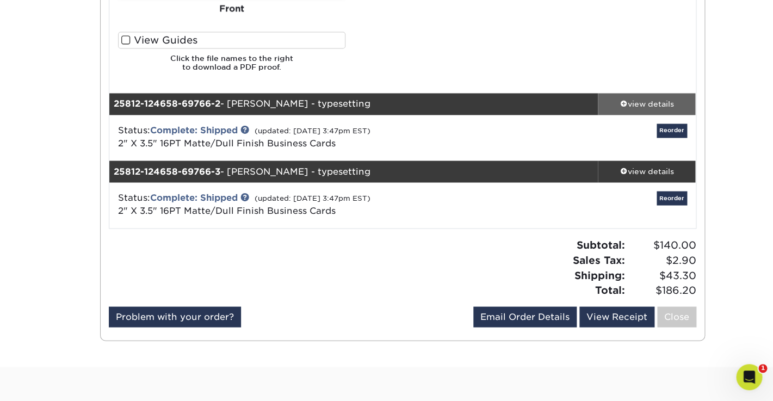
click at [638, 103] on div "view details" at bounding box center [647, 103] width 98 height 11
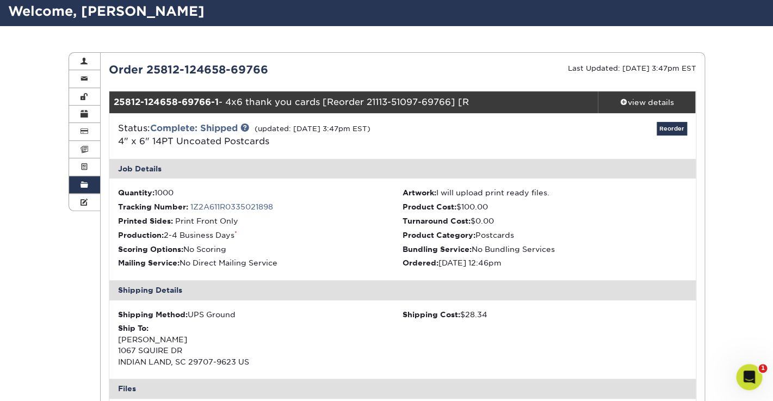
scroll to position [0, 0]
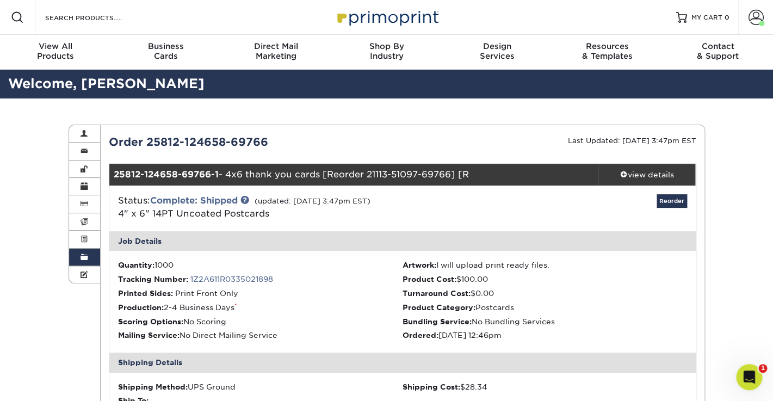
click at [88, 252] on link "Order History" at bounding box center [85, 257] width 32 height 17
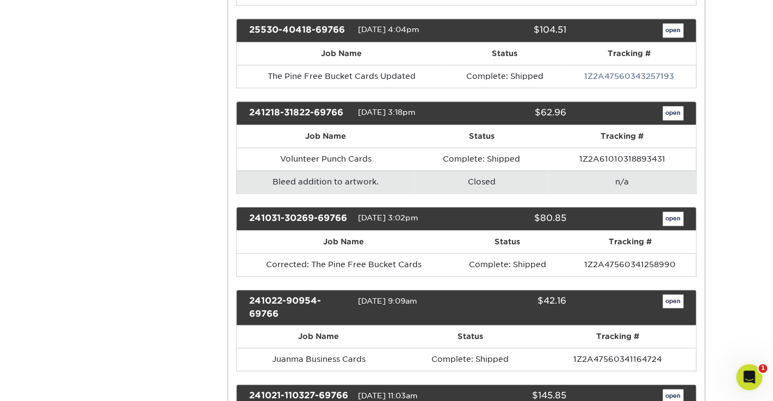
scroll to position [295, 0]
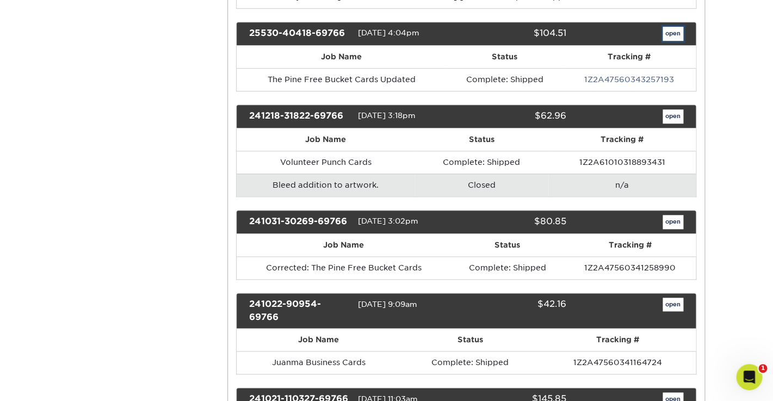
click at [674, 37] on link "open" at bounding box center [673, 34] width 21 height 14
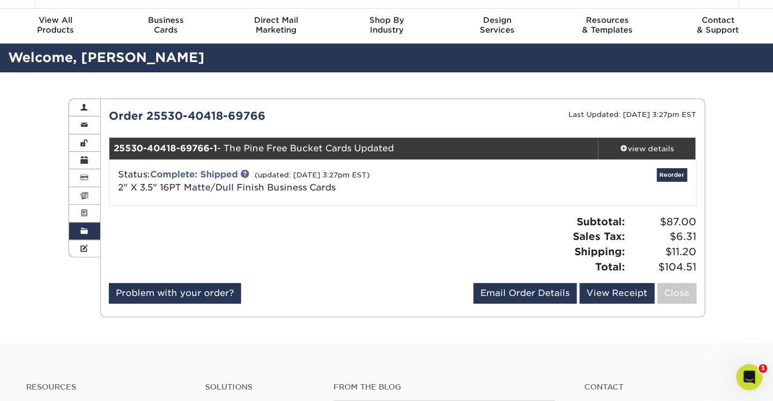
scroll to position [17, 0]
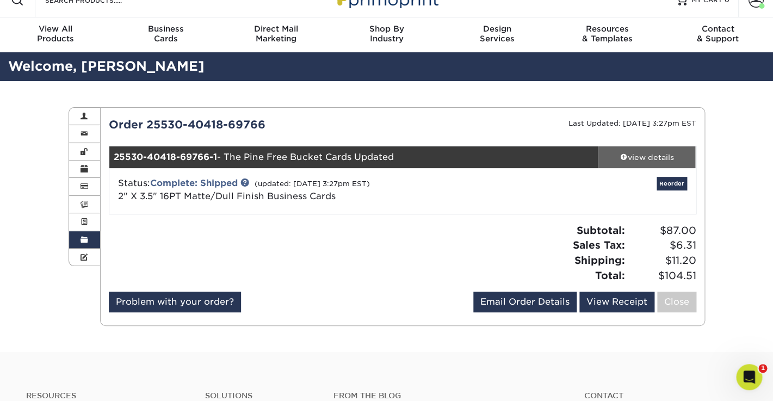
click at [641, 158] on div "view details" at bounding box center [647, 157] width 98 height 11
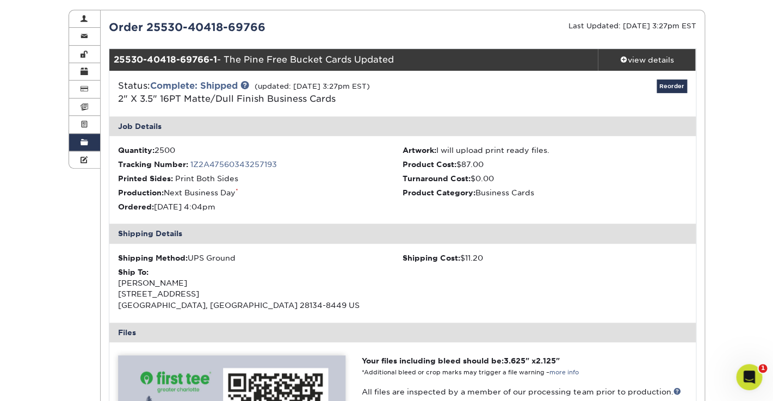
scroll to position [118, 0]
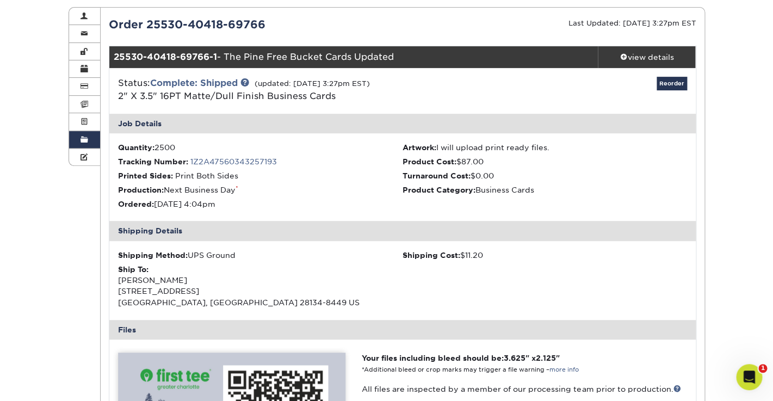
click at [85, 143] on span at bounding box center [85, 139] width 8 height 9
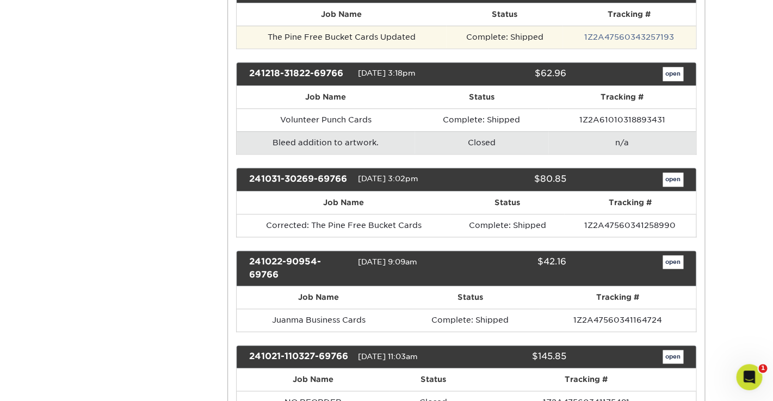
scroll to position [342, 0]
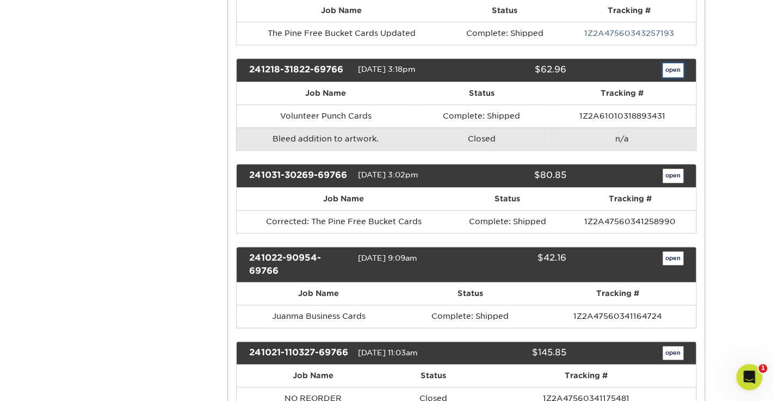
click at [677, 68] on link "open" at bounding box center [673, 70] width 21 height 14
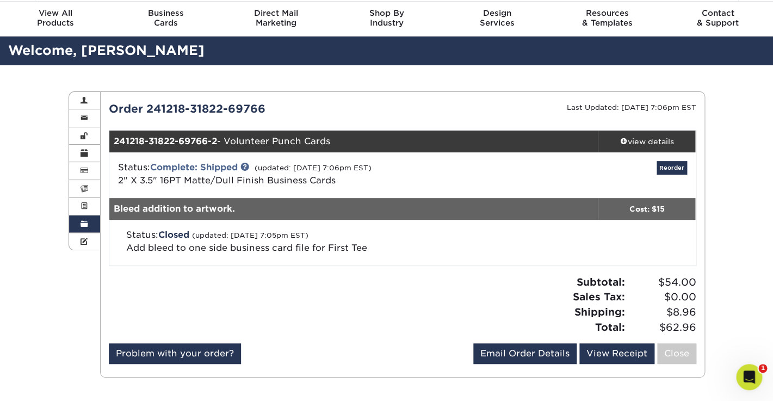
scroll to position [45, 0]
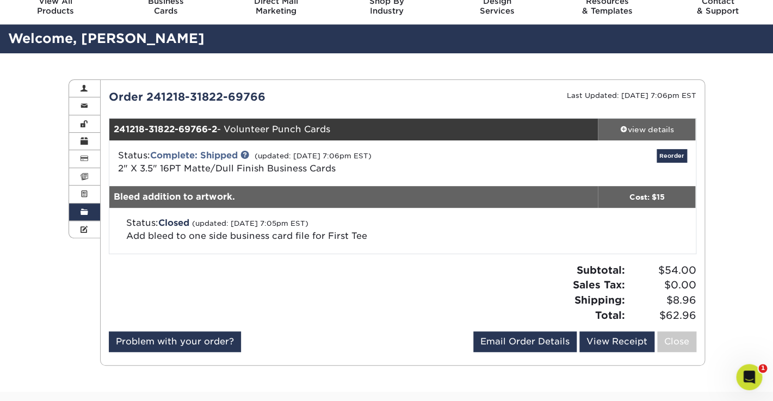
click at [641, 128] on div "view details" at bounding box center [647, 129] width 98 height 11
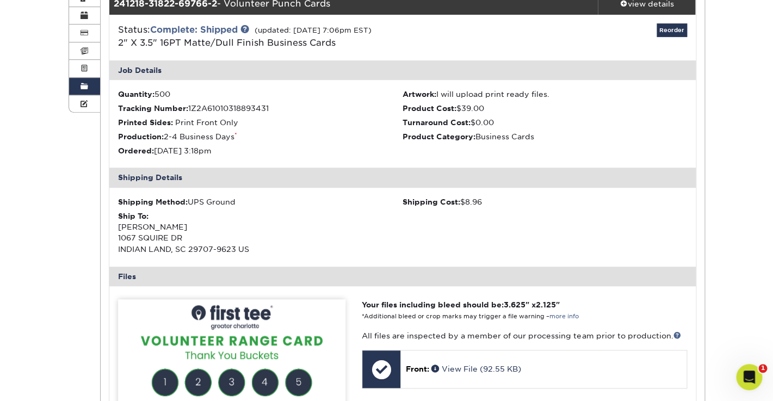
scroll to position [149, 0]
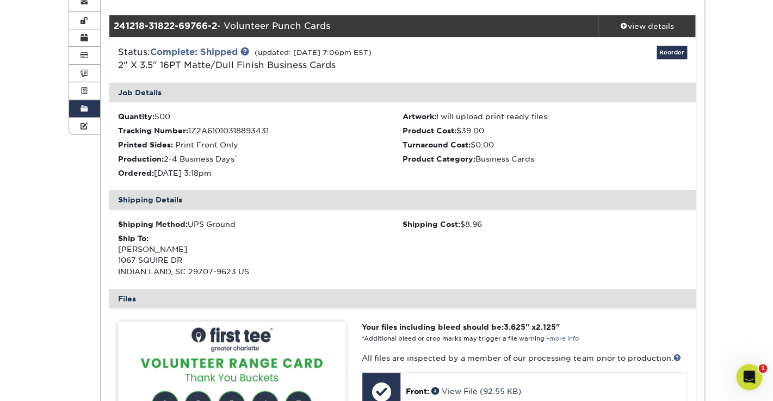
click at [88, 105] on span at bounding box center [85, 108] width 8 height 9
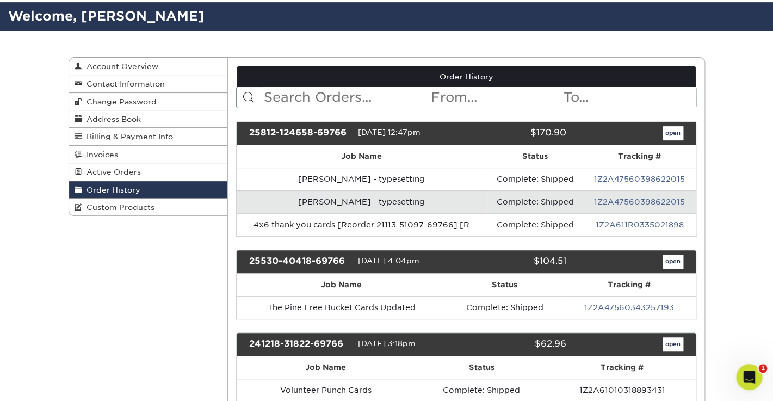
scroll to position [83, 0]
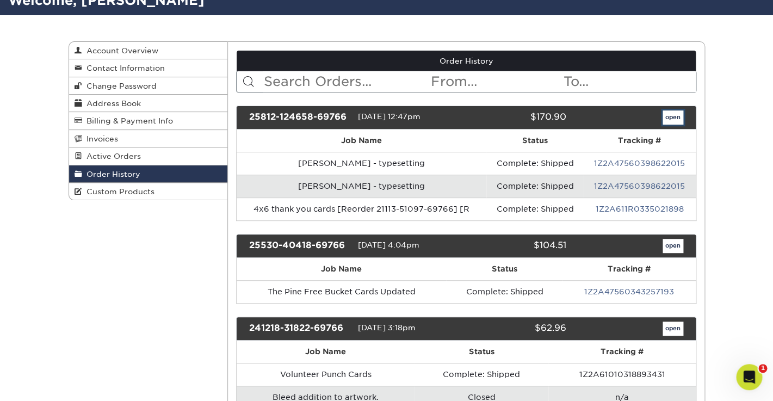
click at [673, 117] on link "open" at bounding box center [673, 117] width 21 height 14
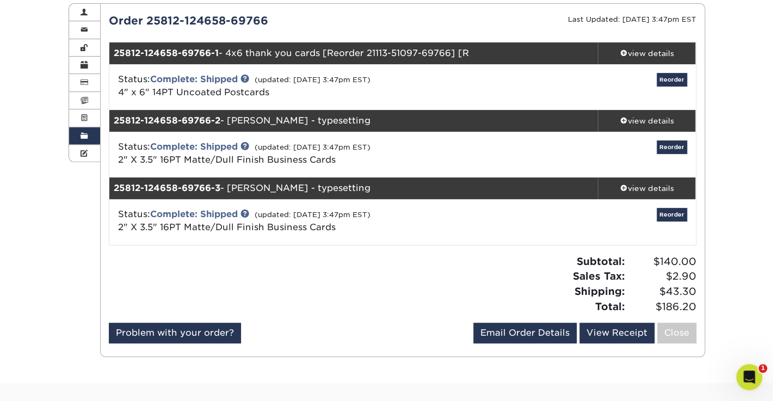
scroll to position [104, 0]
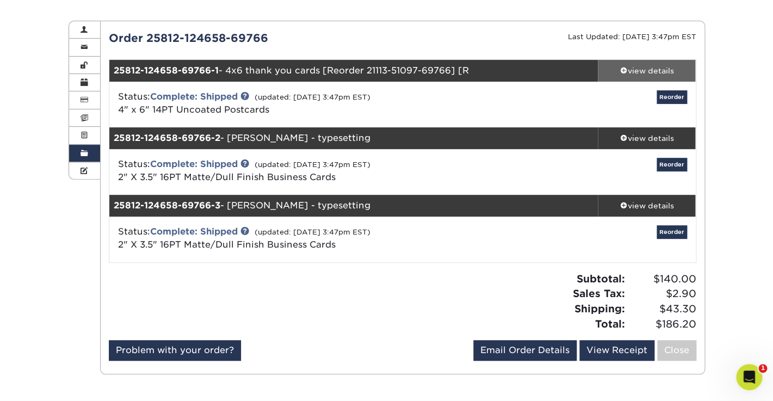
click at [635, 71] on div "view details" at bounding box center [647, 70] width 98 height 11
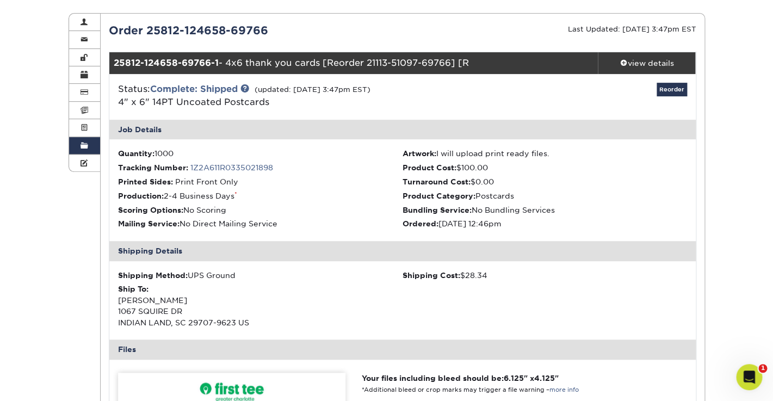
scroll to position [113, 0]
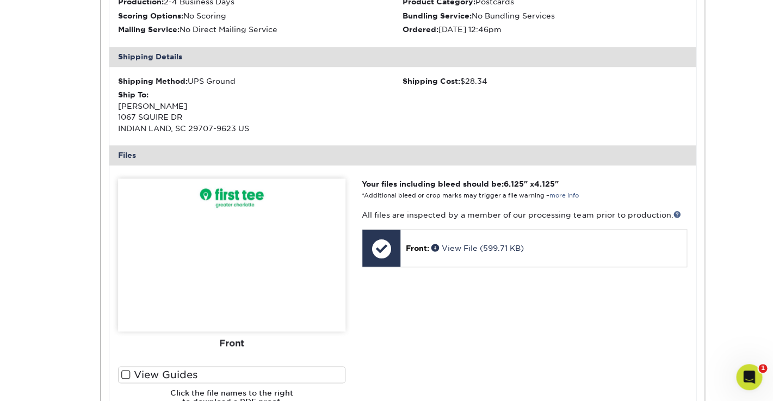
scroll to position [226, 0]
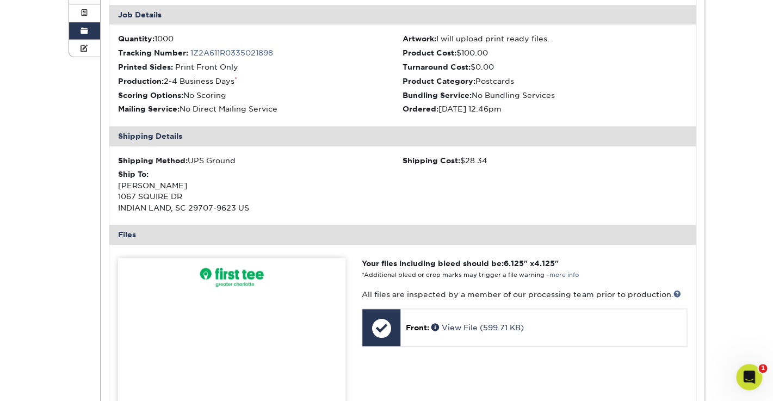
click at [85, 28] on span at bounding box center [85, 31] width 8 height 9
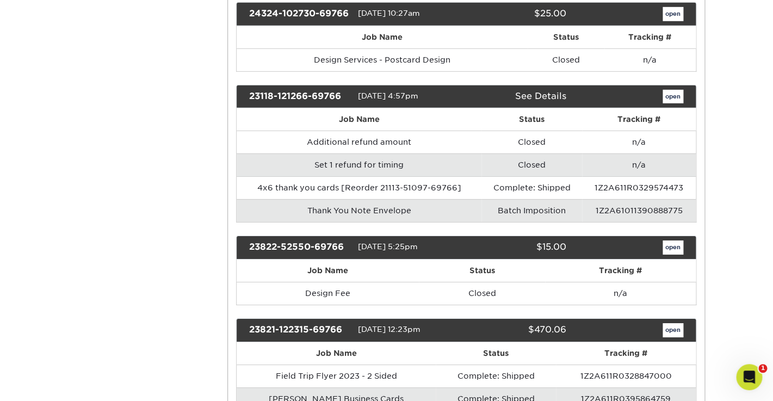
scroll to position [1234, 0]
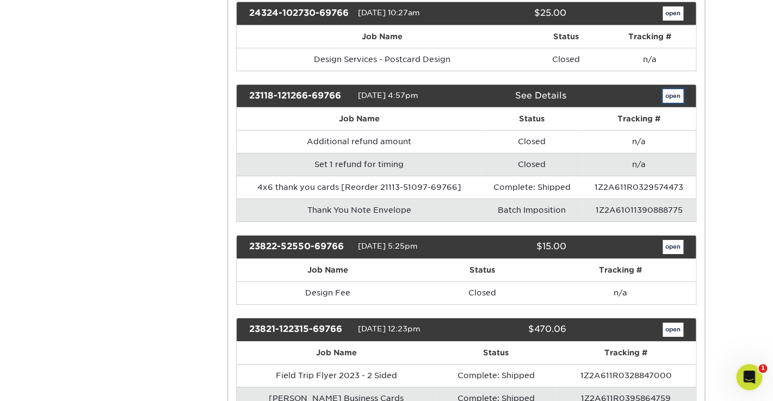
click at [672, 89] on link "open" at bounding box center [673, 96] width 21 height 14
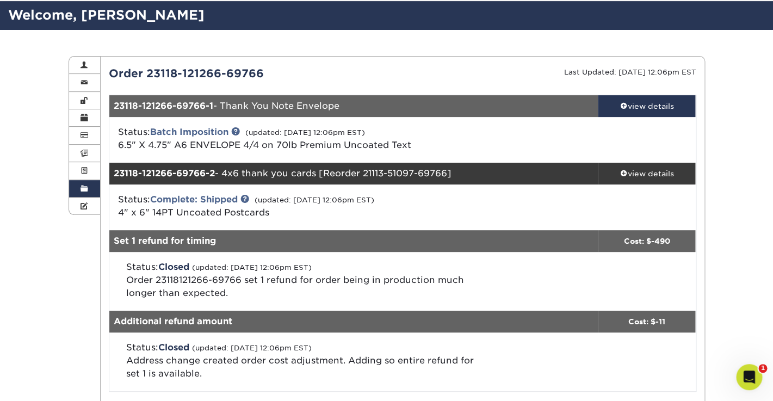
scroll to position [63, 0]
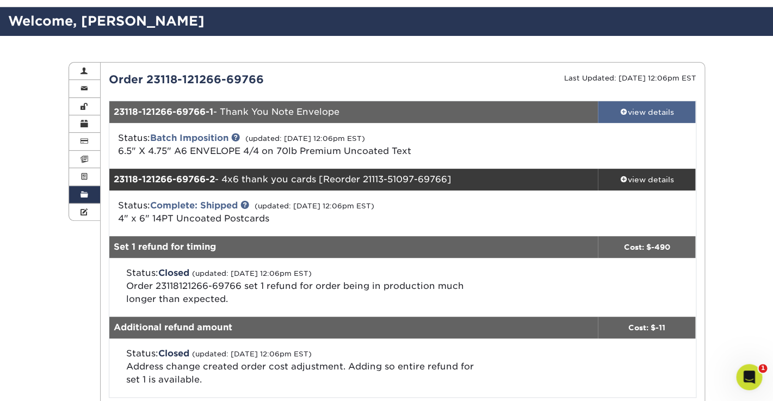
click at [632, 111] on div "view details" at bounding box center [647, 112] width 98 height 11
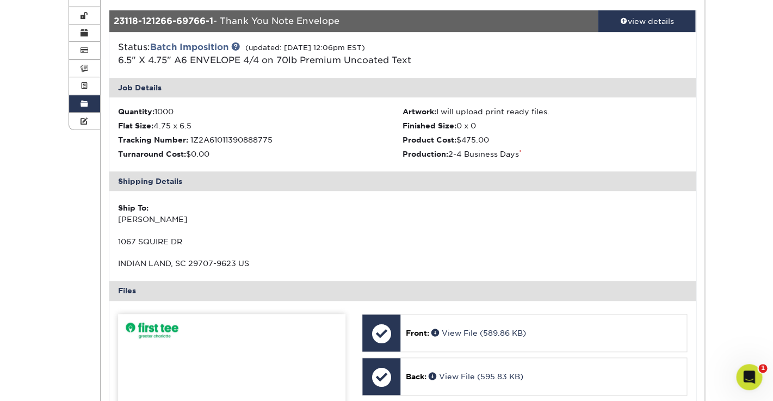
scroll to position [0, 0]
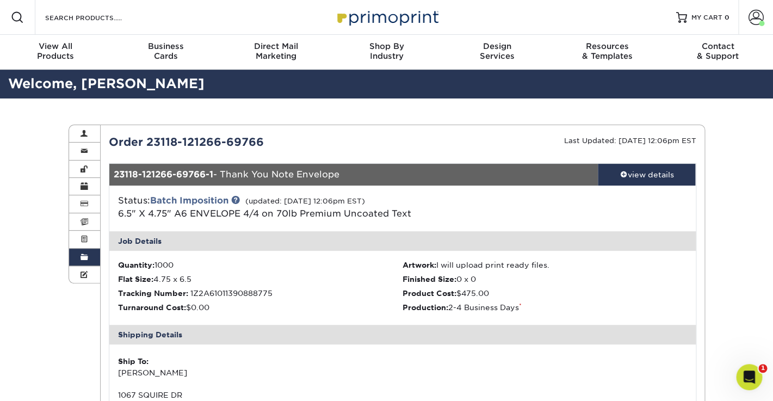
click at [85, 252] on link "Order History" at bounding box center [85, 257] width 32 height 17
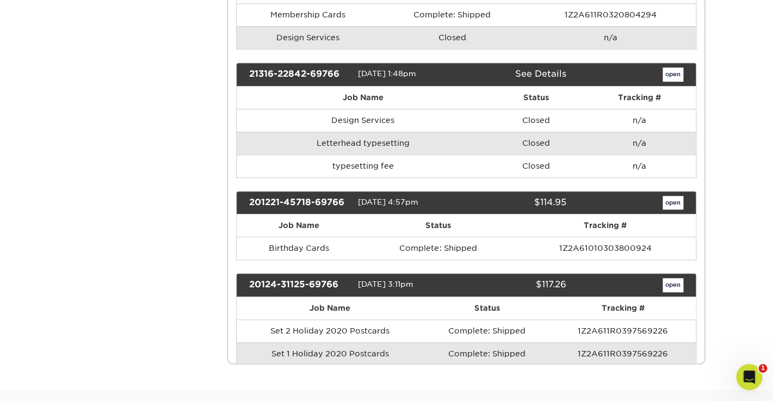
scroll to position [3325, 0]
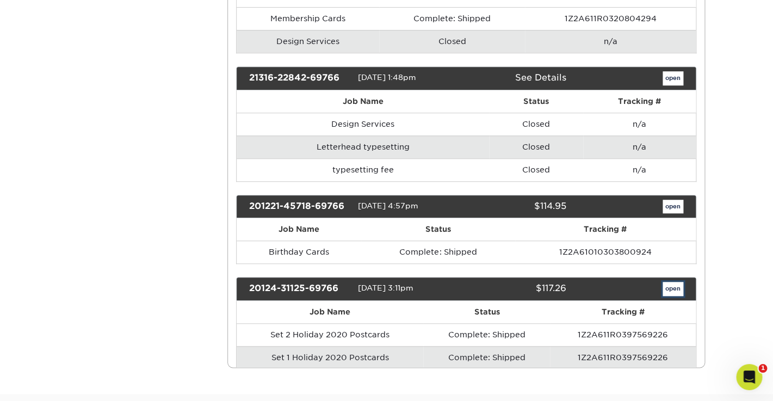
click at [676, 282] on link "open" at bounding box center [673, 289] width 21 height 14
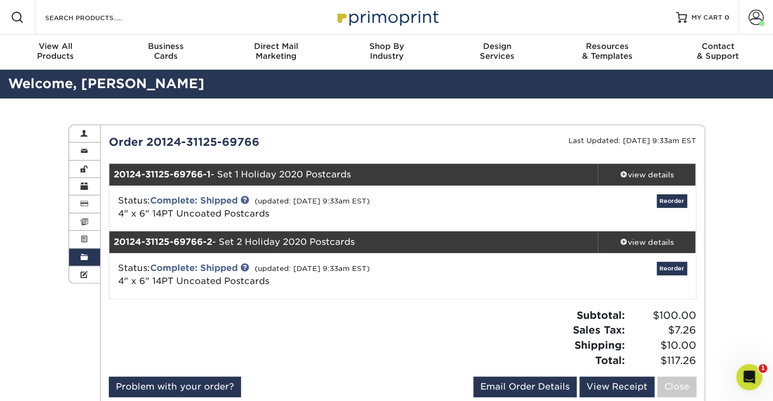
scroll to position [9, 0]
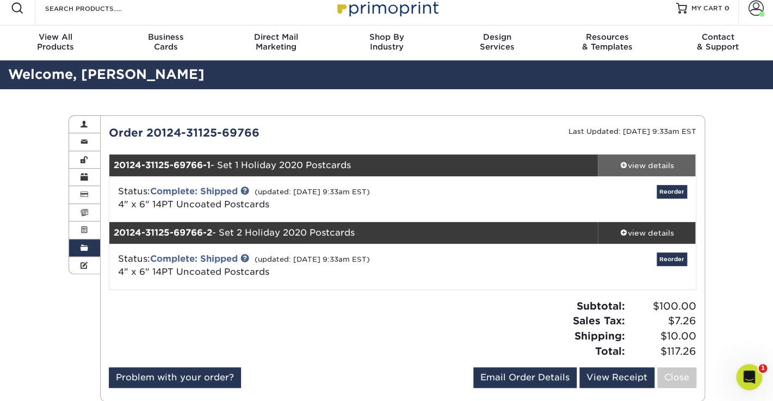
click at [625, 163] on span at bounding box center [624, 165] width 8 height 8
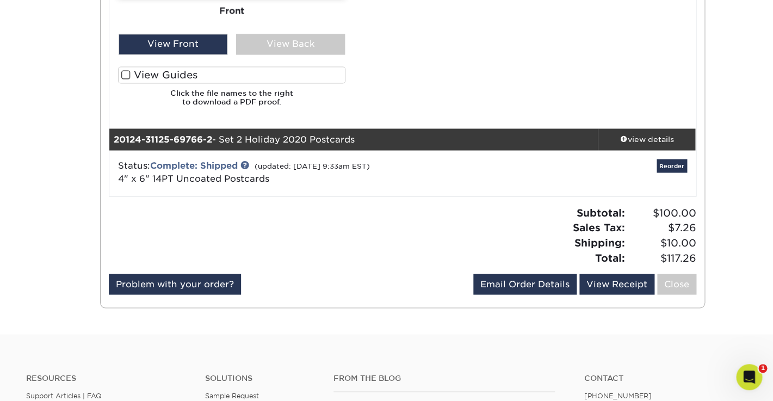
scroll to position [653, 0]
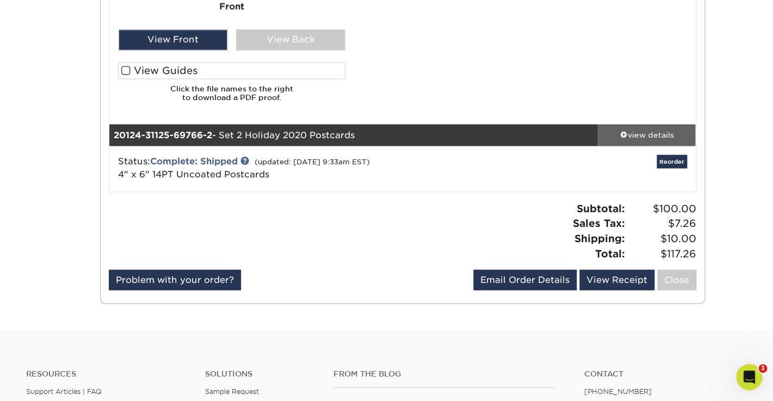
click at [649, 133] on div "view details" at bounding box center [647, 134] width 98 height 11
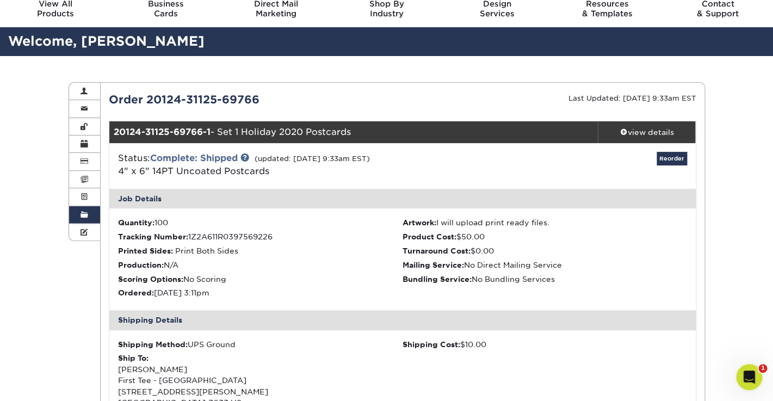
scroll to position [42, 0]
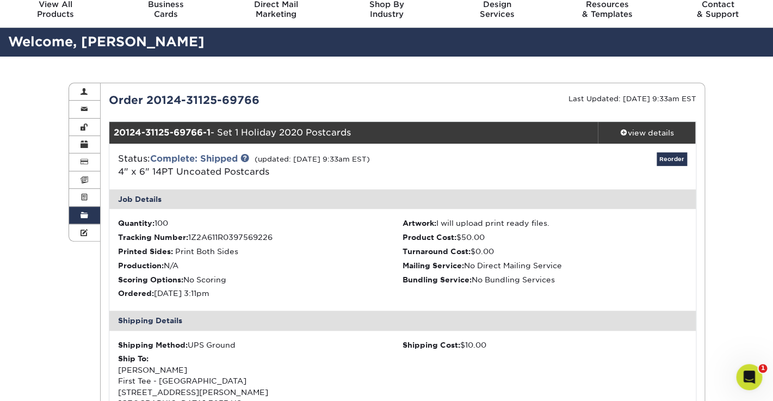
click at [86, 212] on span at bounding box center [85, 215] width 8 height 9
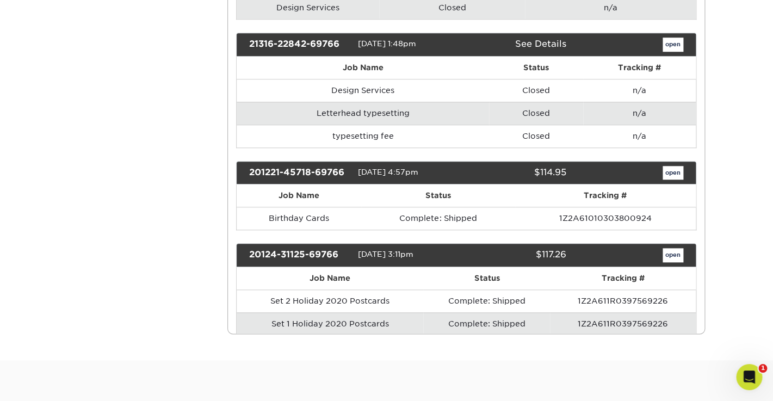
scroll to position [3343, 0]
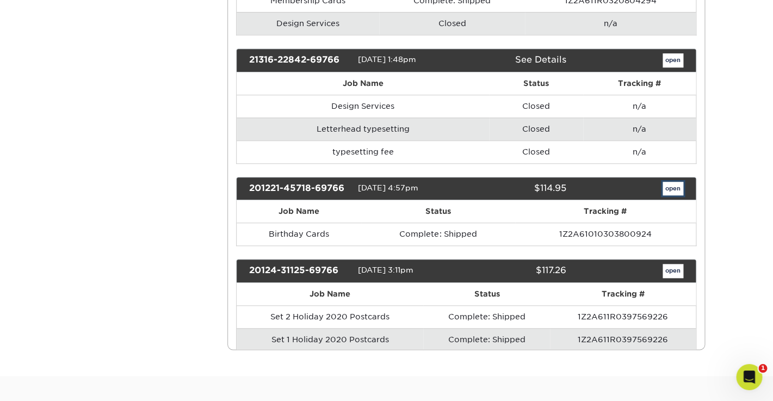
click at [672, 182] on link "open" at bounding box center [673, 189] width 21 height 14
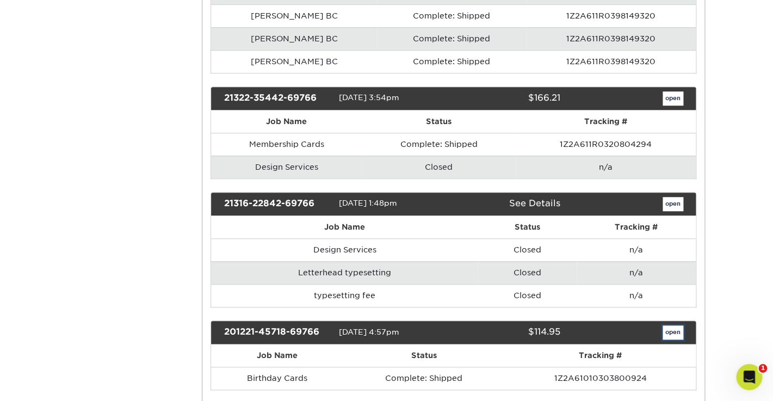
scroll to position [0, 0]
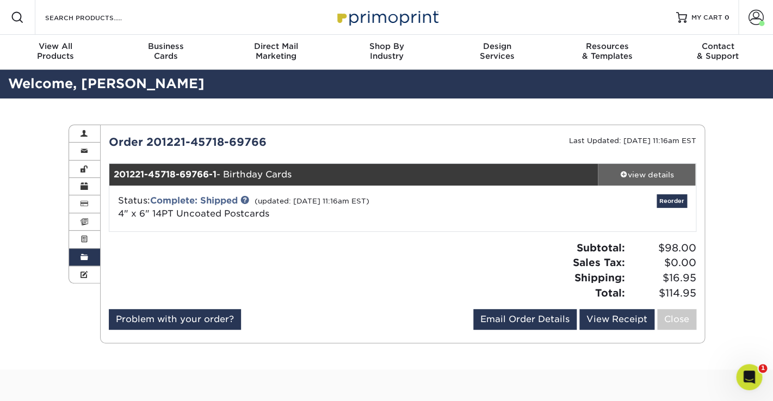
click at [652, 171] on div "view details" at bounding box center [647, 174] width 98 height 11
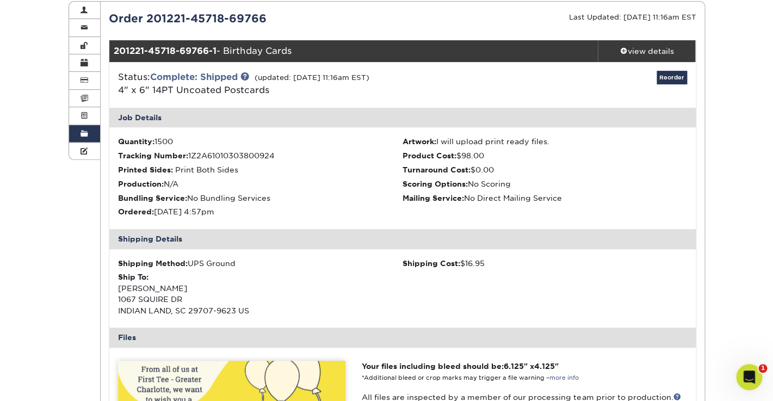
scroll to position [112, 0]
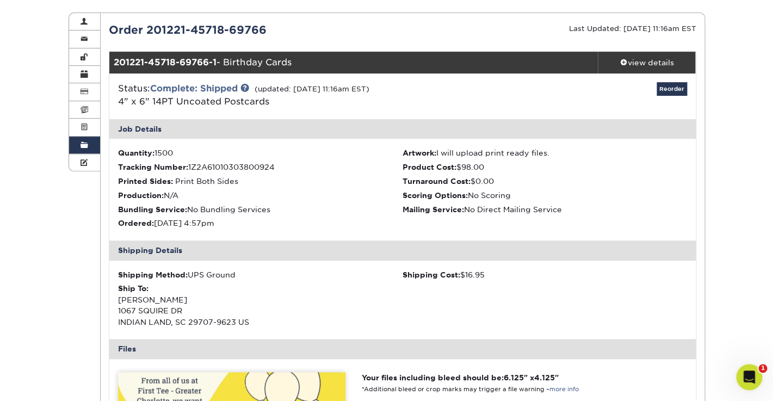
click at [87, 144] on span at bounding box center [85, 145] width 8 height 9
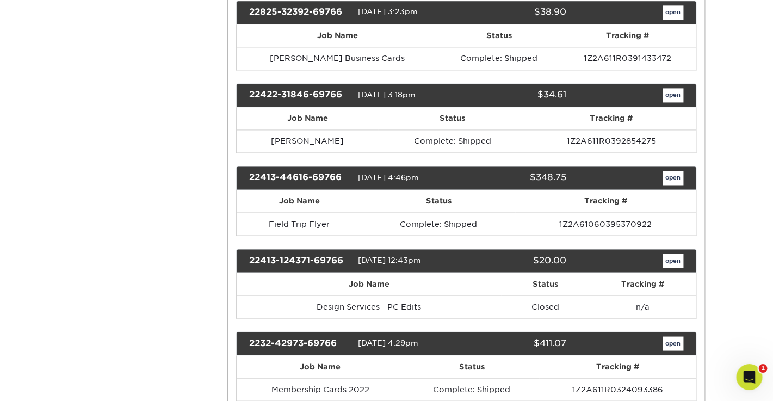
scroll to position [2064, 0]
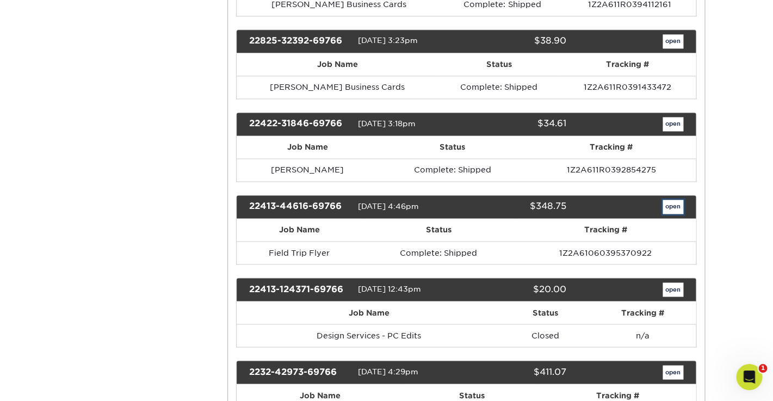
click at [671, 200] on link "open" at bounding box center [673, 207] width 21 height 14
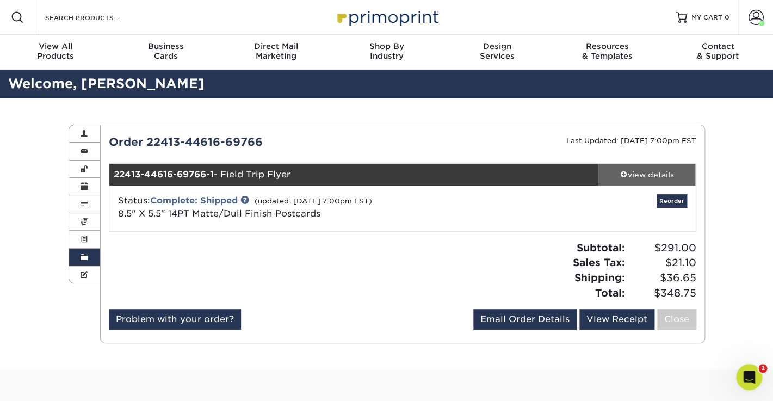
click at [657, 172] on div "view details" at bounding box center [647, 174] width 98 height 11
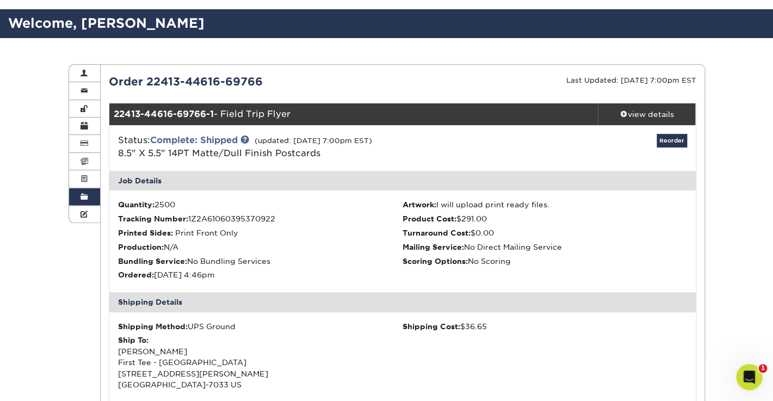
scroll to position [62, 0]
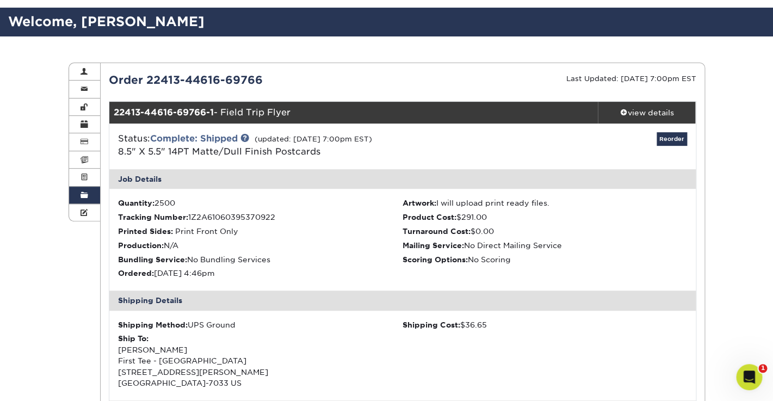
click at [87, 194] on span at bounding box center [85, 195] width 8 height 9
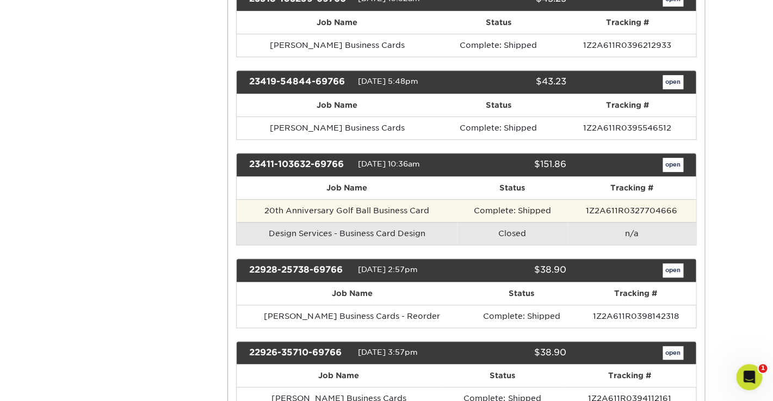
scroll to position [1674, 0]
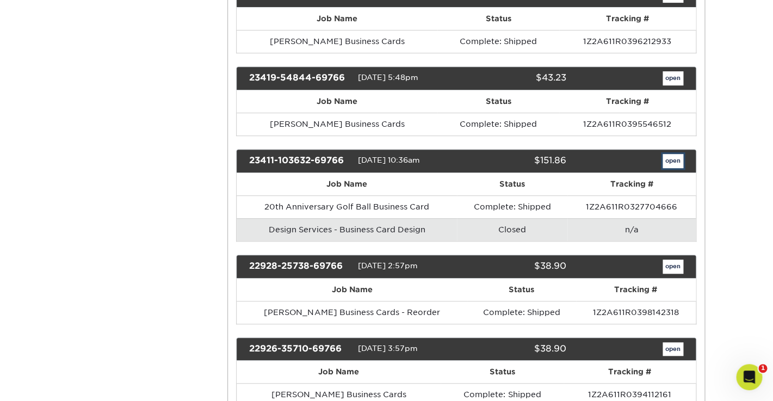
click at [680, 154] on link "open" at bounding box center [673, 161] width 21 height 14
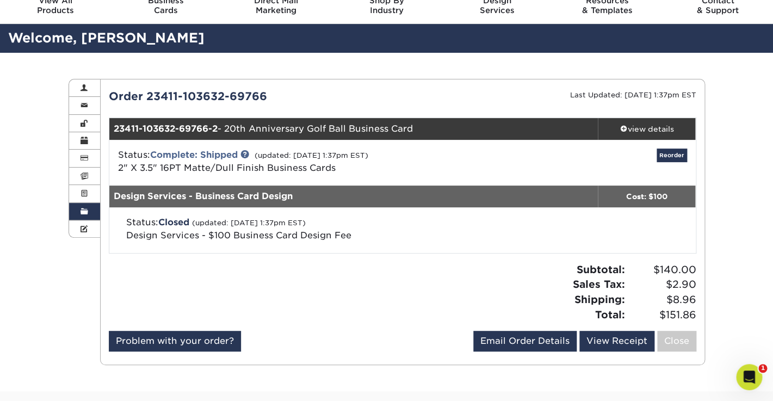
scroll to position [48, 0]
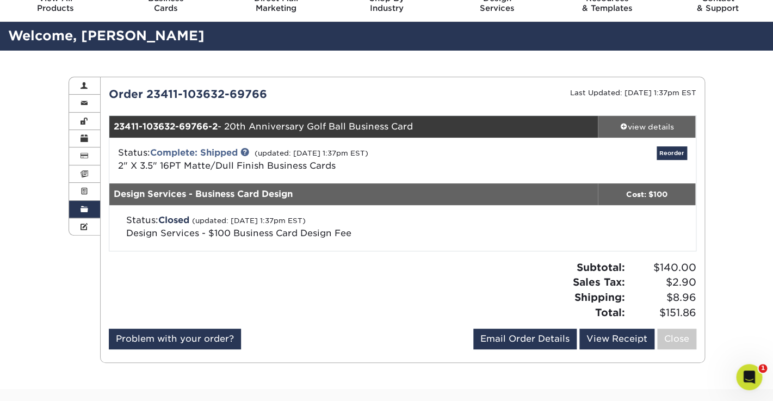
click at [645, 127] on div "view details" at bounding box center [647, 126] width 98 height 11
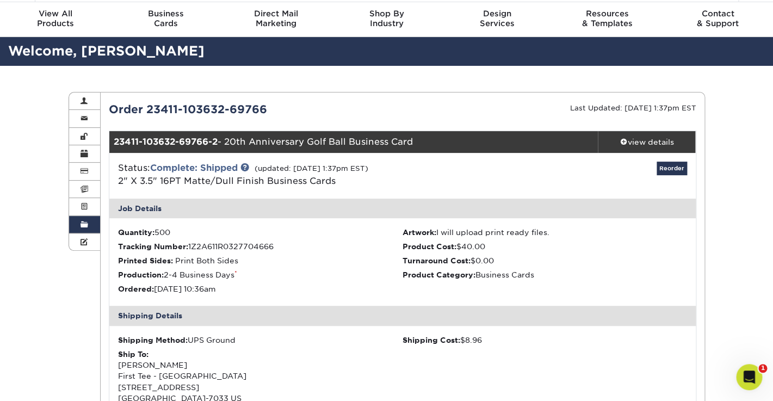
scroll to position [23, 0]
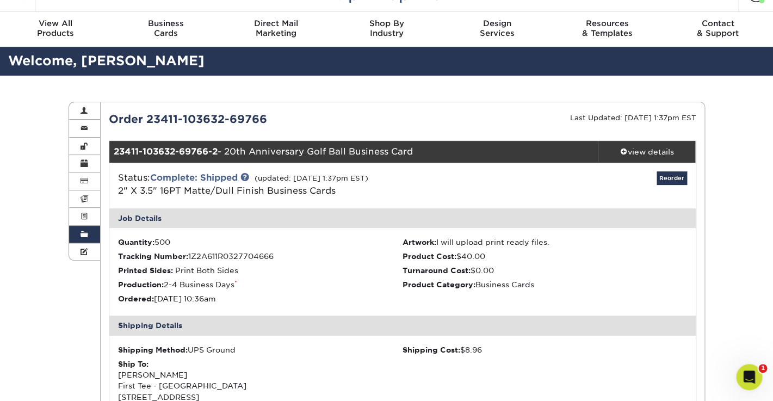
click at [86, 232] on span at bounding box center [85, 234] width 8 height 9
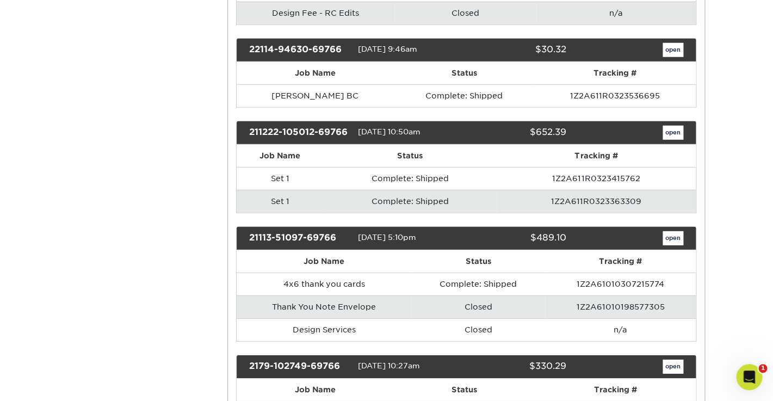
scroll to position [2573, 0]
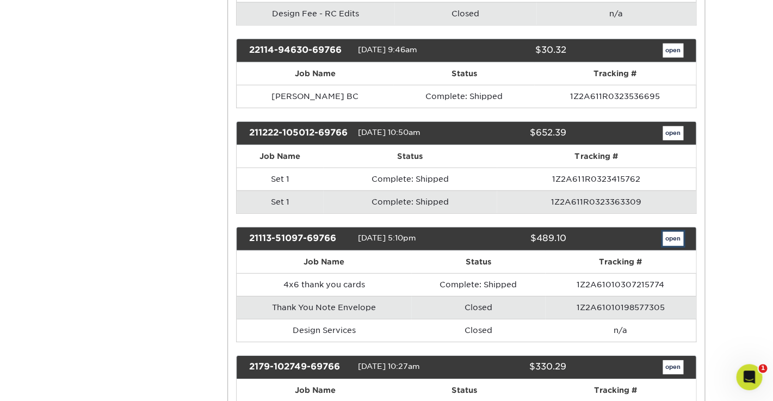
click at [680, 232] on link "open" at bounding box center [673, 239] width 21 height 14
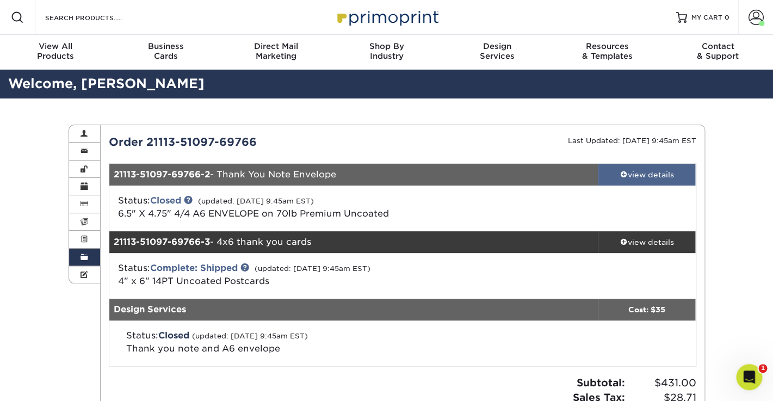
click at [649, 172] on div "view details" at bounding box center [647, 174] width 98 height 11
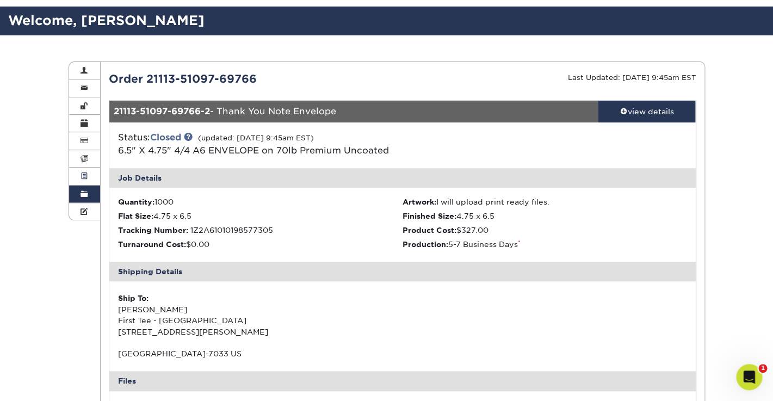
scroll to position [61, 0]
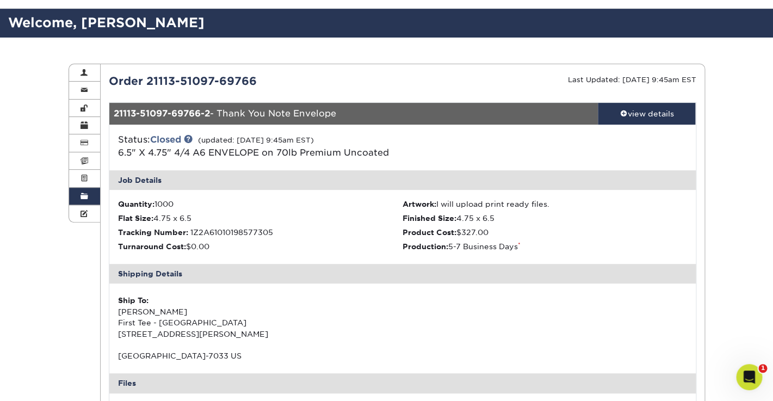
click at [85, 194] on span at bounding box center [85, 196] width 8 height 9
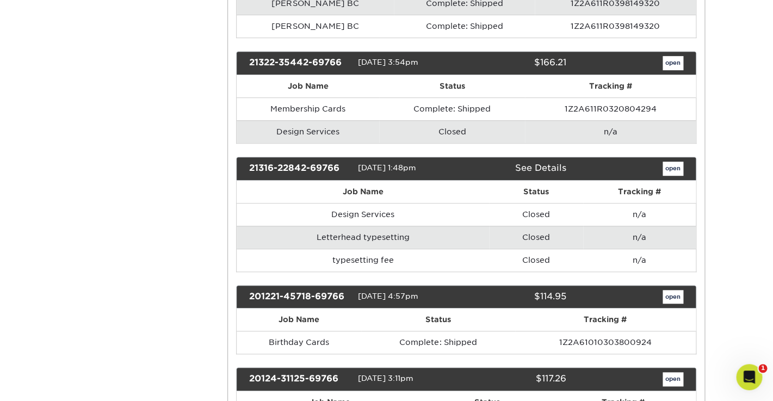
scroll to position [3236, 0]
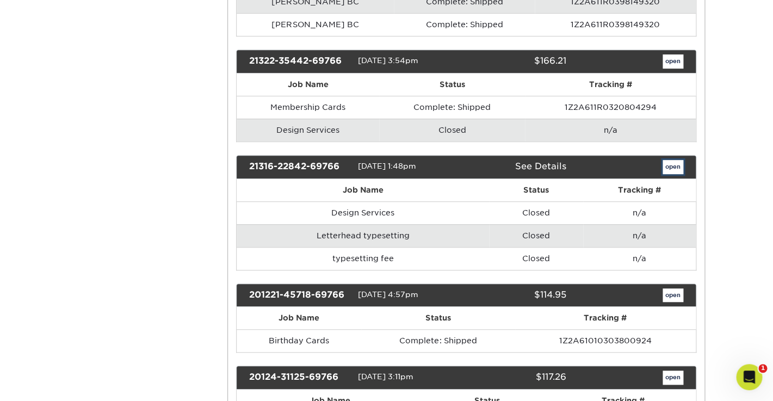
click at [669, 160] on link "open" at bounding box center [673, 167] width 21 height 14
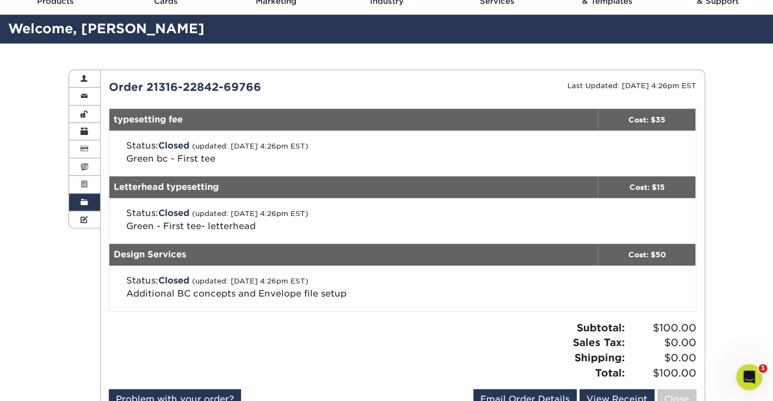
scroll to position [15, 0]
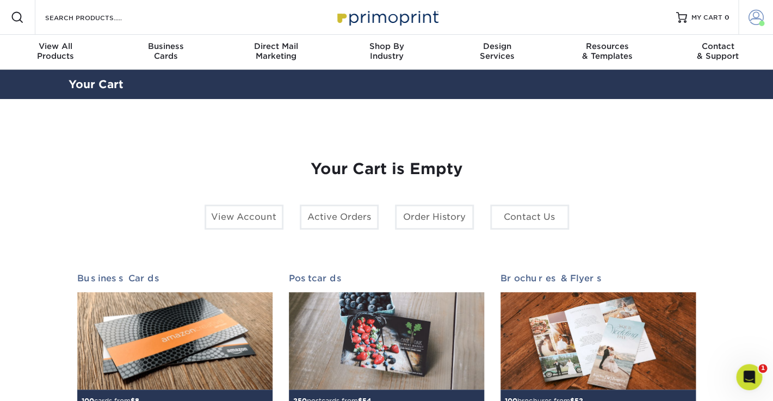
click at [758, 17] on span at bounding box center [756, 17] width 15 height 15
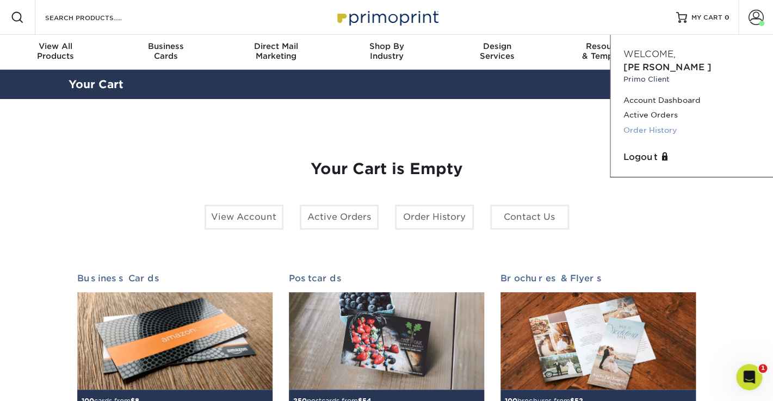
click at [652, 123] on link "Order History" at bounding box center [691, 130] width 137 height 15
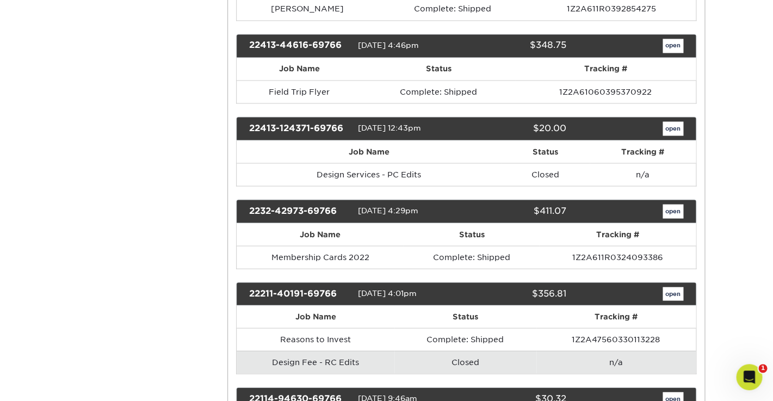
scroll to position [2277, 0]
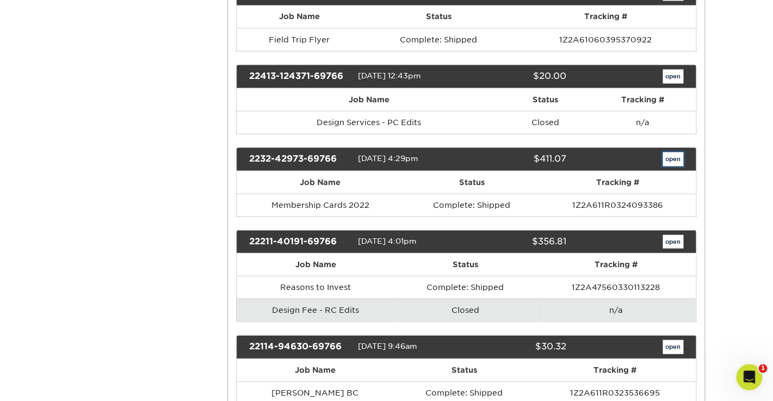
click at [674, 152] on link "open" at bounding box center [673, 159] width 21 height 14
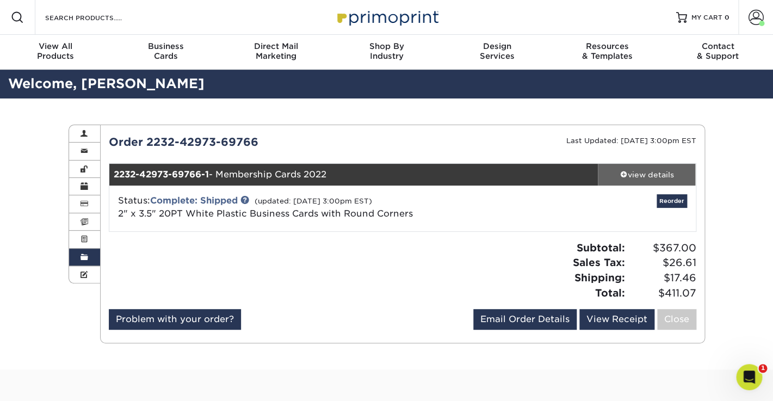
click at [629, 174] on div "view details" at bounding box center [647, 174] width 98 height 11
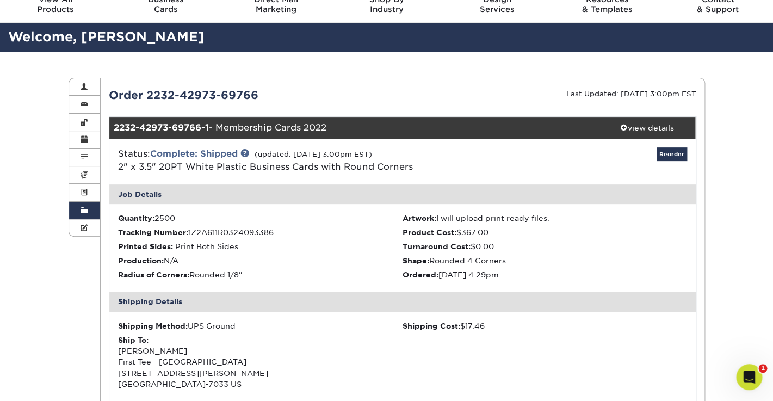
scroll to position [50, 0]
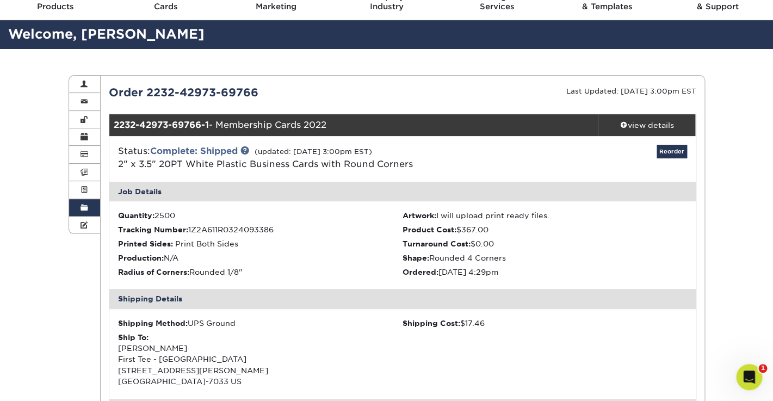
click at [87, 208] on span at bounding box center [85, 207] width 8 height 9
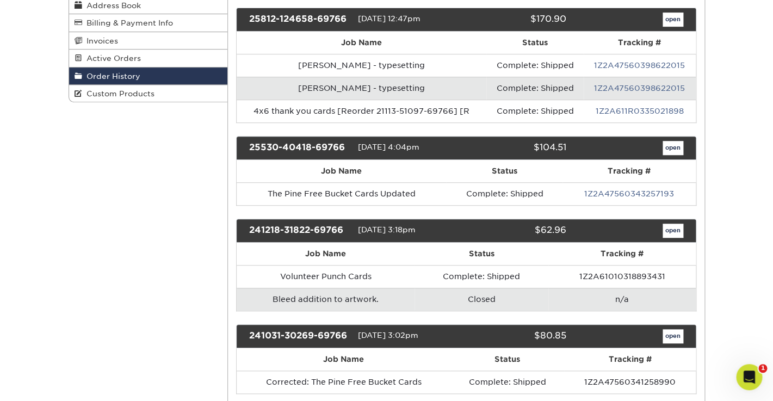
scroll to position [189, 0]
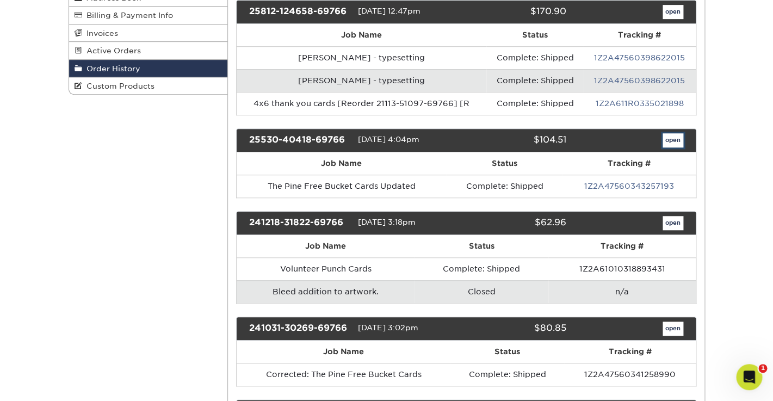
click at [670, 140] on link "open" at bounding box center [673, 140] width 21 height 14
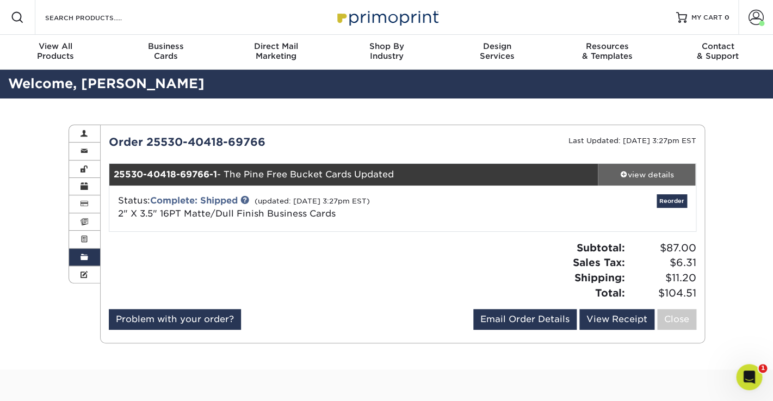
click at [636, 174] on div "view details" at bounding box center [647, 174] width 98 height 11
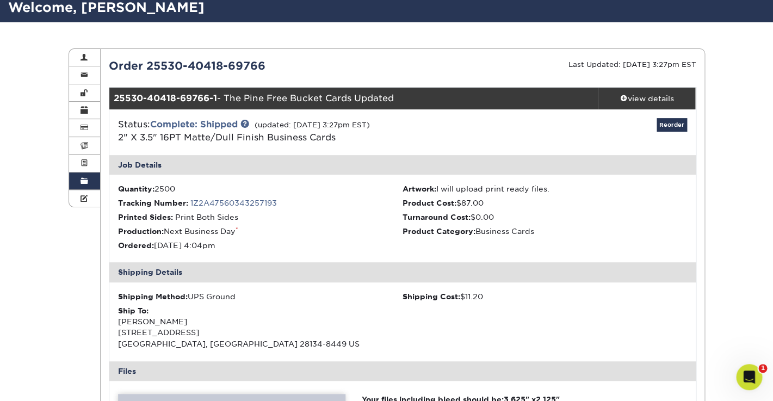
scroll to position [78, 0]
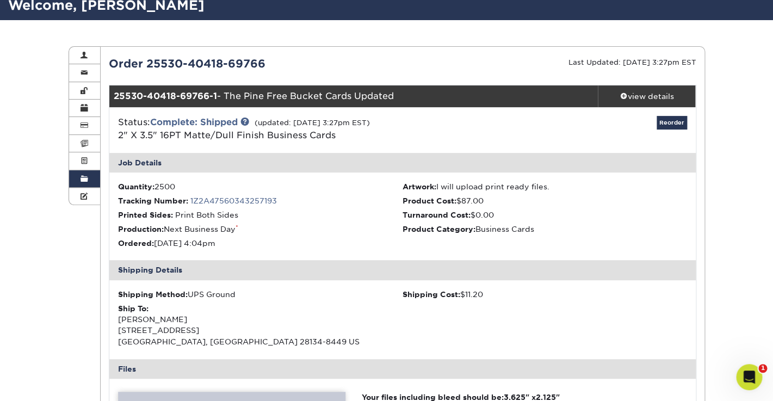
click at [82, 178] on span at bounding box center [85, 179] width 8 height 9
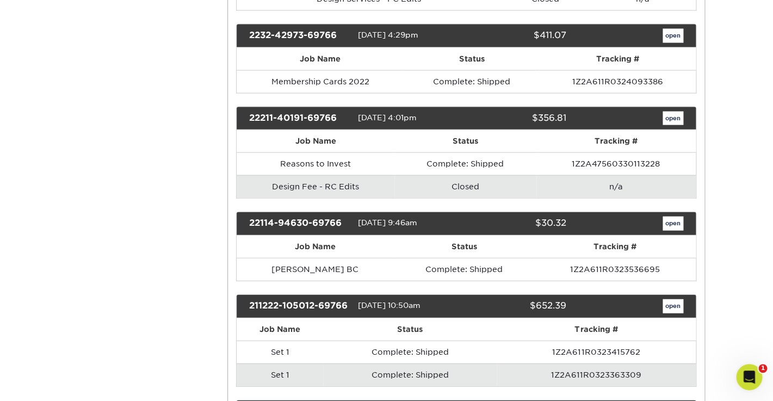
scroll to position [2405, 0]
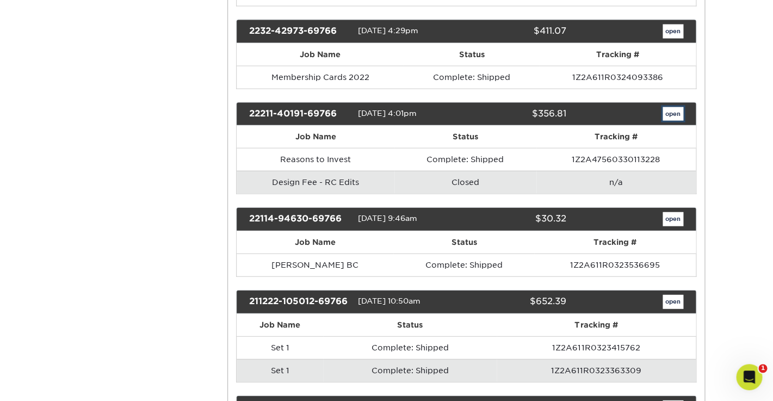
click at [675, 107] on link "open" at bounding box center [673, 114] width 21 height 14
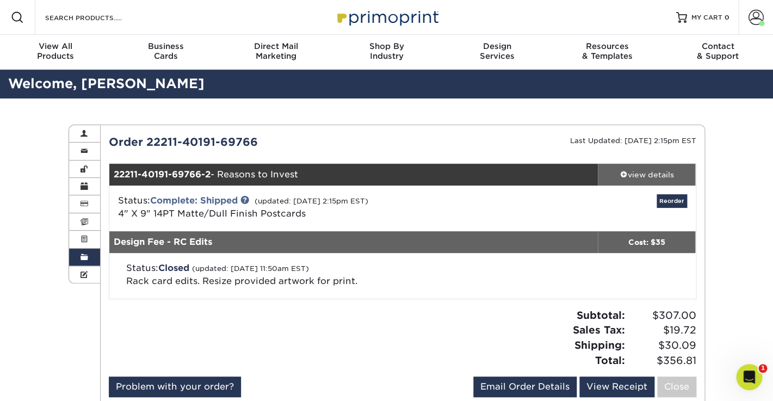
click at [644, 173] on div "view details" at bounding box center [647, 174] width 98 height 11
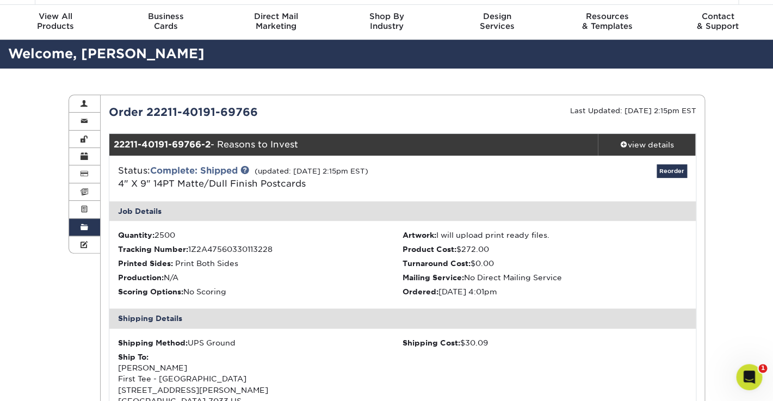
scroll to position [41, 0]
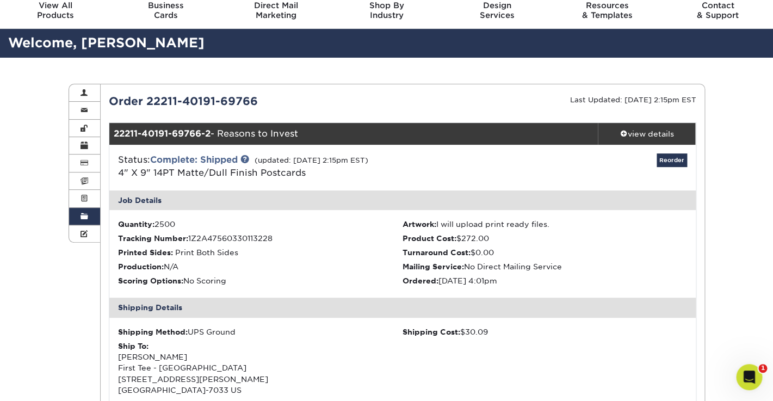
click at [84, 215] on span at bounding box center [85, 216] width 8 height 9
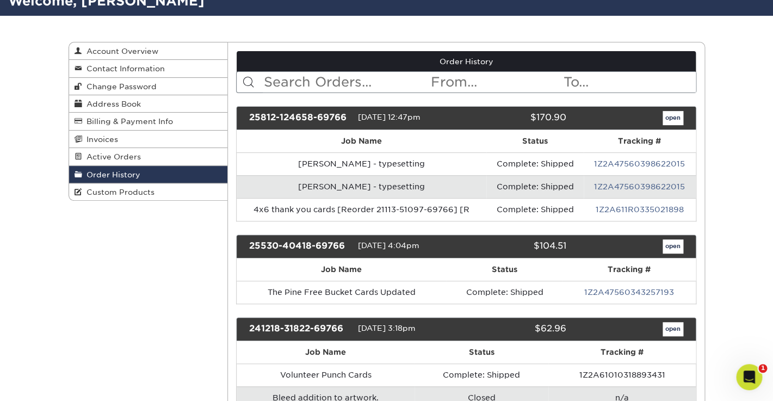
scroll to position [88, 0]
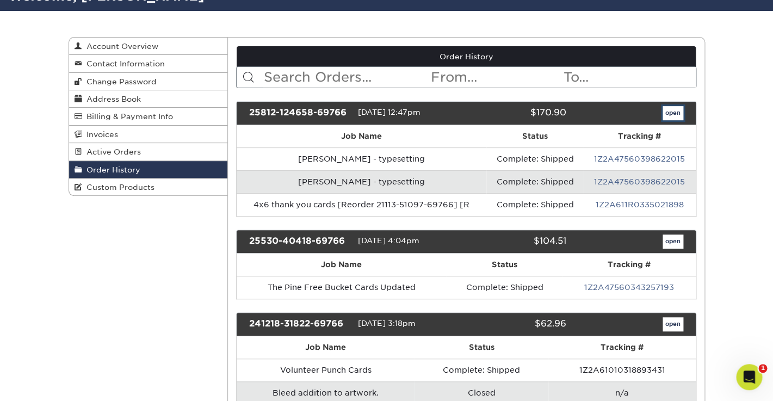
click at [672, 114] on link "open" at bounding box center [673, 113] width 21 height 14
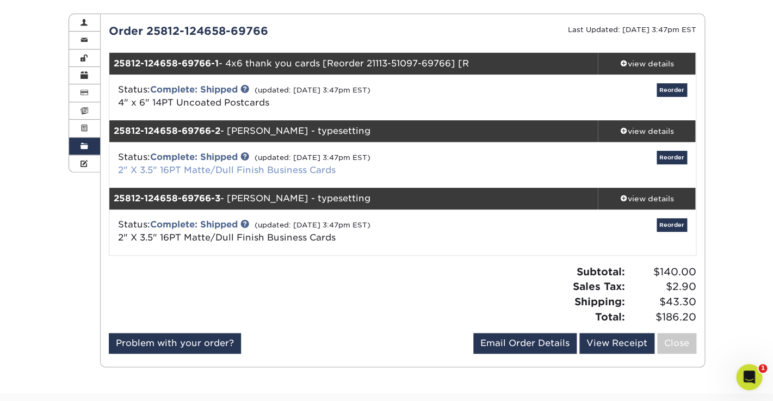
scroll to position [61, 0]
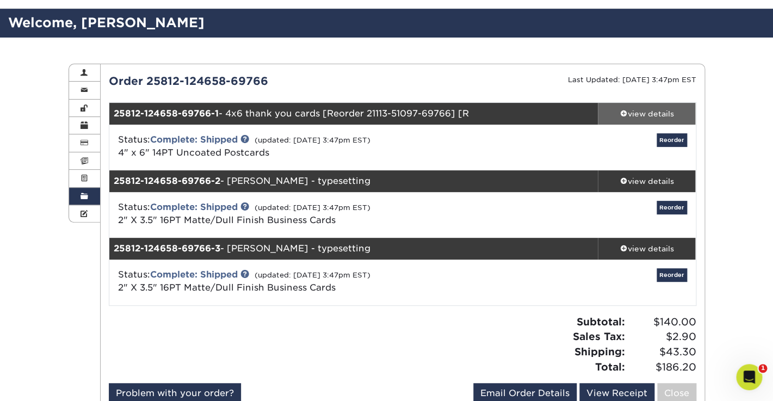
click at [652, 113] on div "view details" at bounding box center [647, 113] width 98 height 11
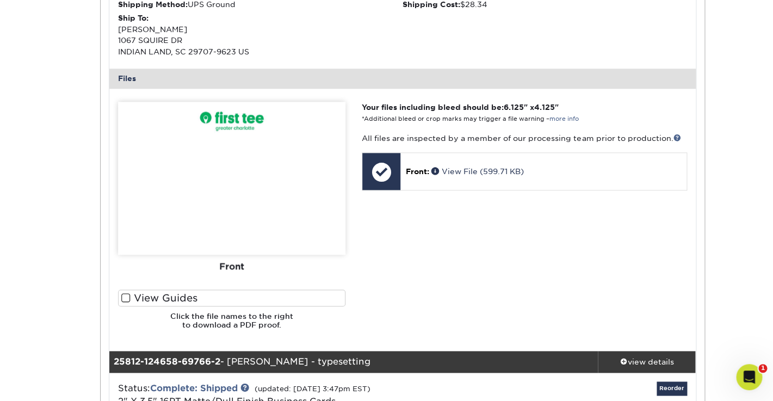
scroll to position [0, 0]
